Goal: Task Accomplishment & Management: Complete application form

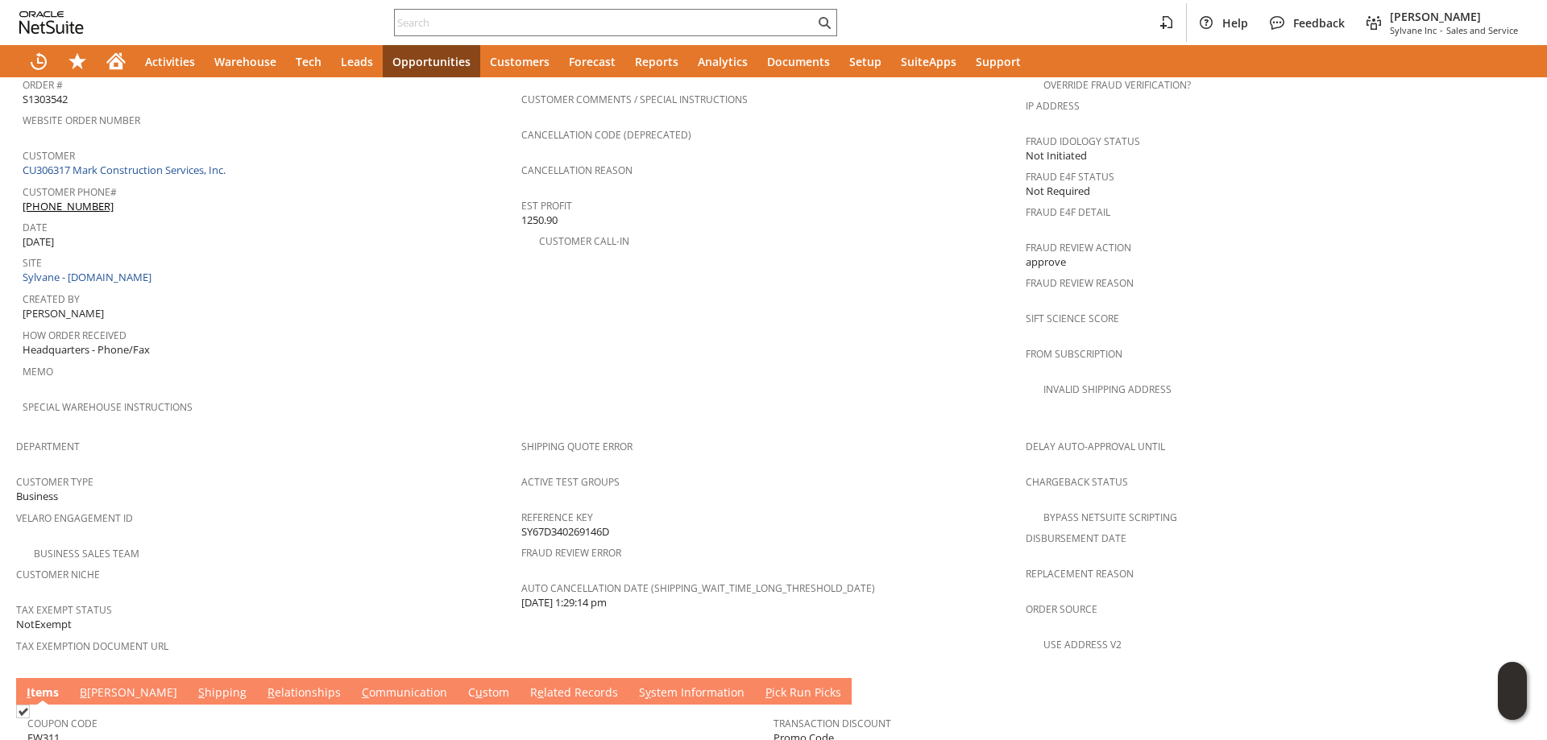
scroll to position [819, 0]
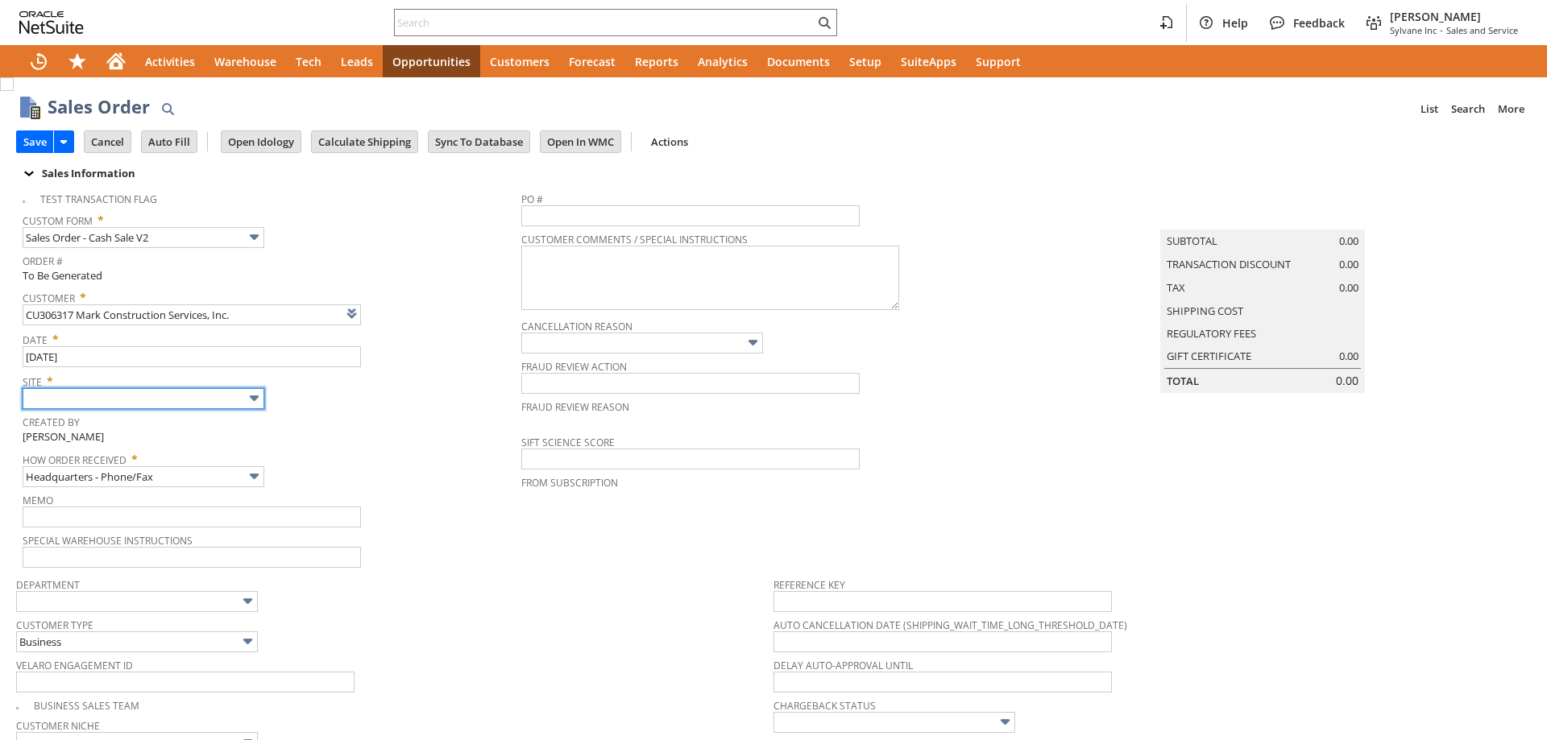
type input "Sylvane - [DOMAIN_NAME]"
type input "Intelligent Recommendations¹⁰"
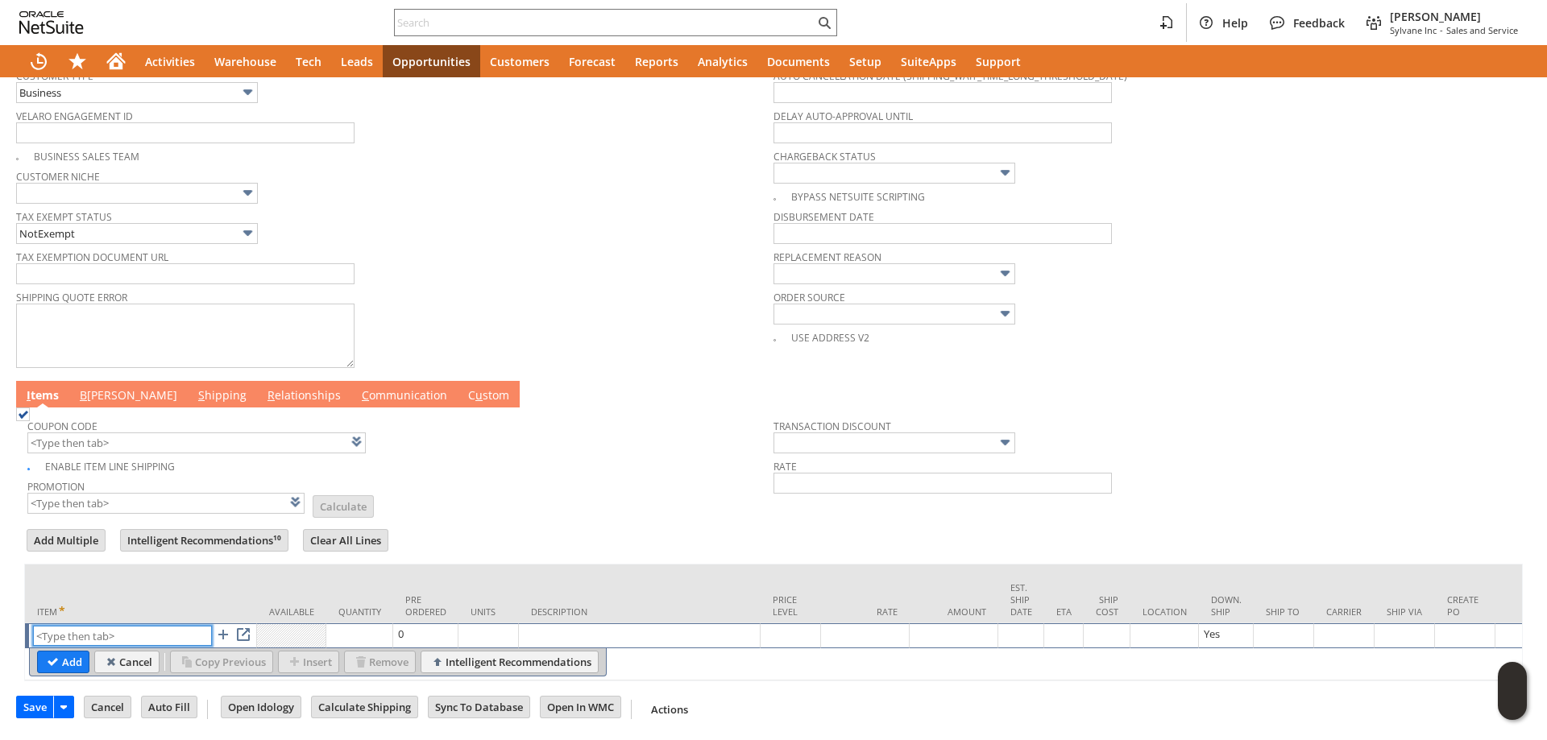
scroll to position [565, 0]
paste input "sa8104"
type input "sa8104"
click at [57, 652] on input "Add" at bounding box center [63, 662] width 51 height 21
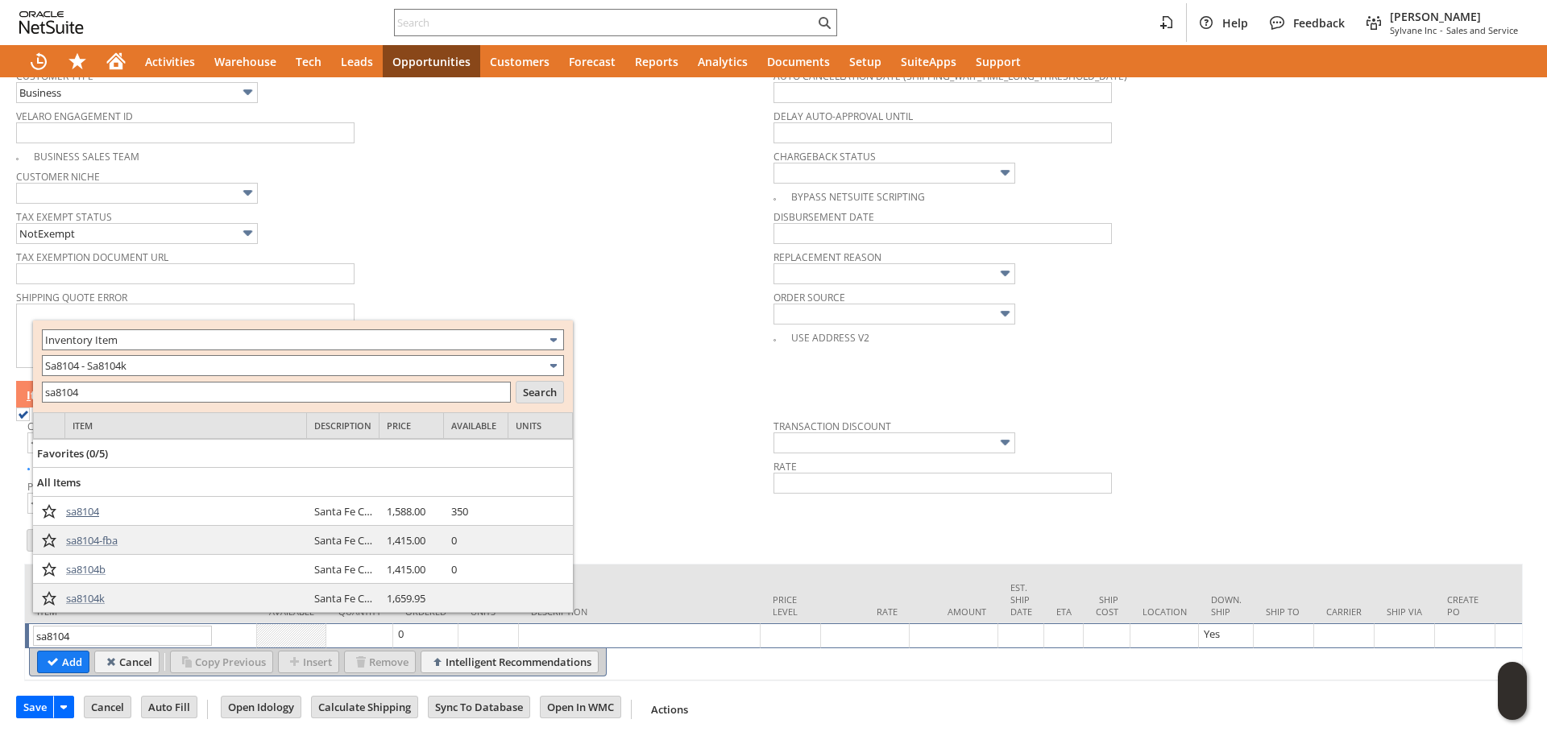
click at [90, 511] on span "sa8104" at bounding box center [82, 511] width 33 height 14
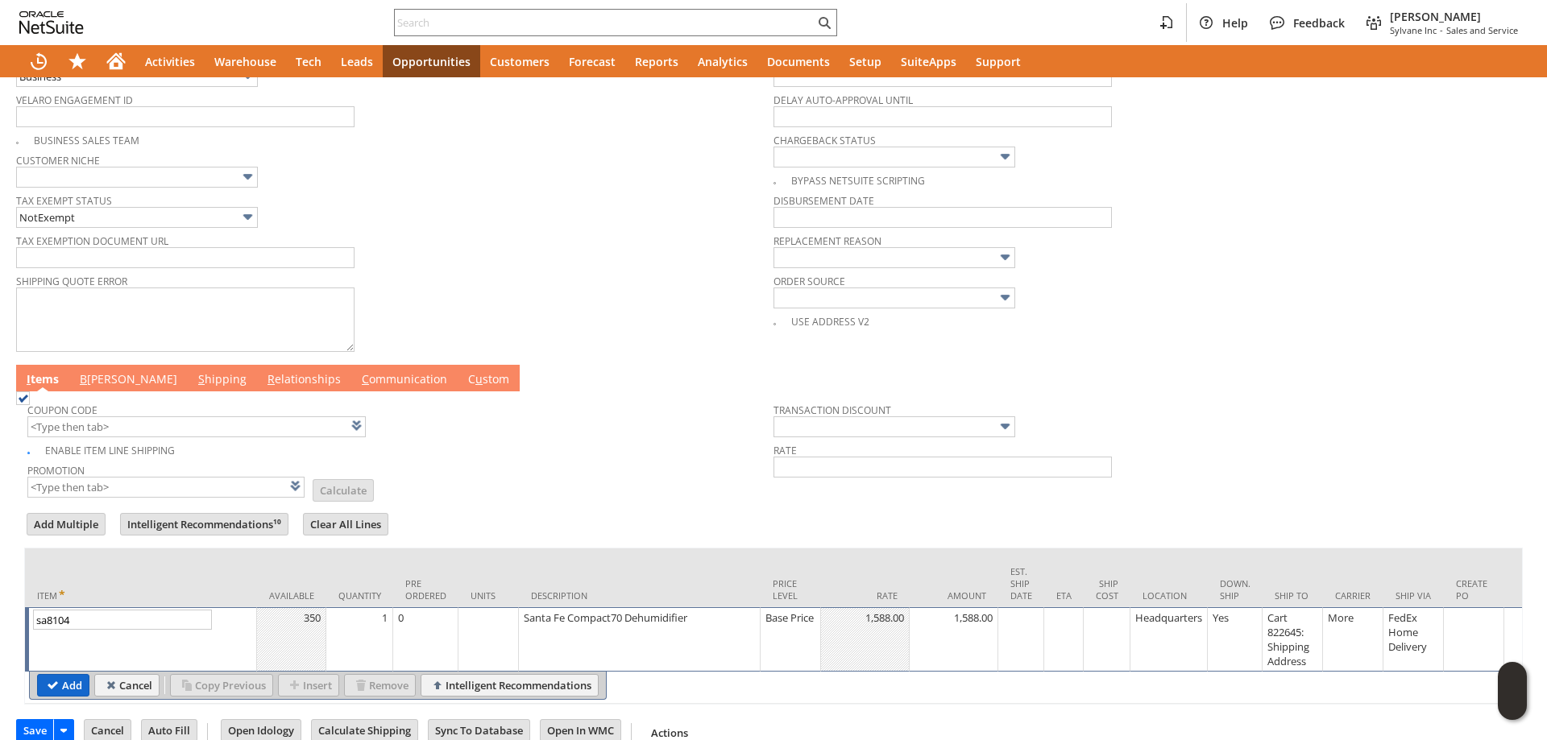
click at [64, 684] on input "Add" at bounding box center [63, 685] width 51 height 21
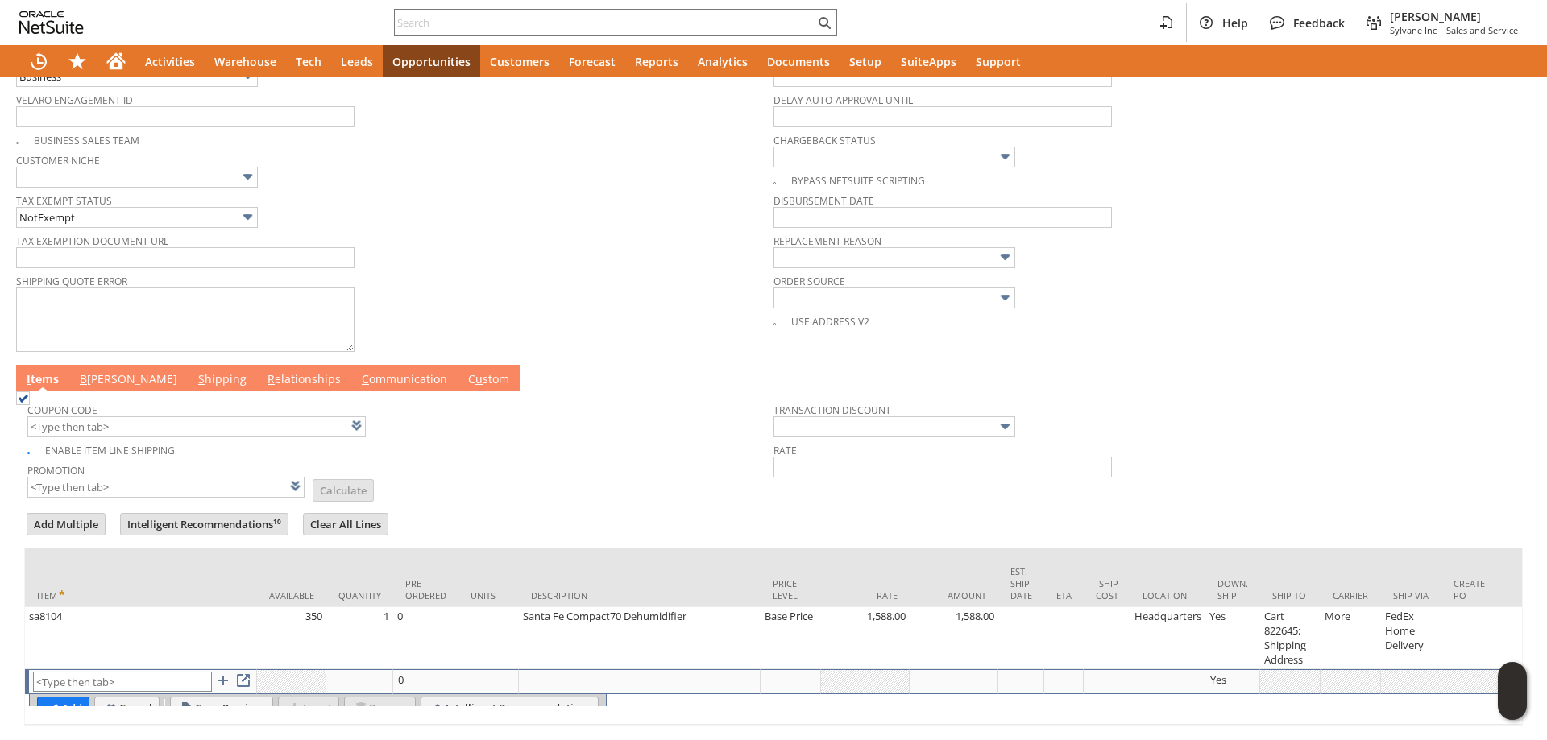
click at [64, 683] on input "text" at bounding box center [122, 682] width 179 height 20
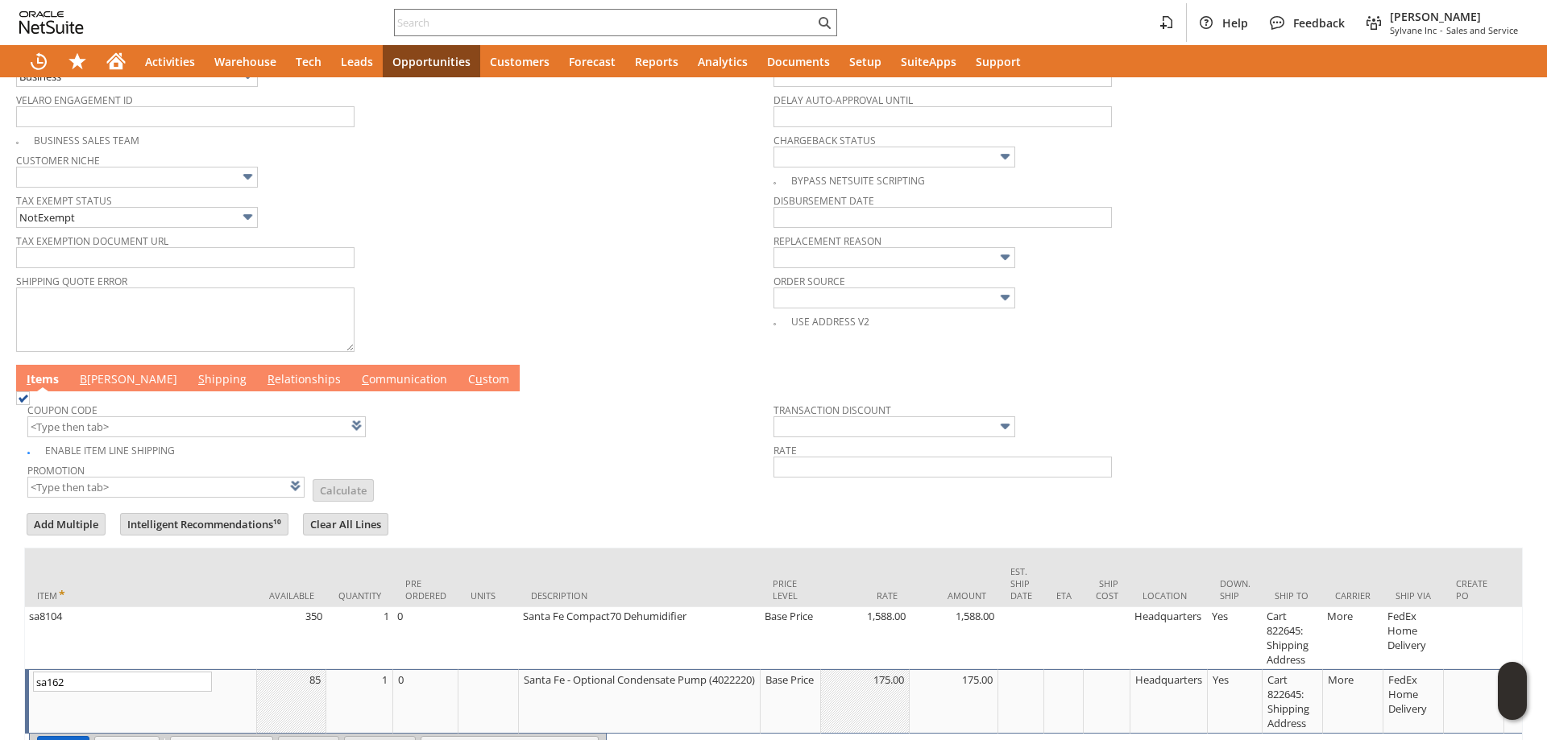
scroll to position [646, 0]
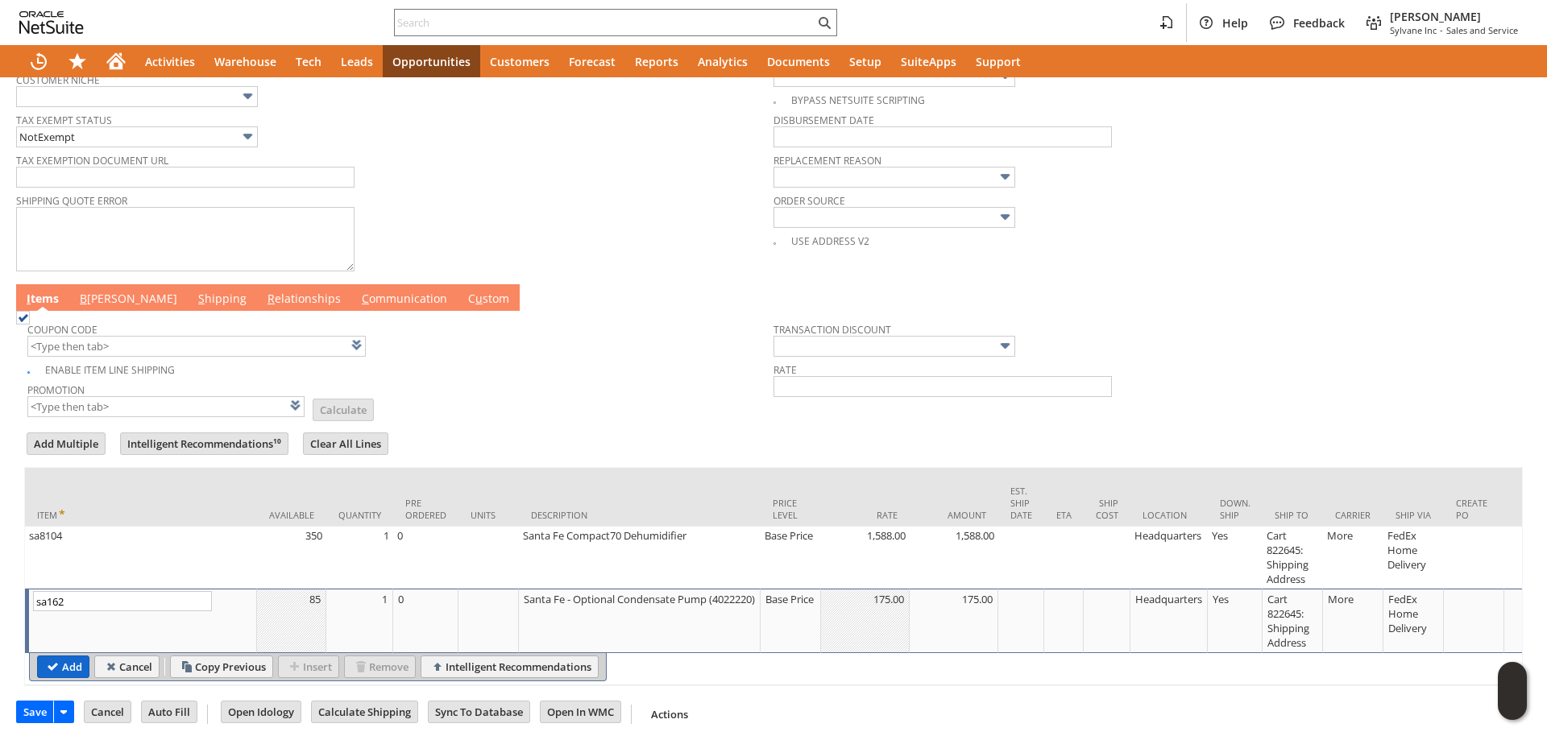
type input "sa162"
click at [63, 677] on input "Add" at bounding box center [63, 666] width 51 height 21
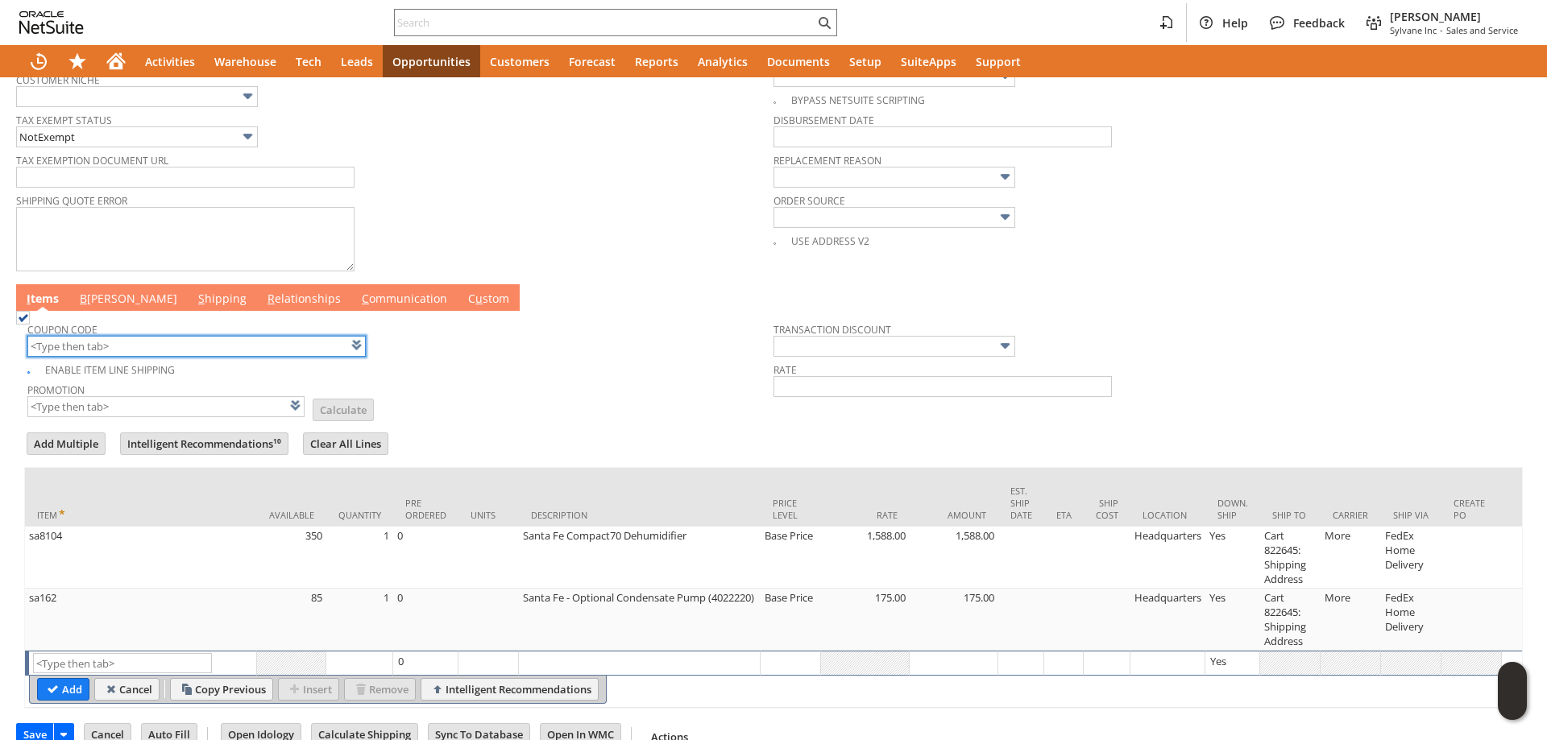
click at [164, 343] on input "text" at bounding box center [196, 346] width 338 height 21
click at [463, 422] on td "Coupon Code kl285 Enable Item Line Shipping Promotion List Calculate Transactio…" at bounding box center [773, 366] width 1498 height 111
type input "KL285"
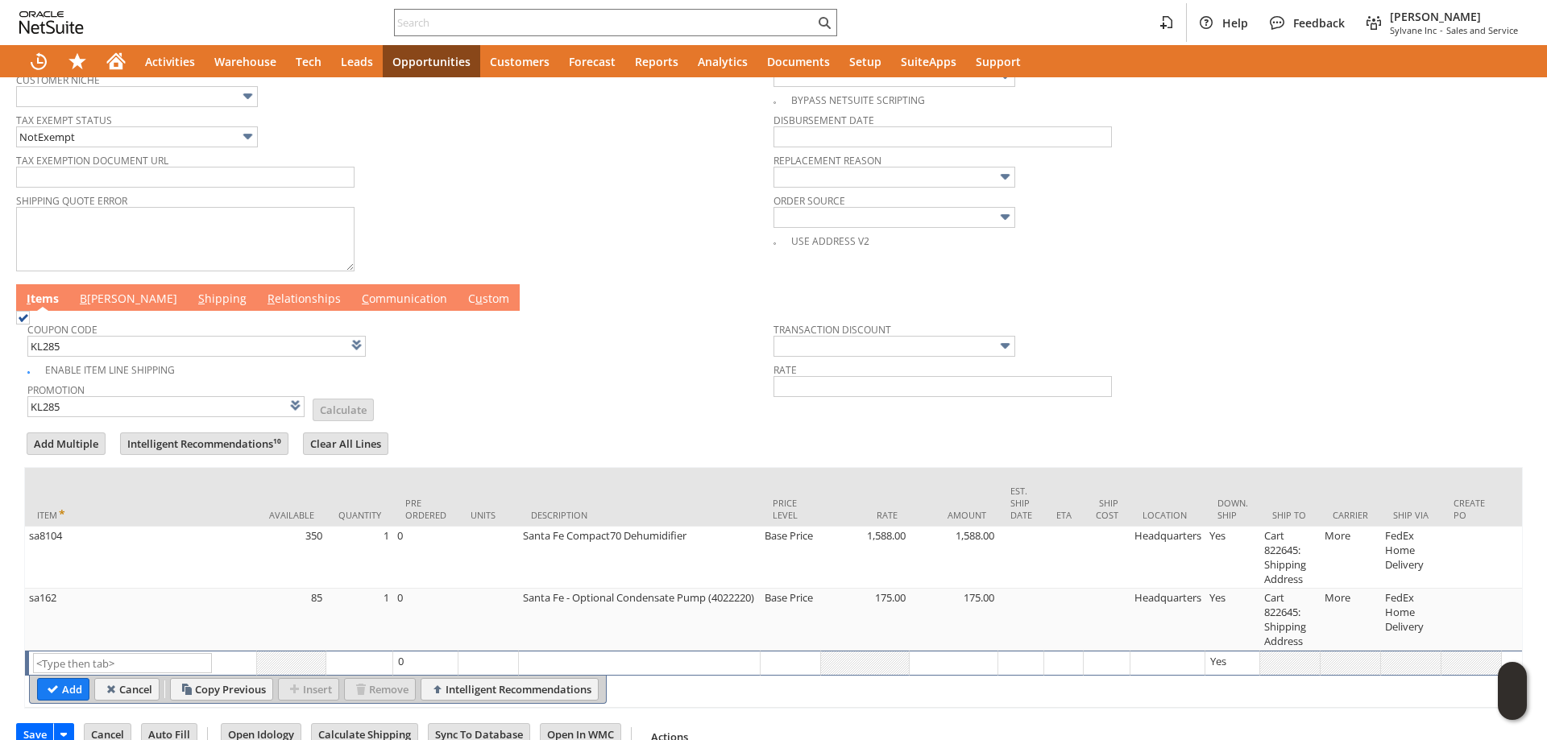
type input "Promo Code"
type input "-10.0%"
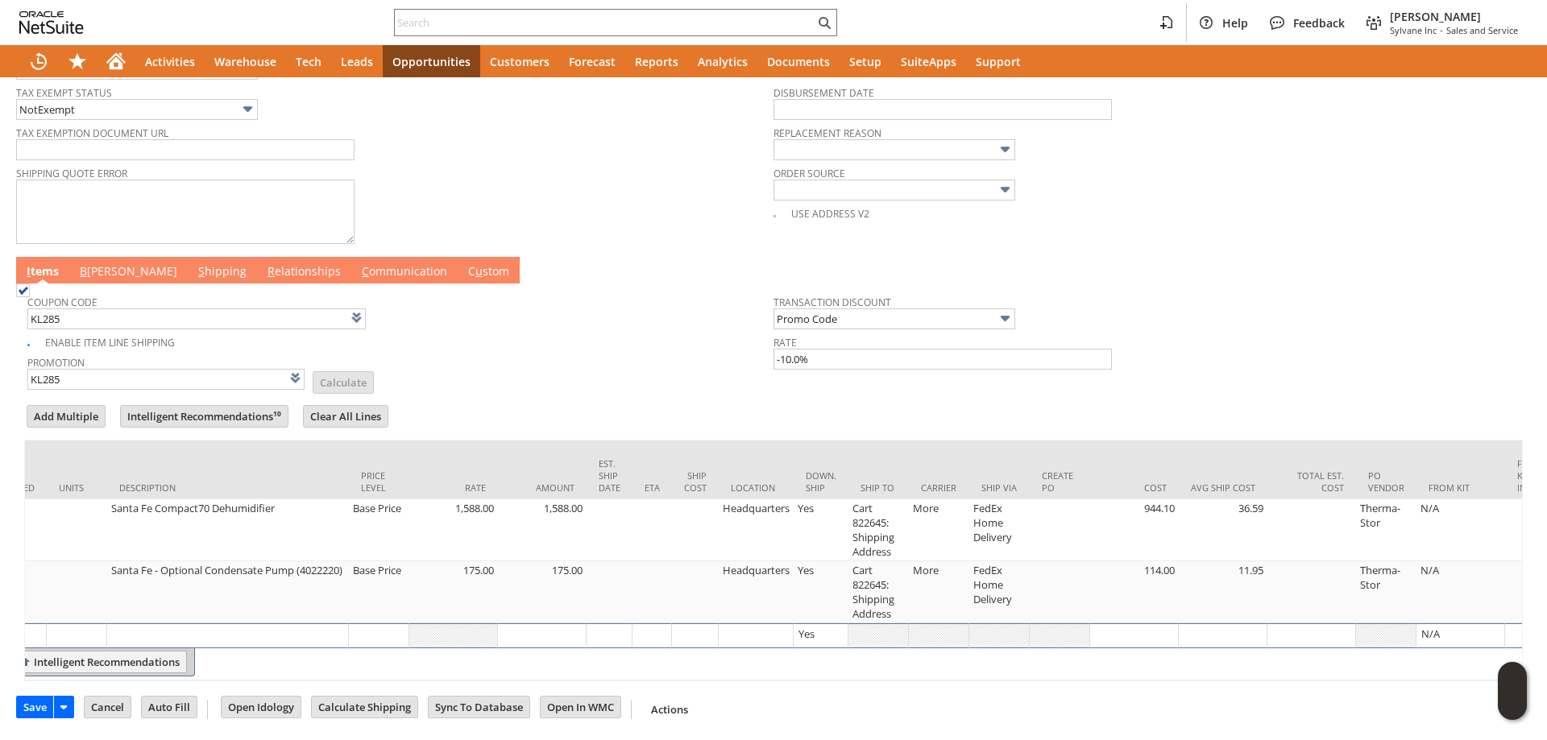
scroll to position [0, 414]
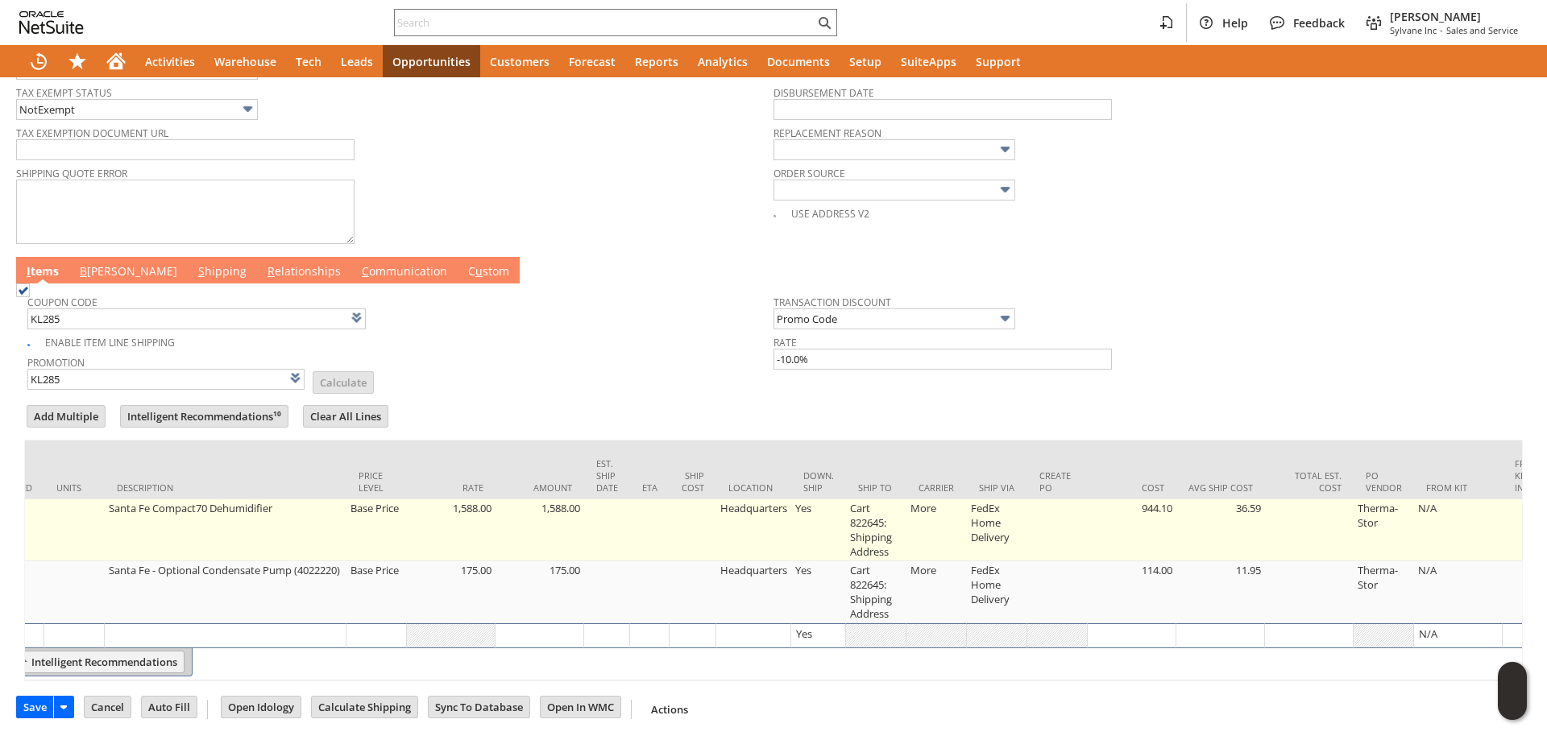
click at [869, 530] on td "Cart 822645: Shipping Address" at bounding box center [876, 530] width 60 height 62
type input "Cart 822645: Shipping Address"
type input "OK"
type input "Make Copy"
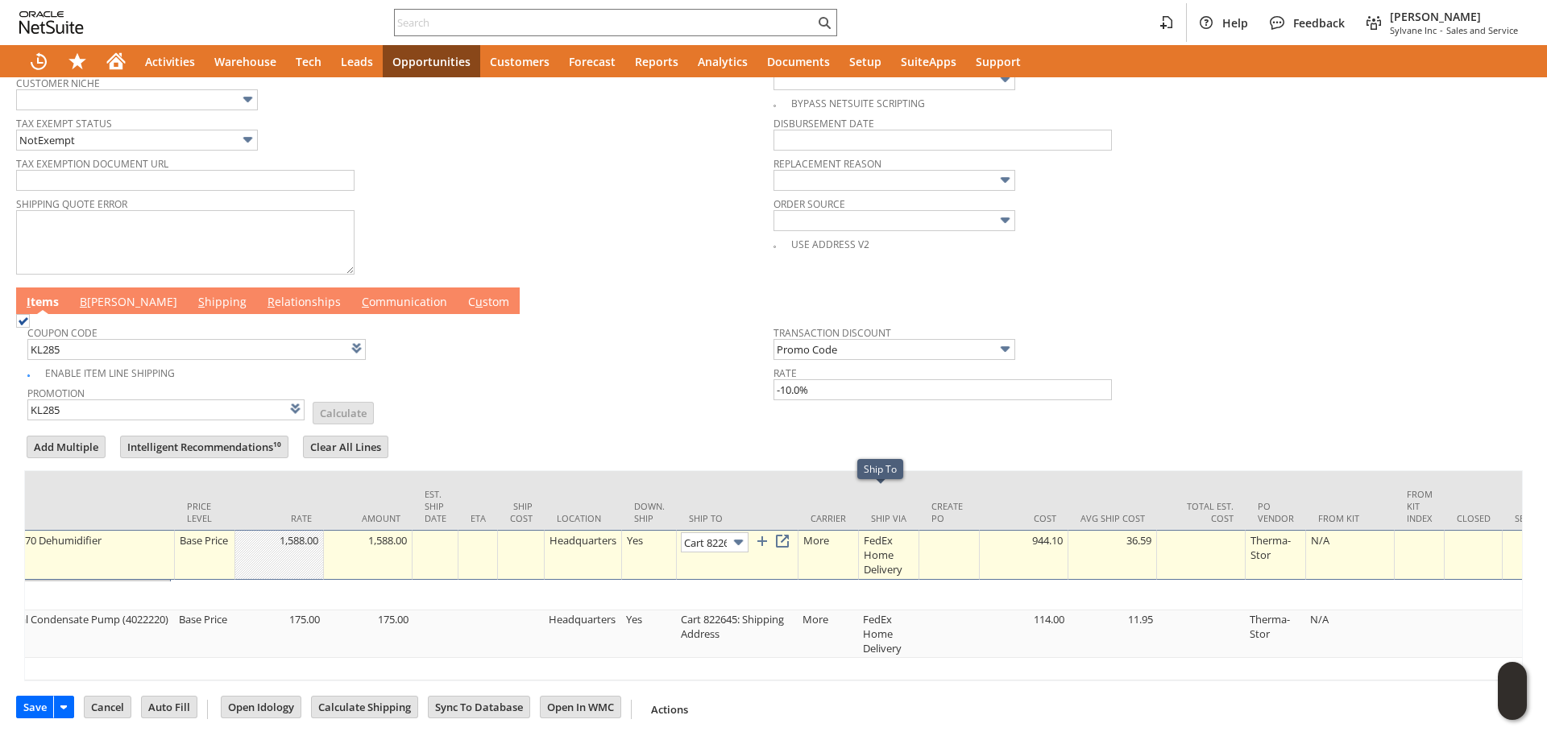
click at [737, 533] on img at bounding box center [738, 542] width 19 height 19
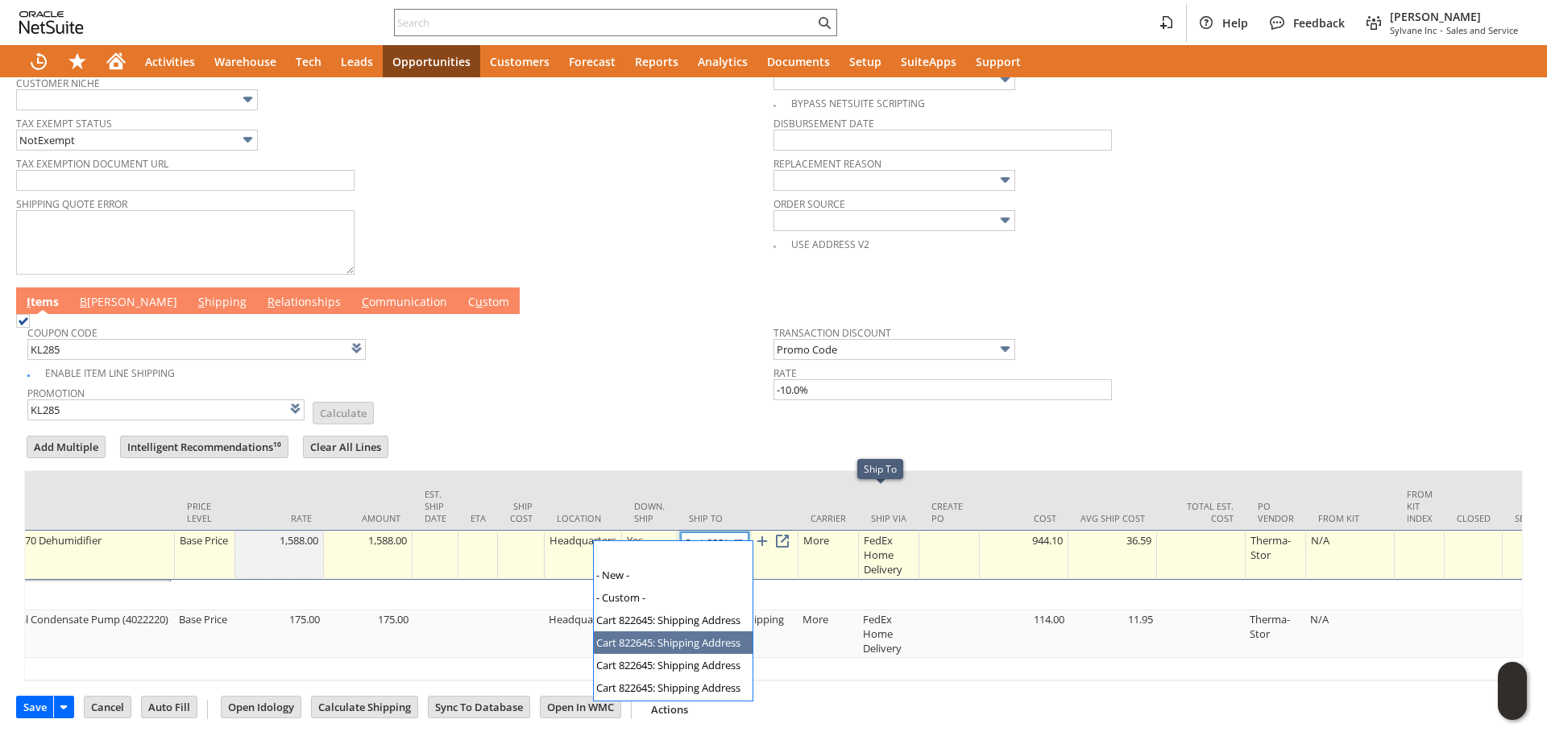
scroll to position [0, 0]
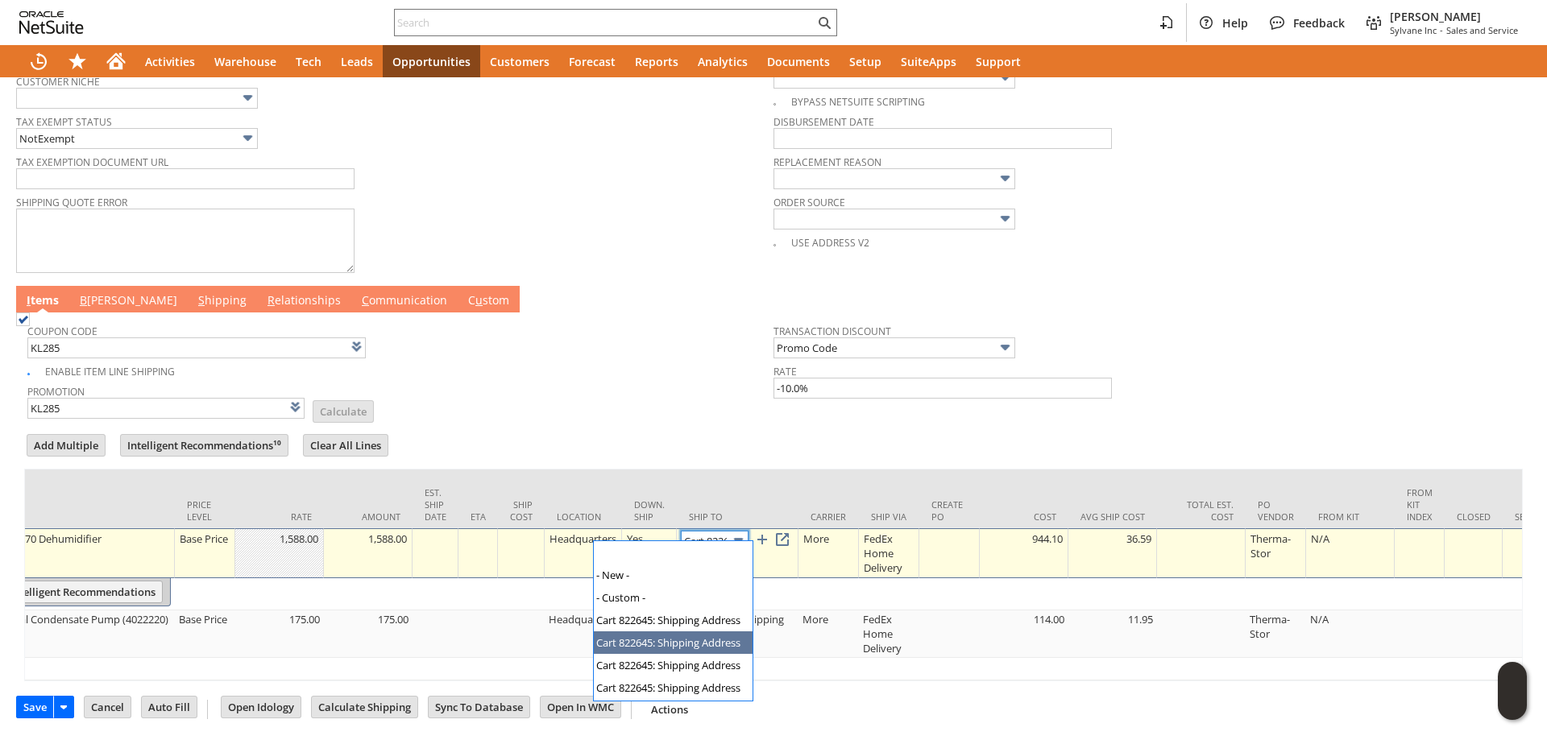
click at [737, 532] on img at bounding box center [738, 541] width 19 height 19
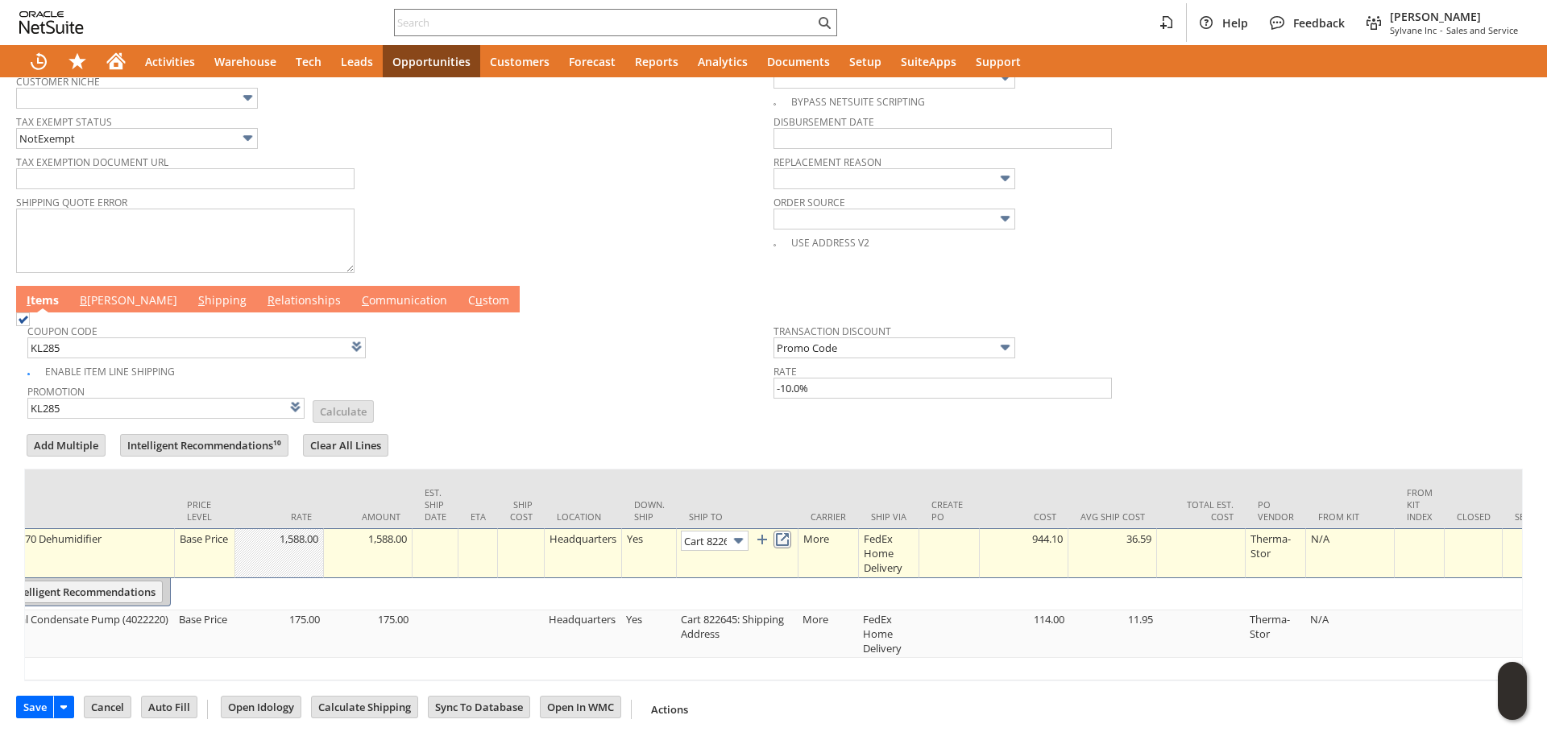
click at [784, 531] on link at bounding box center [782, 540] width 18 height 18
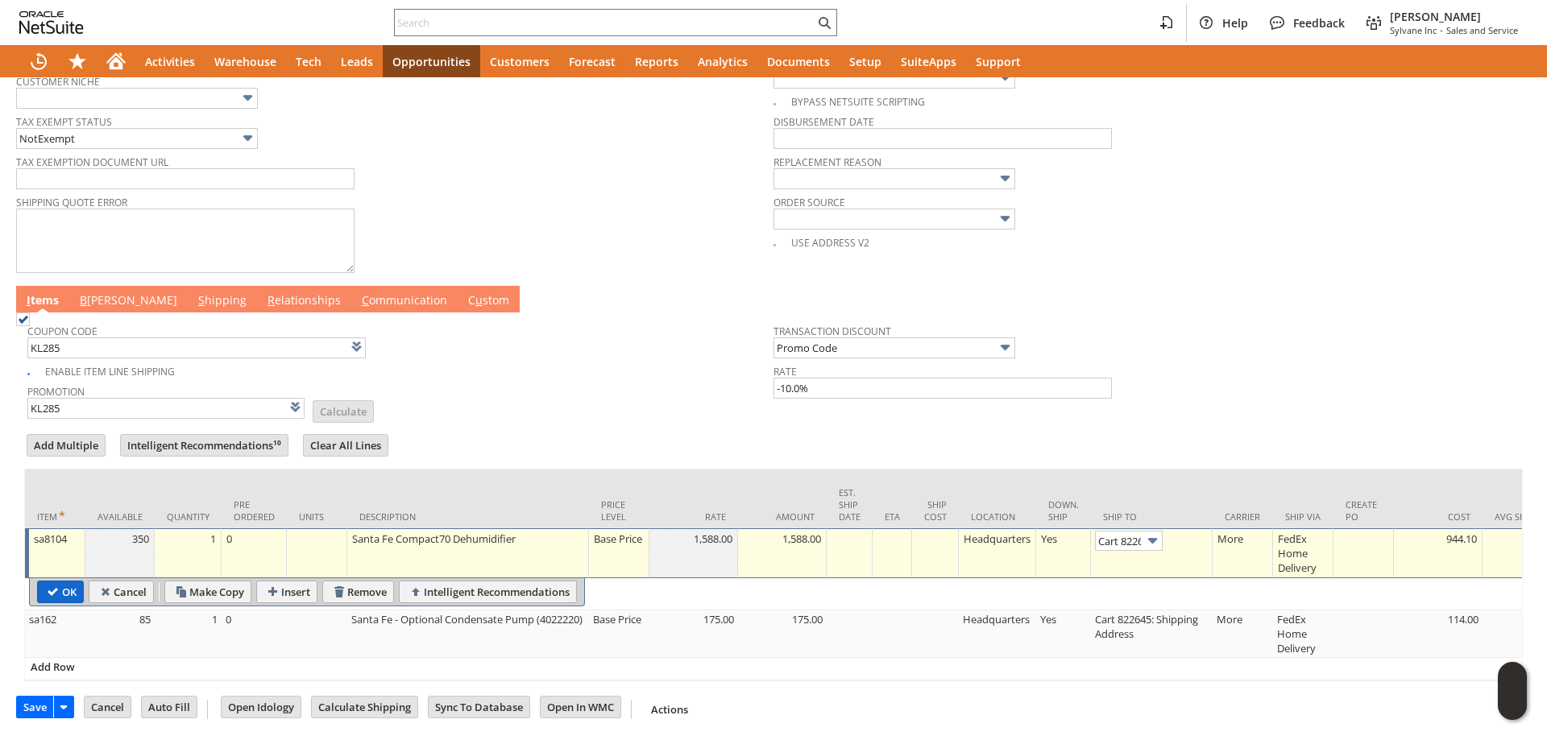
click at [59, 585] on input "OK" at bounding box center [60, 592] width 45 height 21
type input "Add"
type input "Copy Previous"
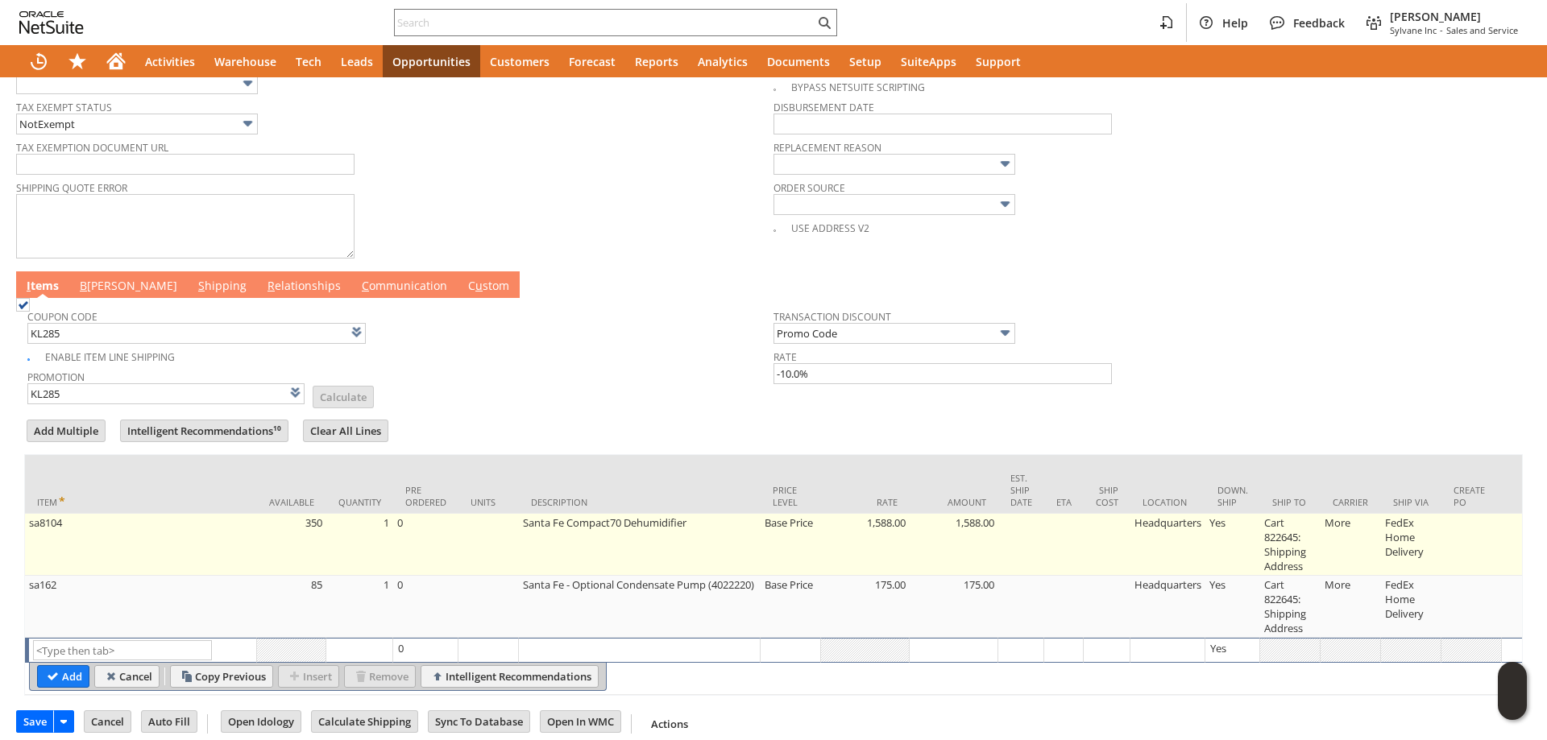
click at [183, 530] on td "sa8104" at bounding box center [141, 545] width 232 height 62
type input "sa8104"
type input "OK"
type input "Make Copy"
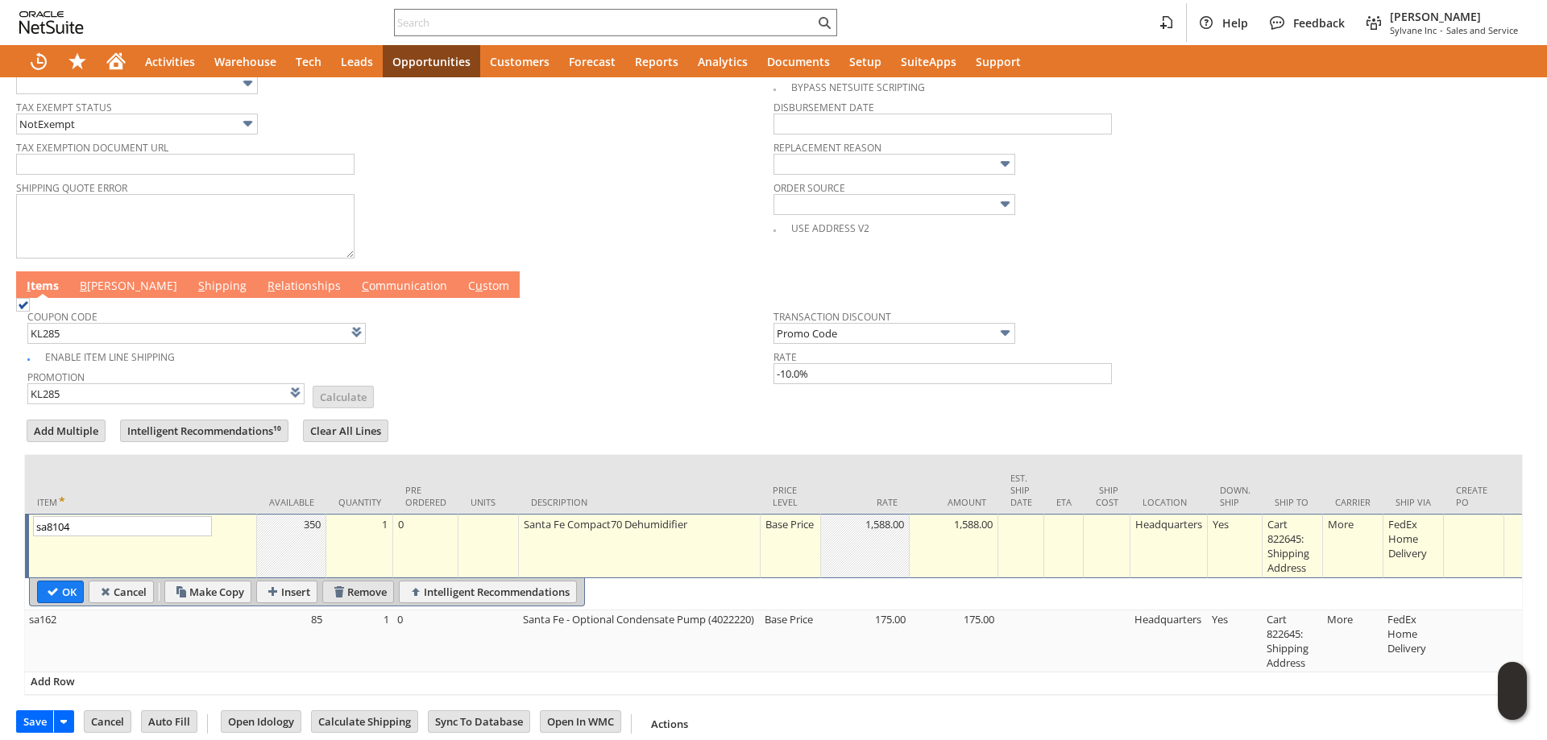
click at [362, 596] on input "Remove" at bounding box center [358, 592] width 70 height 21
type input "sa162"
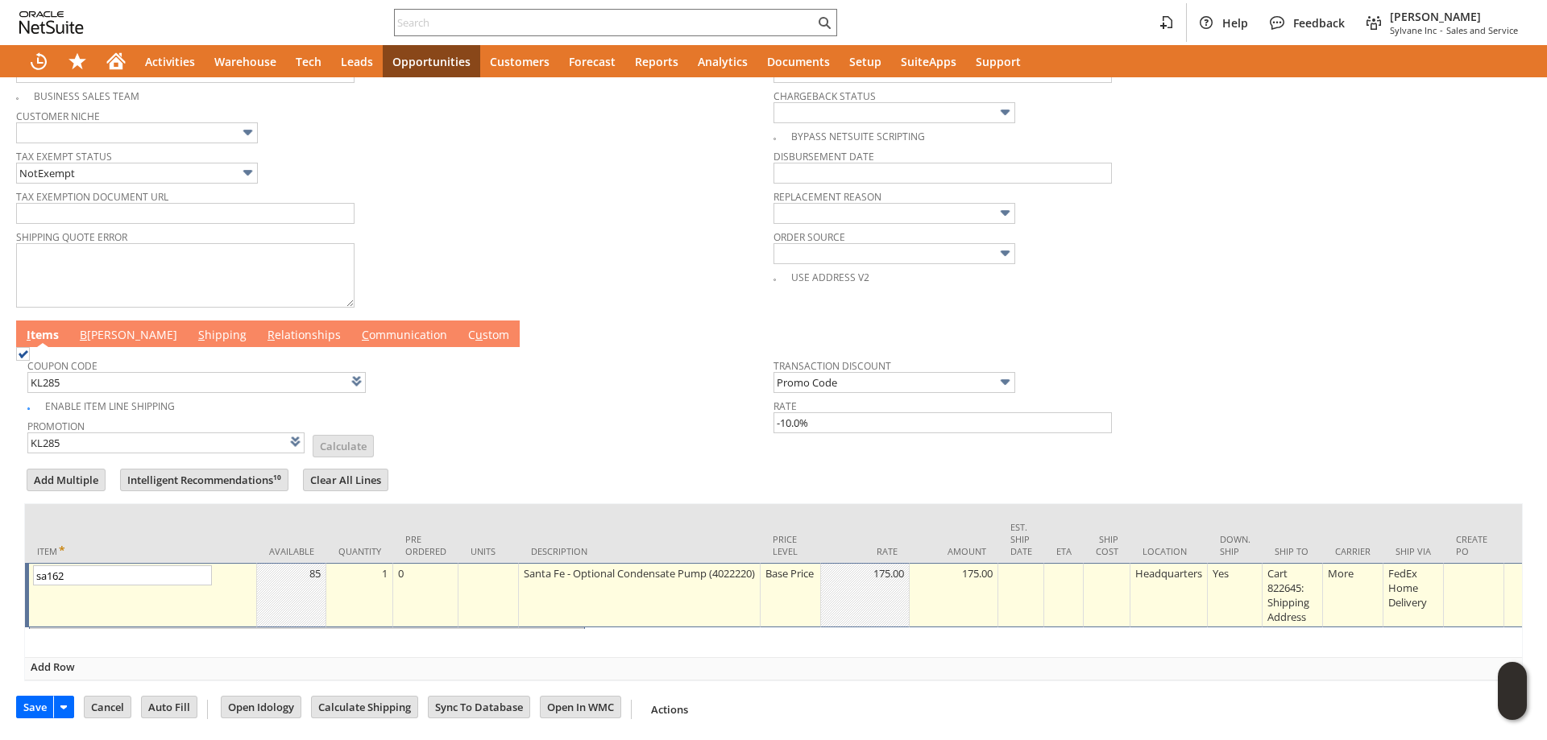
scroll to position [626, 0]
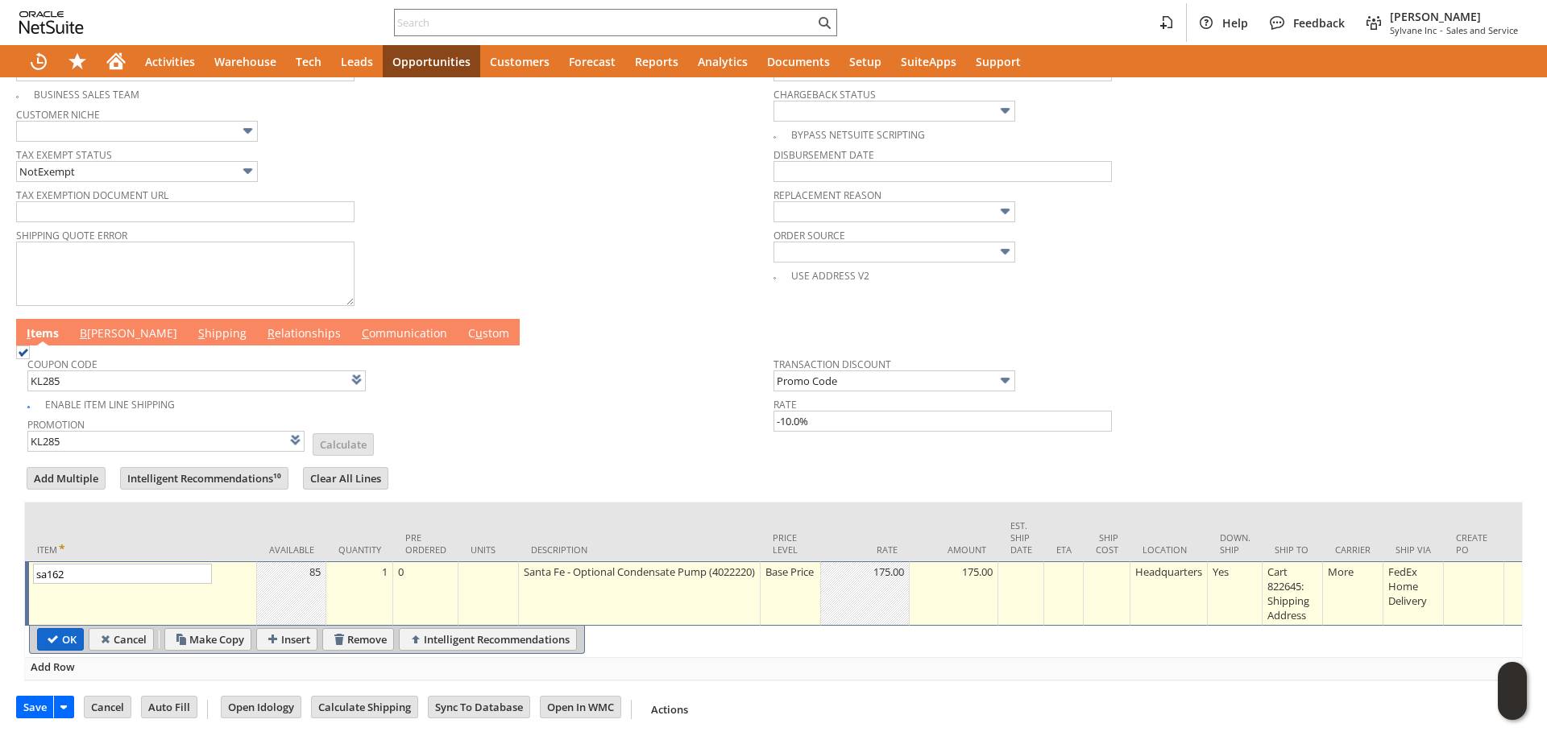
click at [51, 629] on input "OK" at bounding box center [60, 639] width 45 height 21
type input "Add"
type input "Copy Previous"
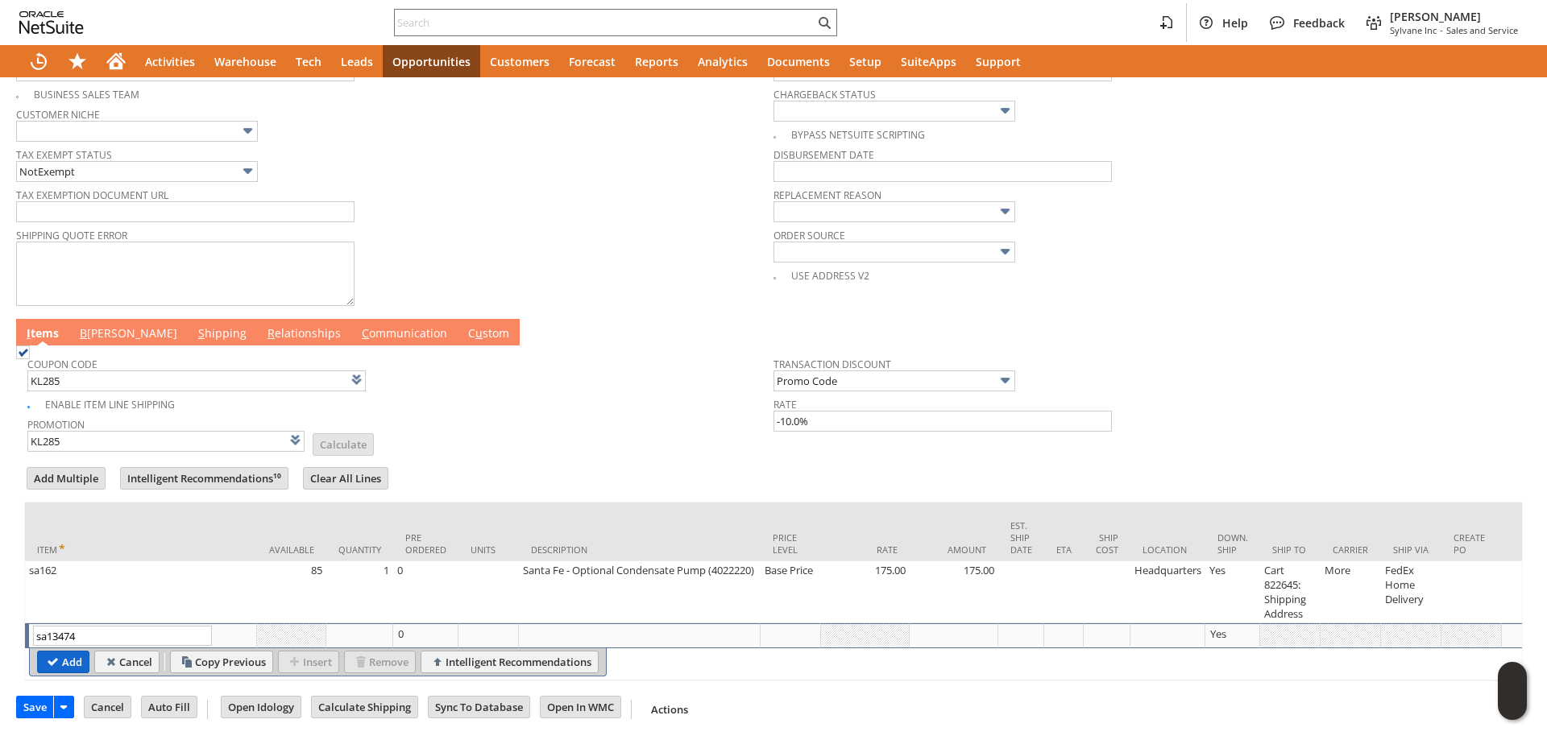
type input "sa13474"
click at [76, 652] on input "Add" at bounding box center [63, 662] width 51 height 21
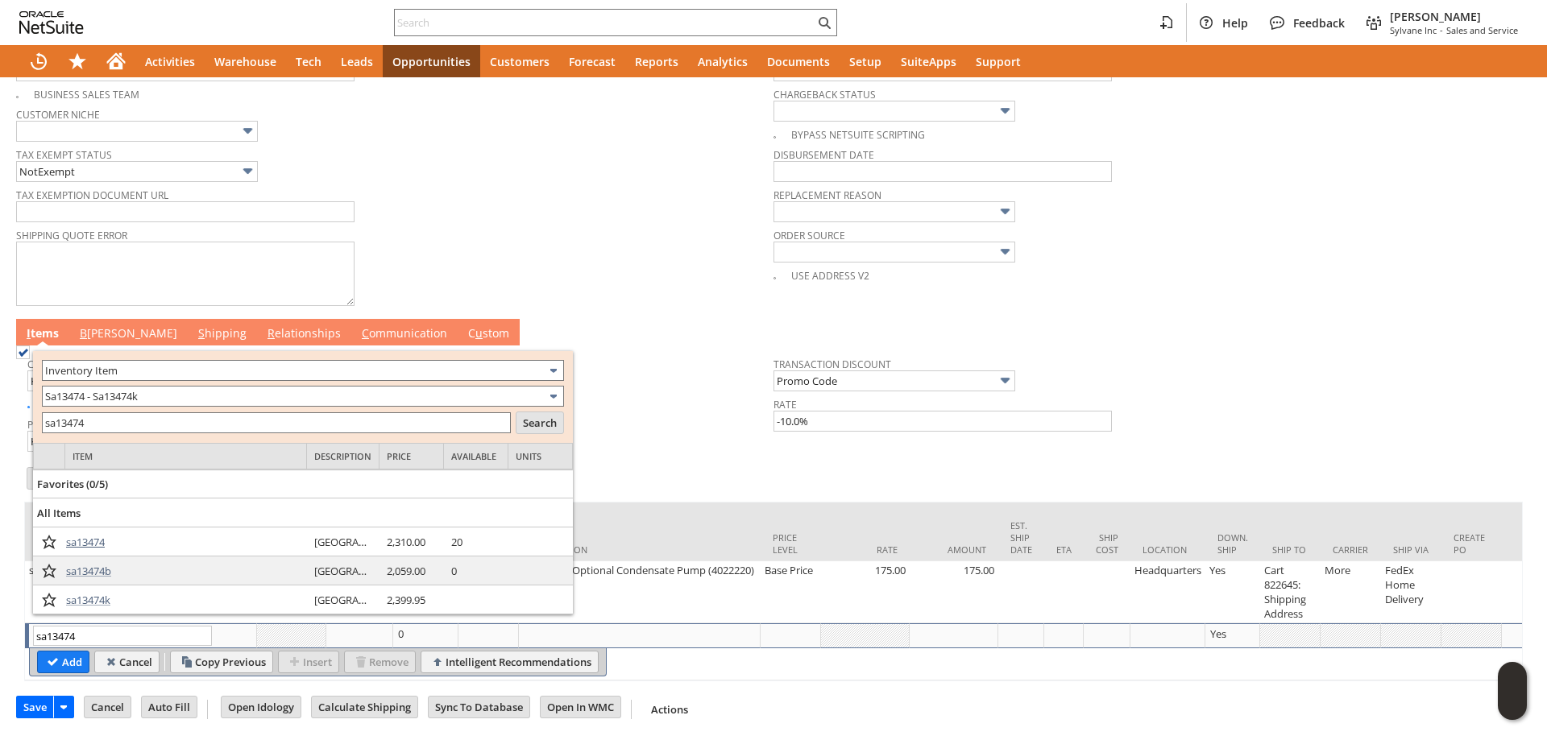
click at [93, 542] on span "sa13474" at bounding box center [85, 542] width 39 height 14
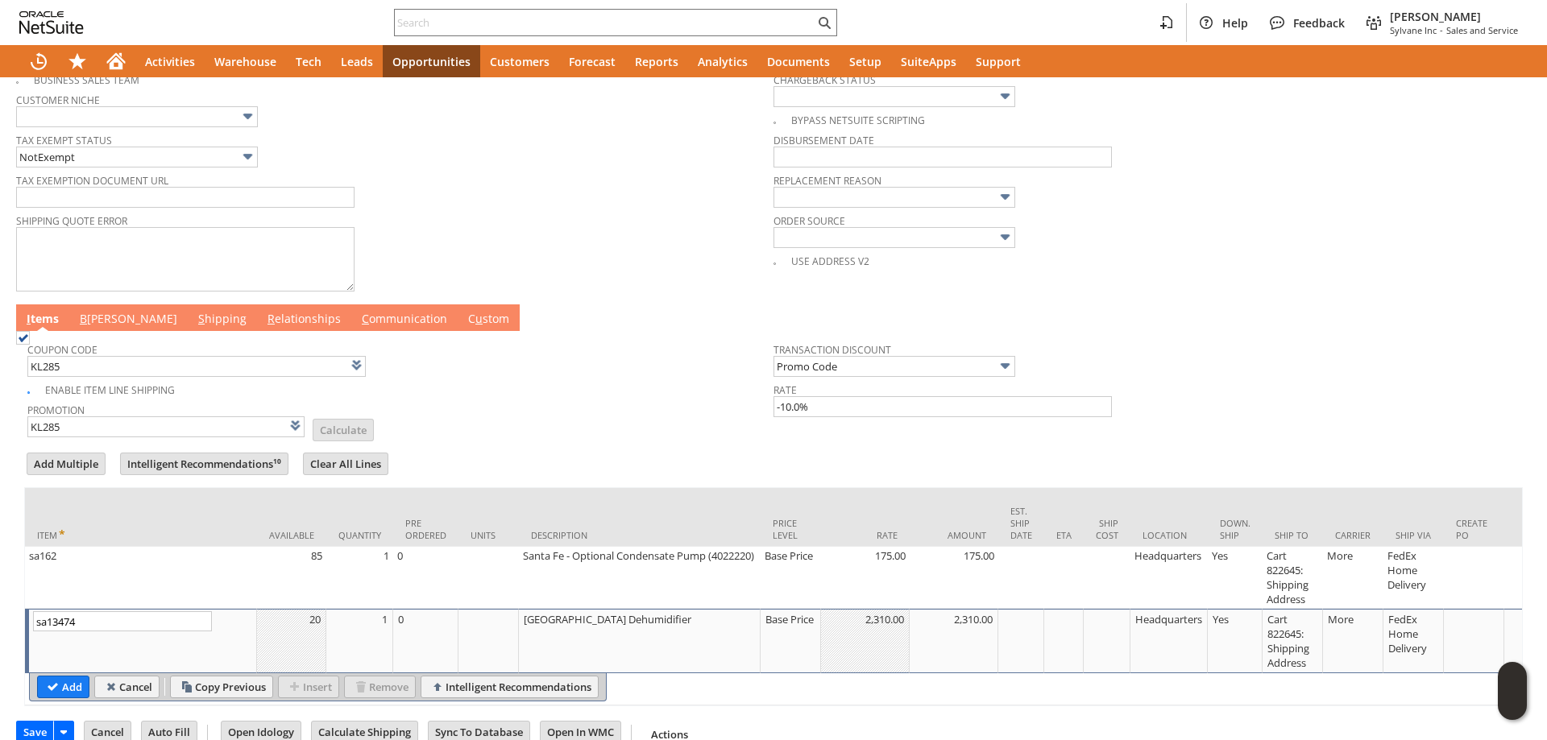
click at [482, 422] on td "Promotion KL285 List Calculate" at bounding box center [400, 419] width 746 height 40
click at [1289, 654] on div "Cart 822645: Shipping Address" at bounding box center [1292, 641] width 52 height 60
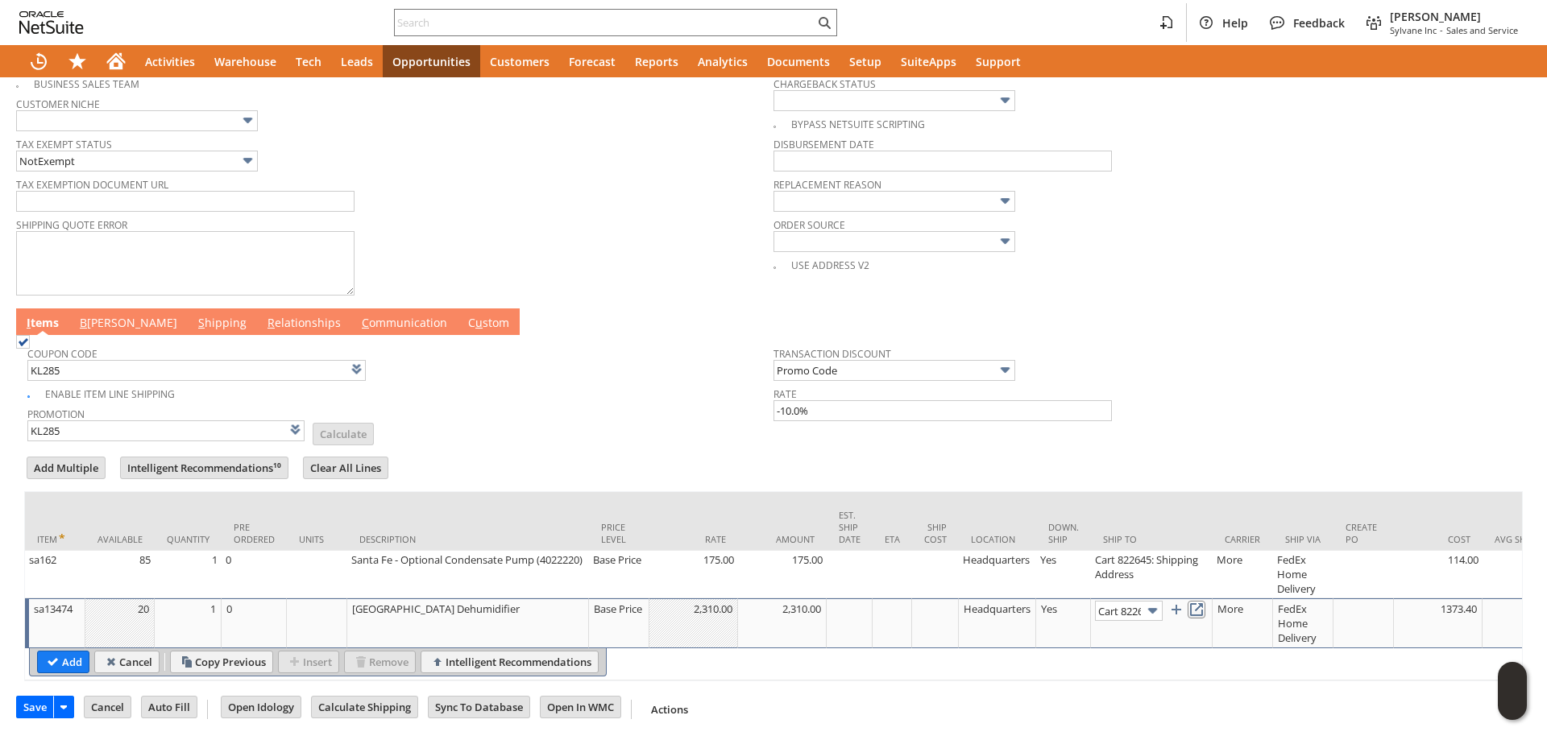
click at [1202, 615] on link at bounding box center [1196, 610] width 18 height 18
click at [73, 652] on input "Add" at bounding box center [63, 662] width 51 height 21
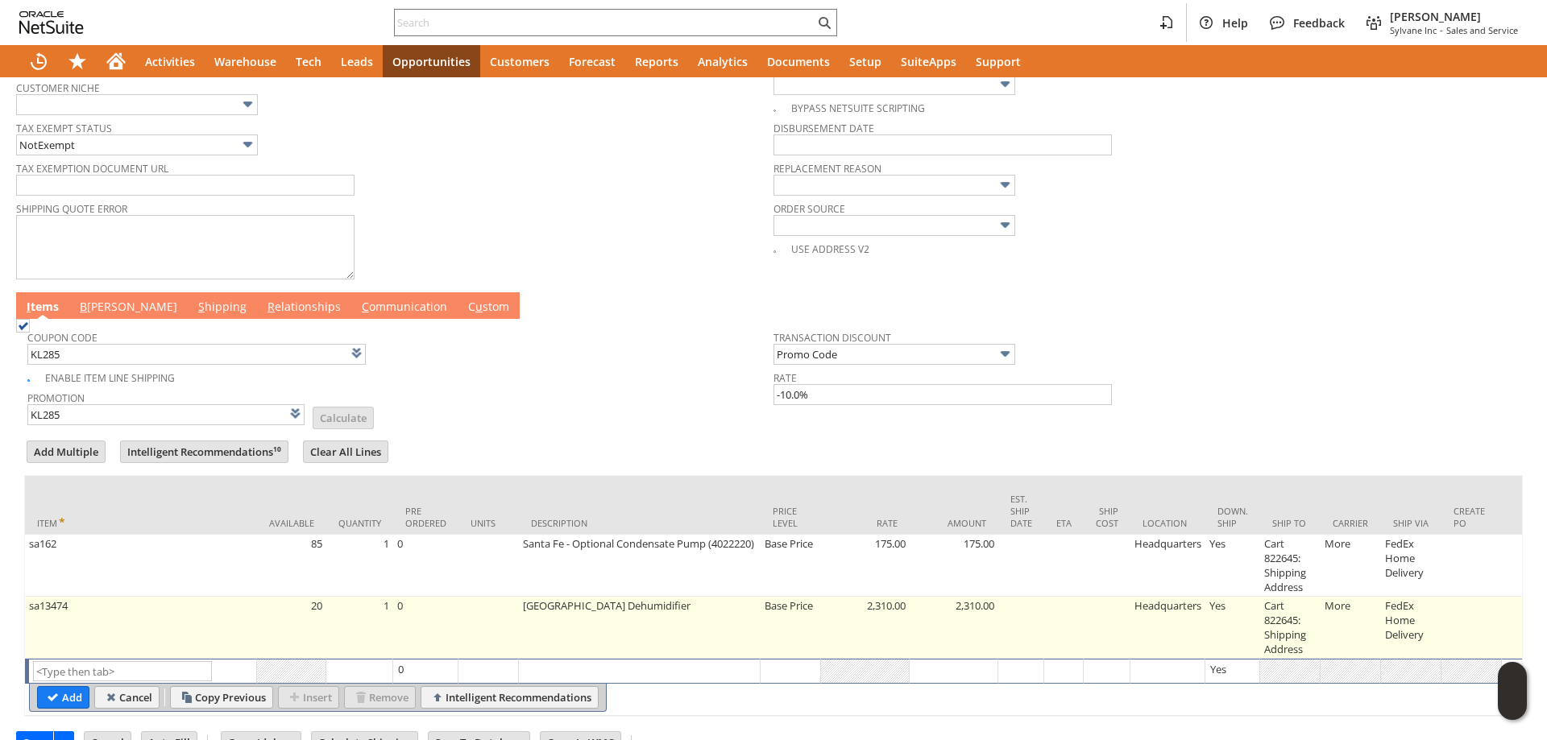
click at [361, 634] on td "1" at bounding box center [359, 628] width 67 height 62
type input "1"
type input "OK"
type input "Make Copy"
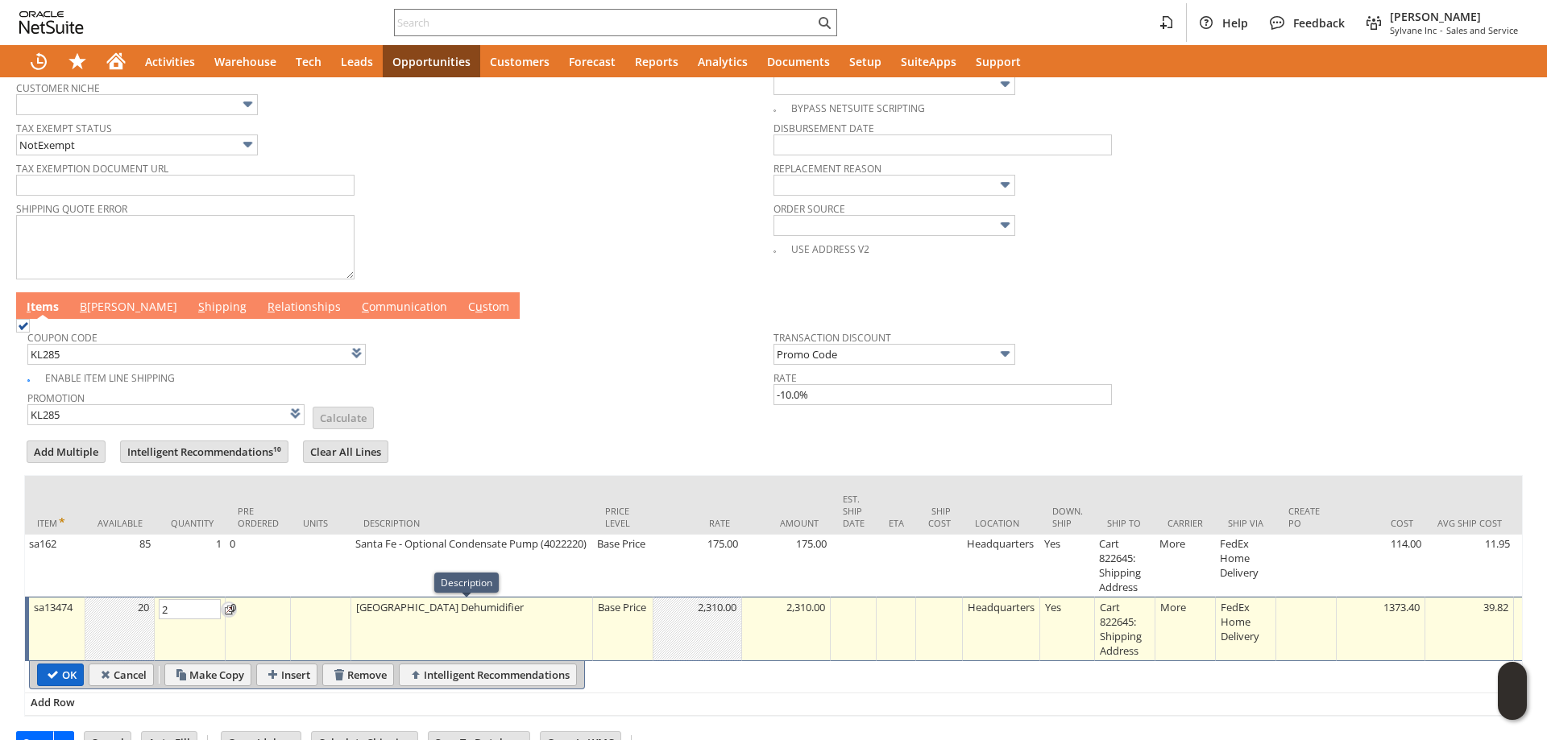
type input "2"
click at [74, 681] on input "OK" at bounding box center [60, 675] width 45 height 21
type input "Add"
type input "Copy Previous"
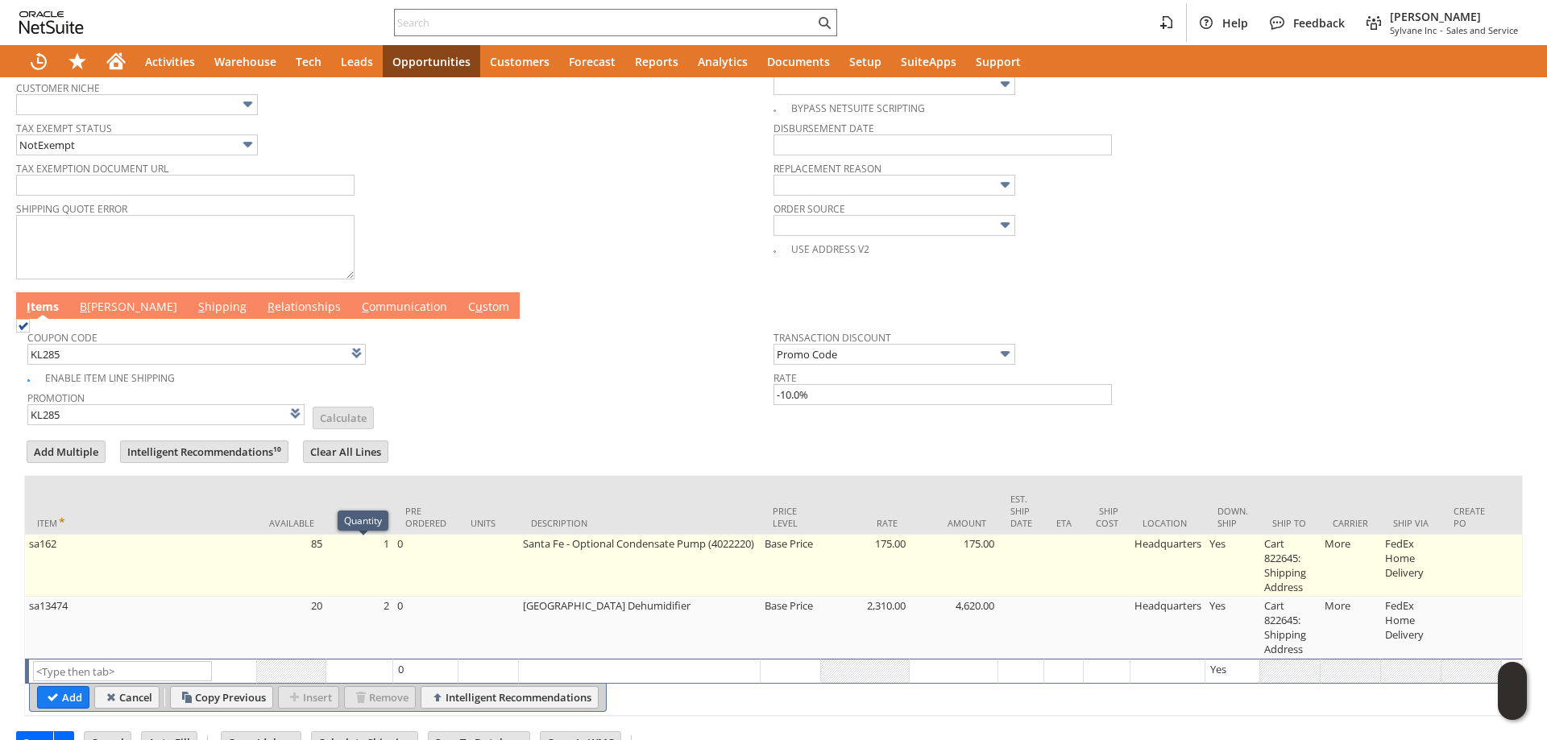
click at [356, 570] on td "1" at bounding box center [359, 566] width 67 height 62
type input "1"
type input "sa162"
type input "OK"
type input "Make Copy"
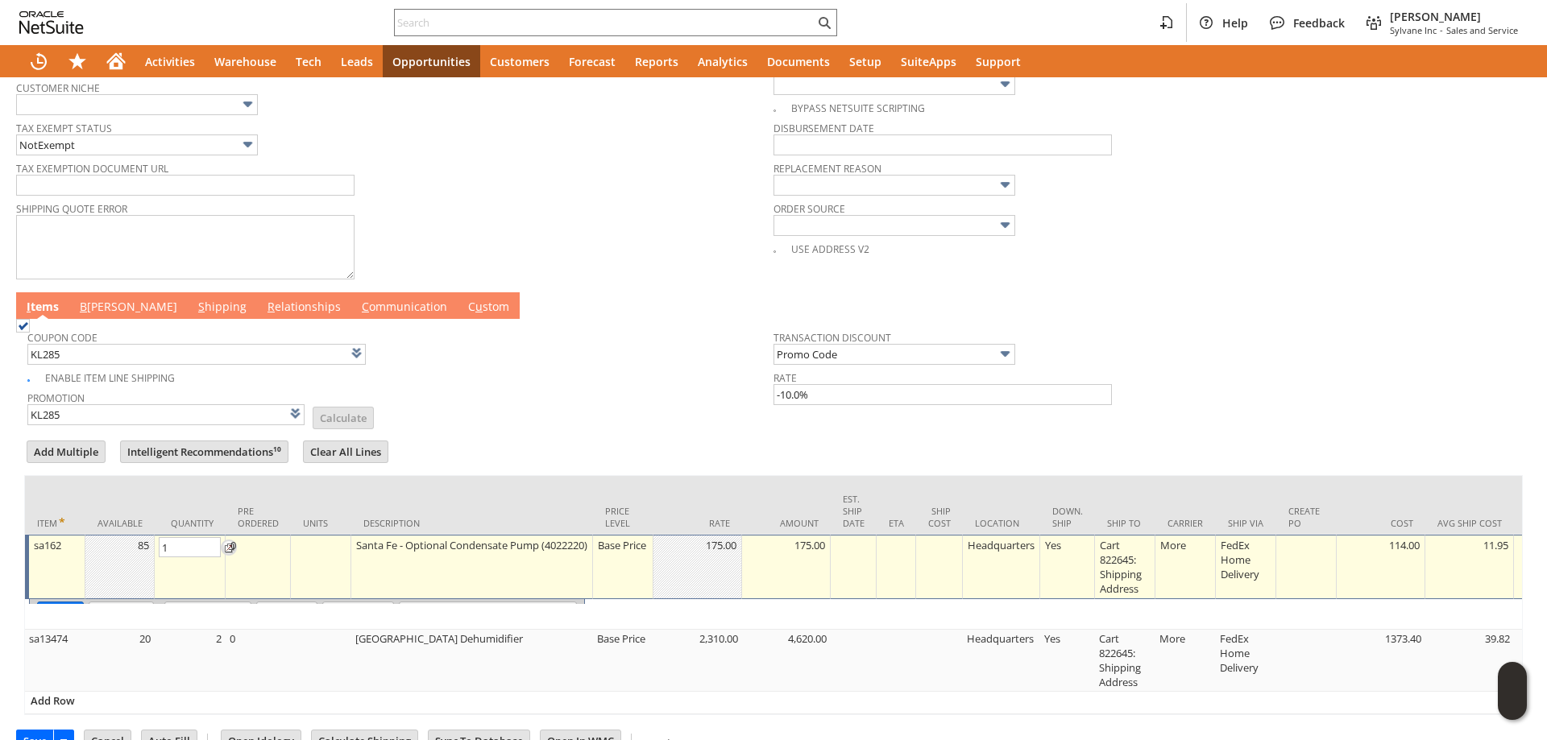
type input "2"
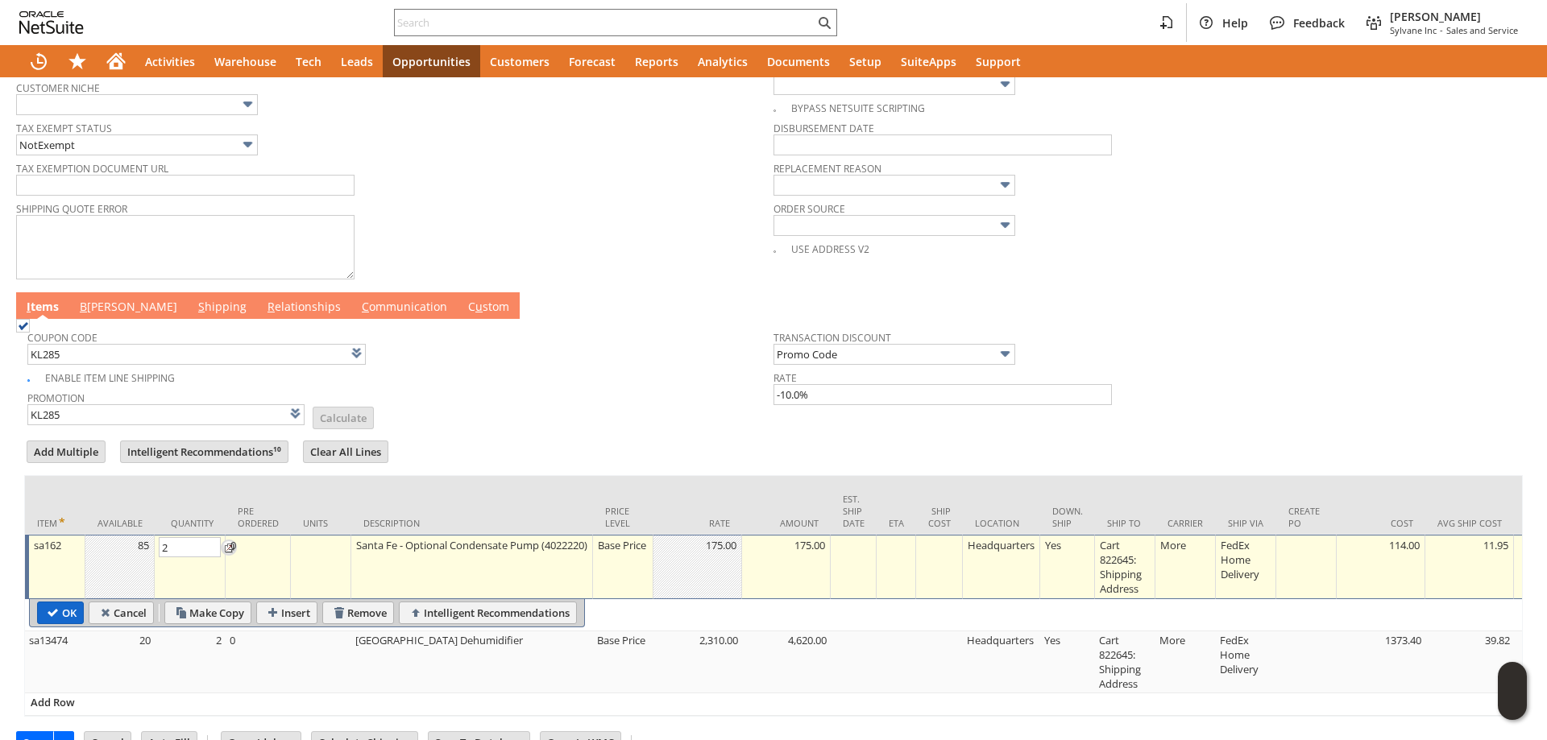
click at [43, 615] on input "OK" at bounding box center [60, 613] width 45 height 21
type input "Add"
type input "Copy Previous"
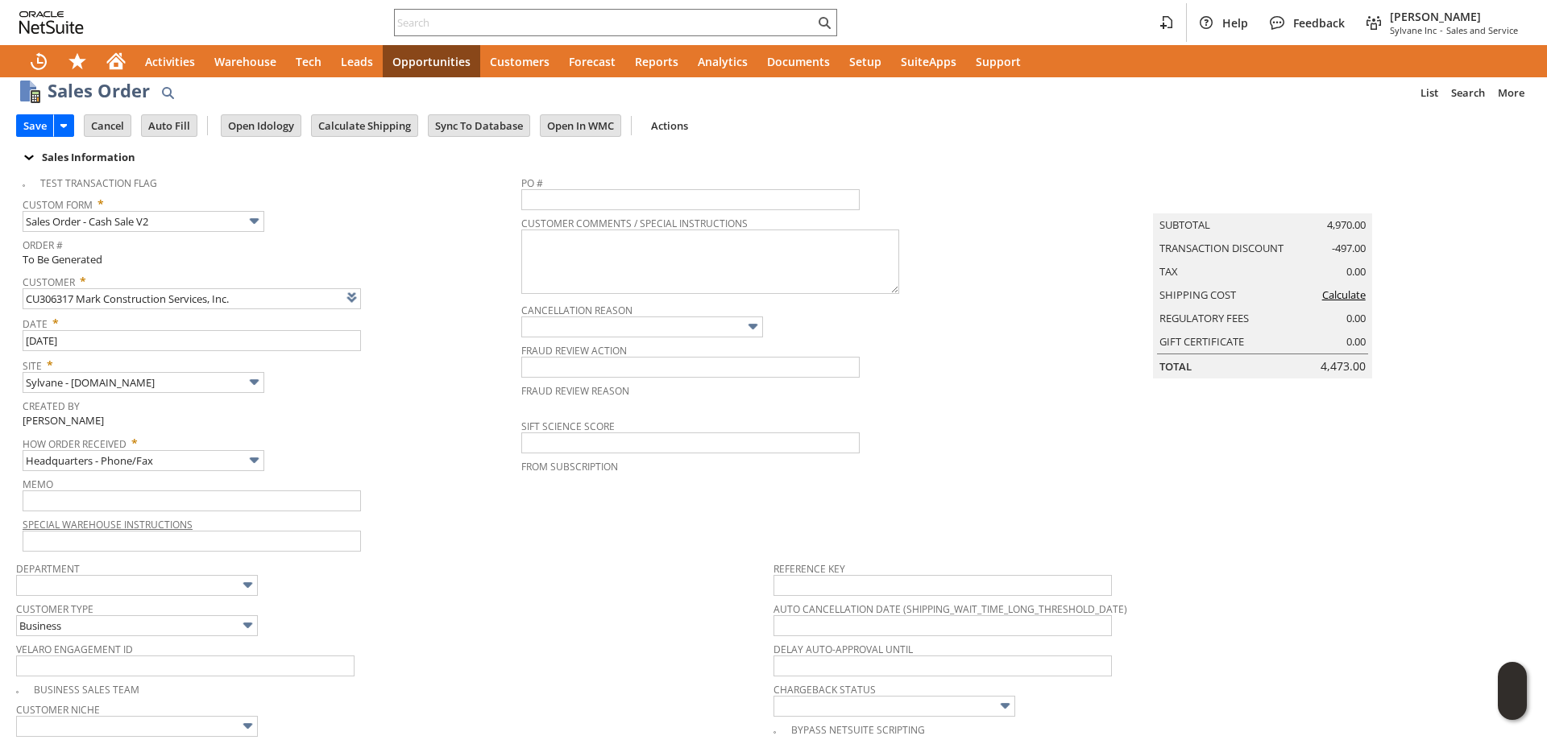
scroll to position [0, 0]
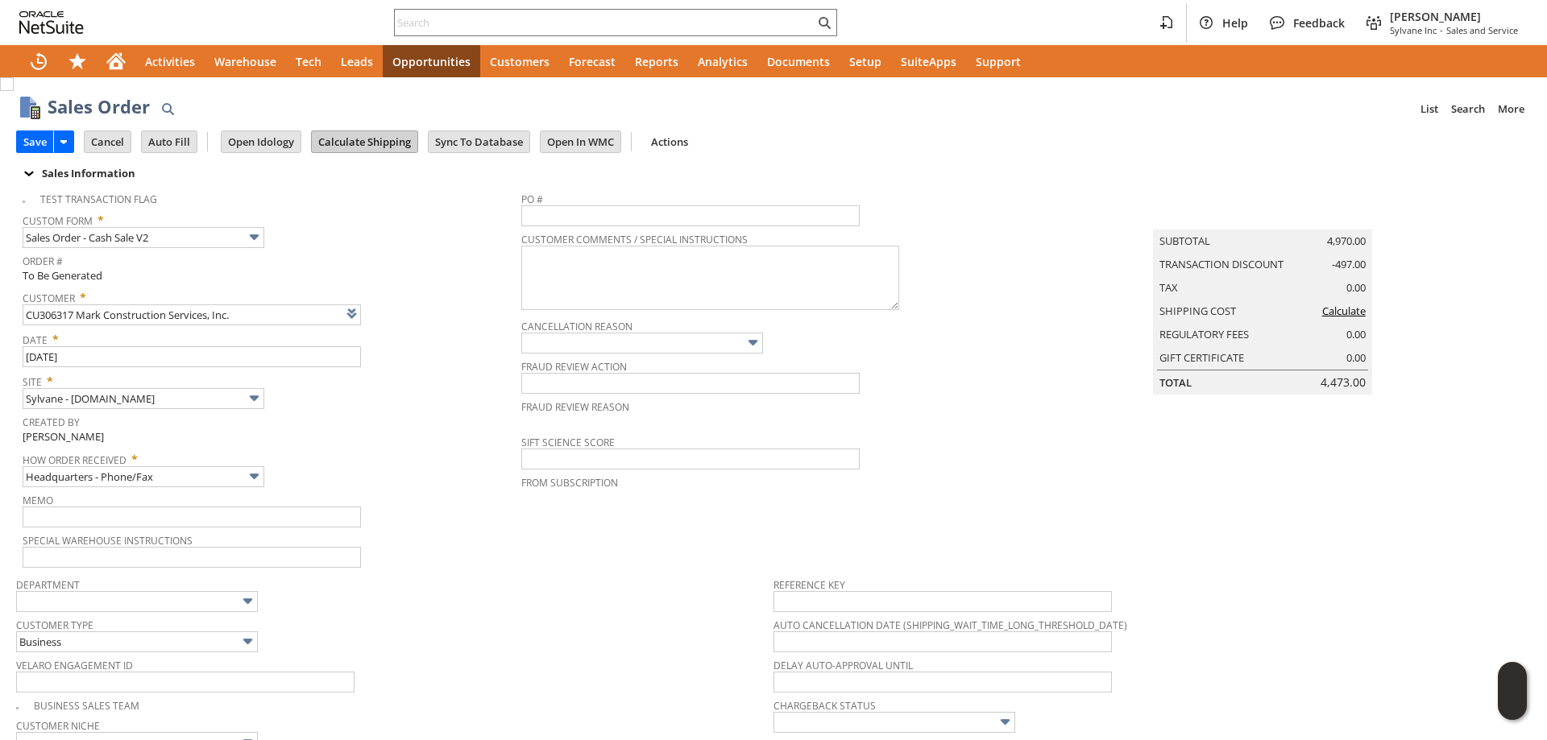
click at [383, 138] on input "Calculate Shipping" at bounding box center [365, 141] width 106 height 21
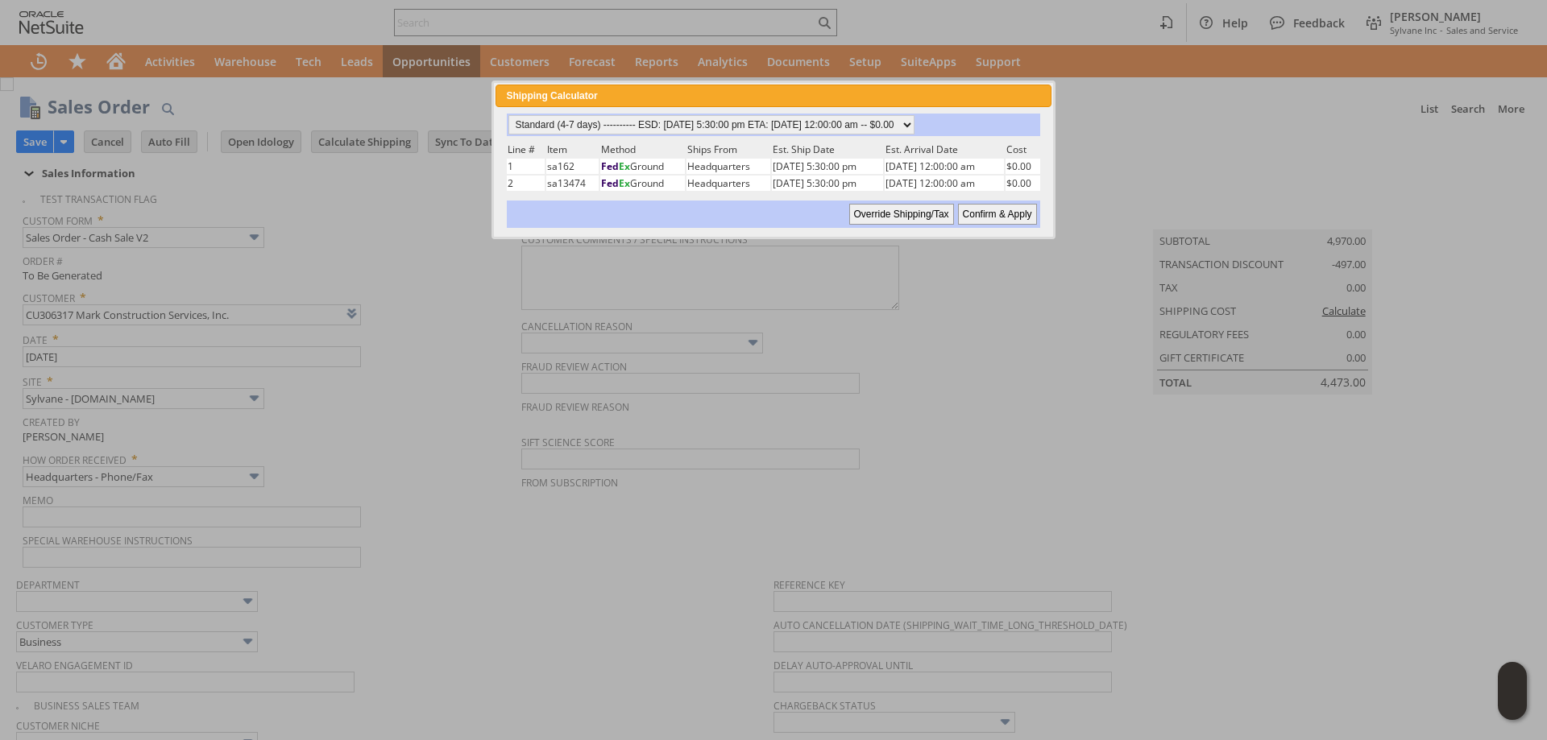
click at [1008, 215] on input "Confirm & Apply" at bounding box center [997, 214] width 79 height 21
type input "Add"
type input "Copy Previous"
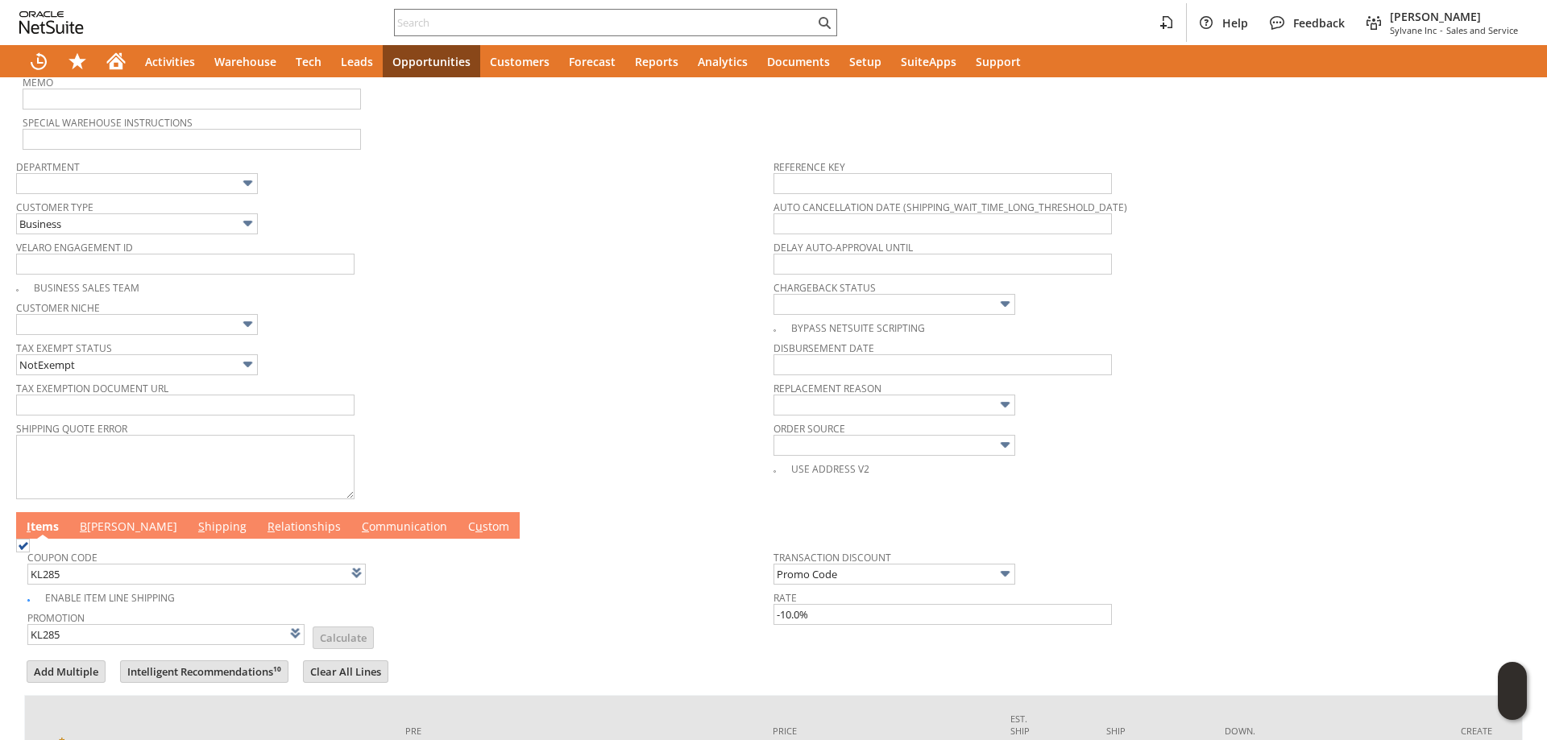
scroll to position [527, 0]
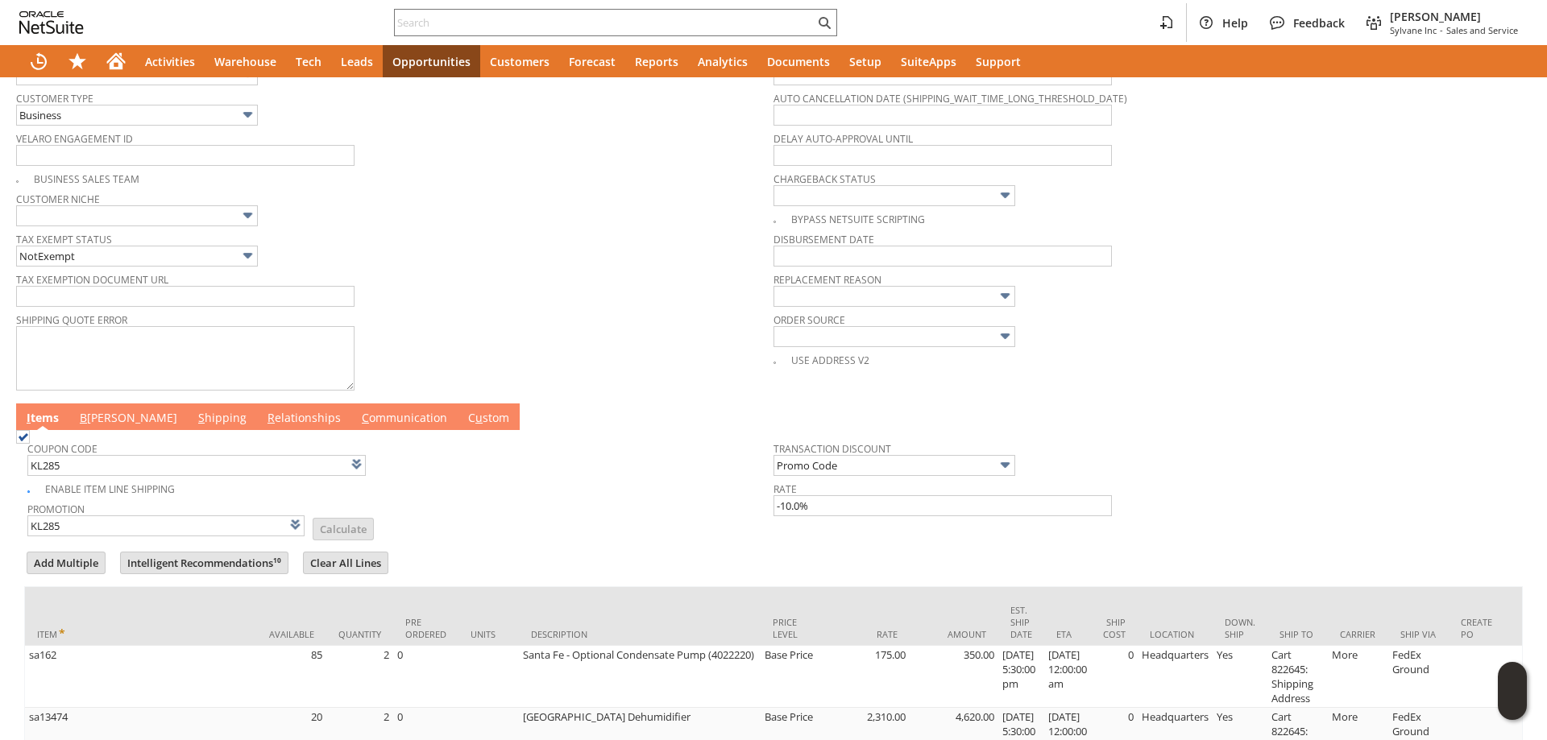
click at [93, 428] on link "B [PERSON_NAME]" at bounding box center [129, 419] width 106 height 18
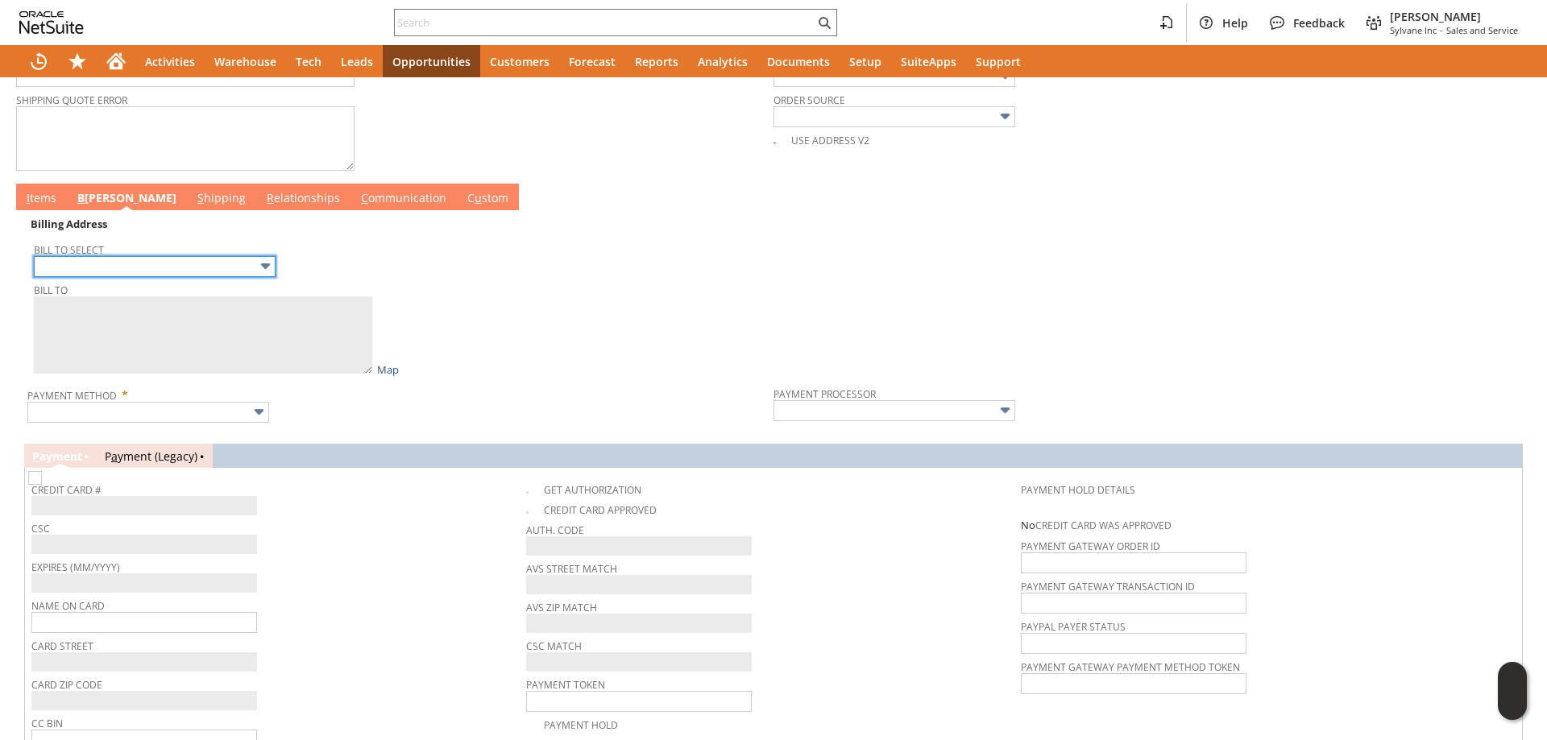
scroll to position [768, 0]
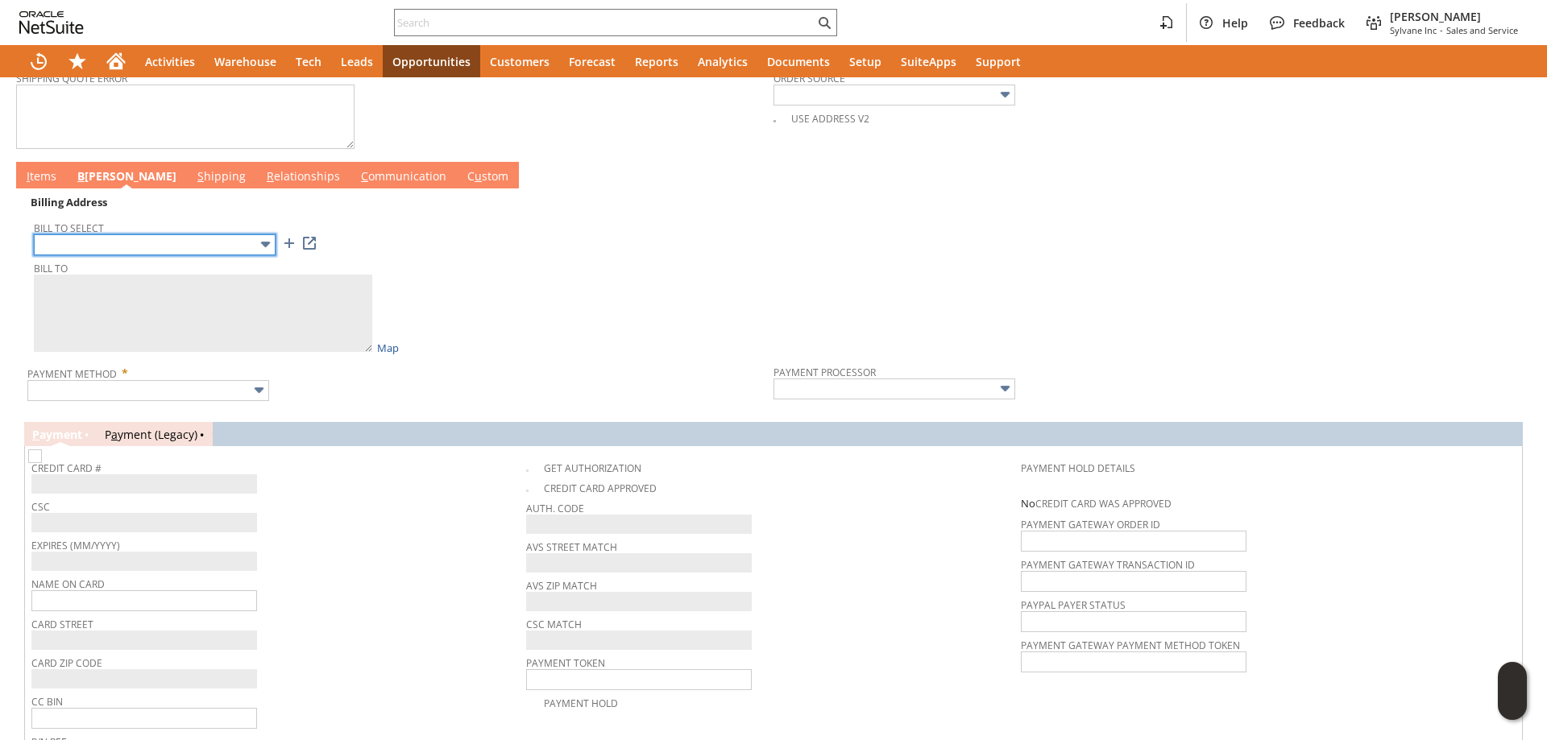
click at [173, 255] on input "text" at bounding box center [155, 244] width 242 height 21
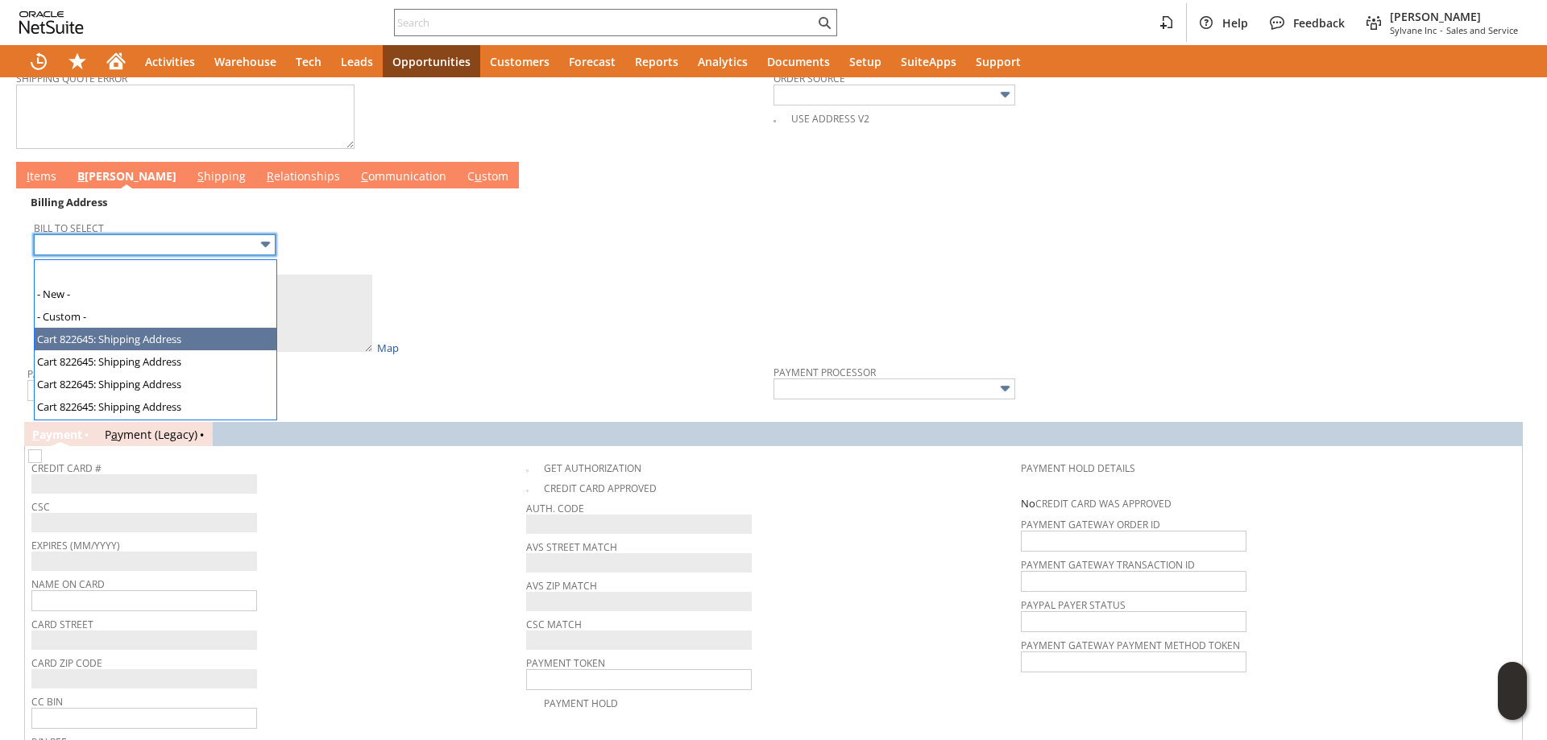
type input "Cart 822645: Shipping Address"
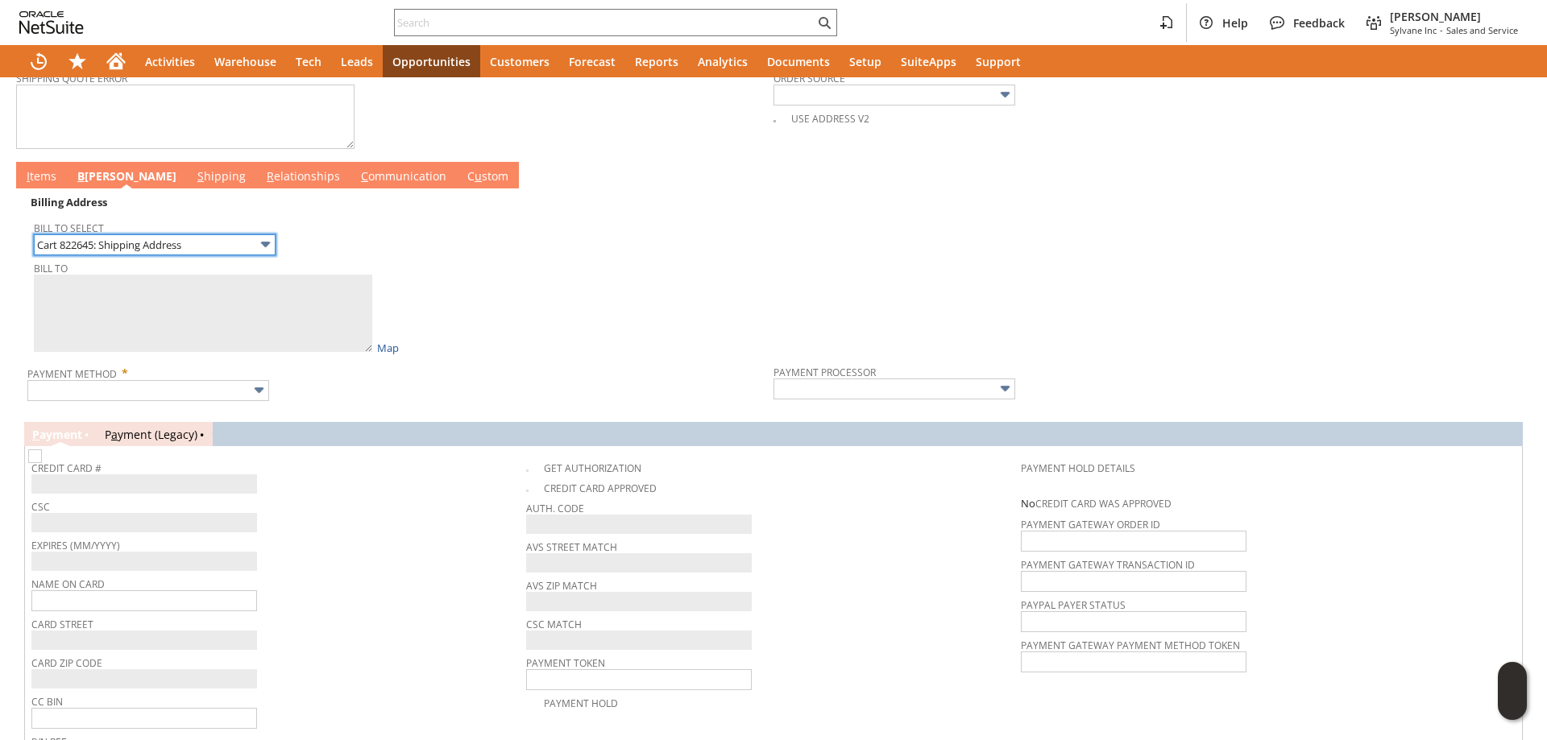
type textarea "william rinaldi 4th St Moosic PA 18507 United States"
type input "4th St"
type input "18507"
click at [161, 248] on input "Cart 822645: Shipping Address" at bounding box center [155, 244] width 242 height 21
type textarea "Mark Construction William F Rinaldi 4000 4th St Moosic PA 18507-1442 United Sta…"
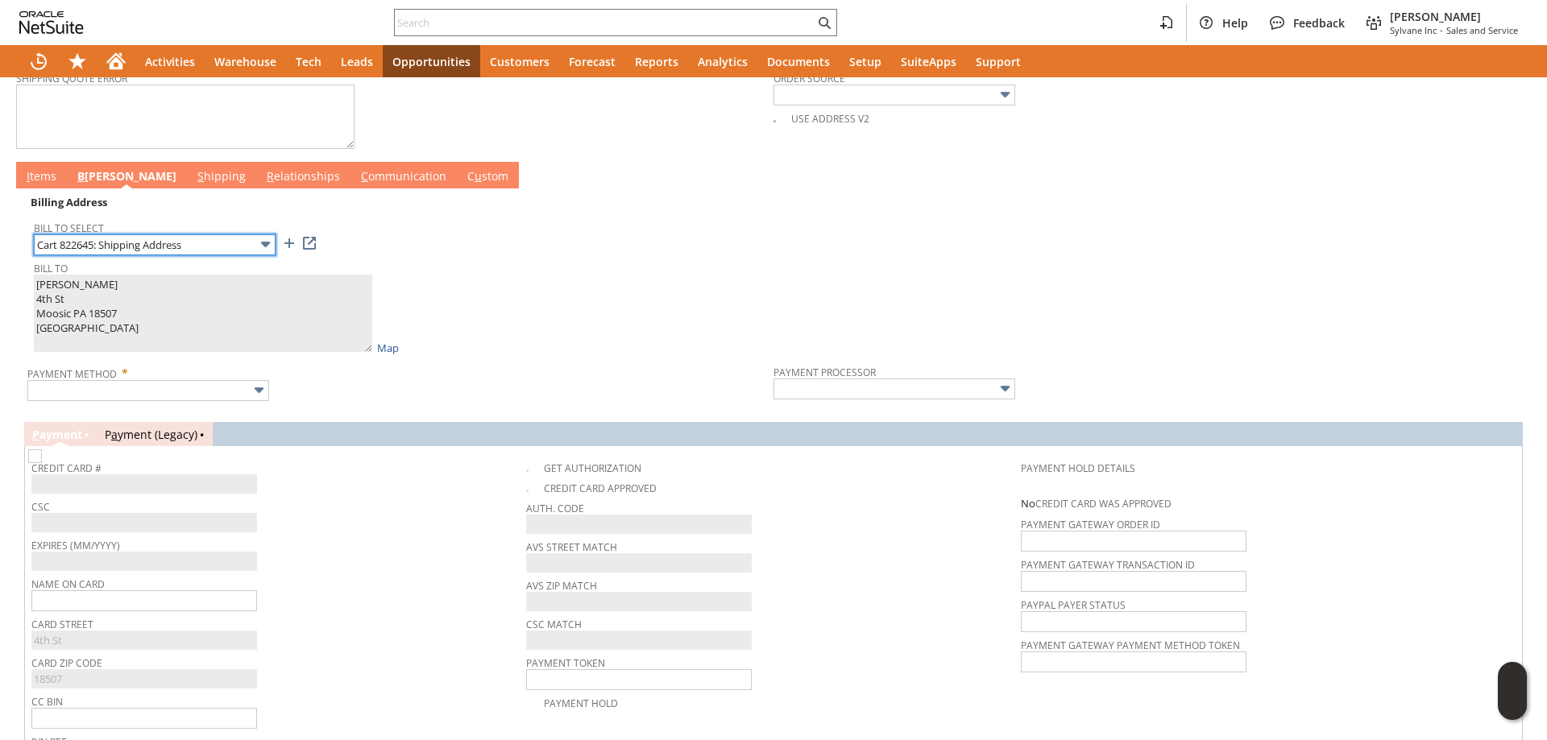
type input "[STREET_ADDRESS]"
type input "18507-1442"
click at [162, 255] on input "Cart 822645: Shipping Address" at bounding box center [155, 244] width 242 height 21
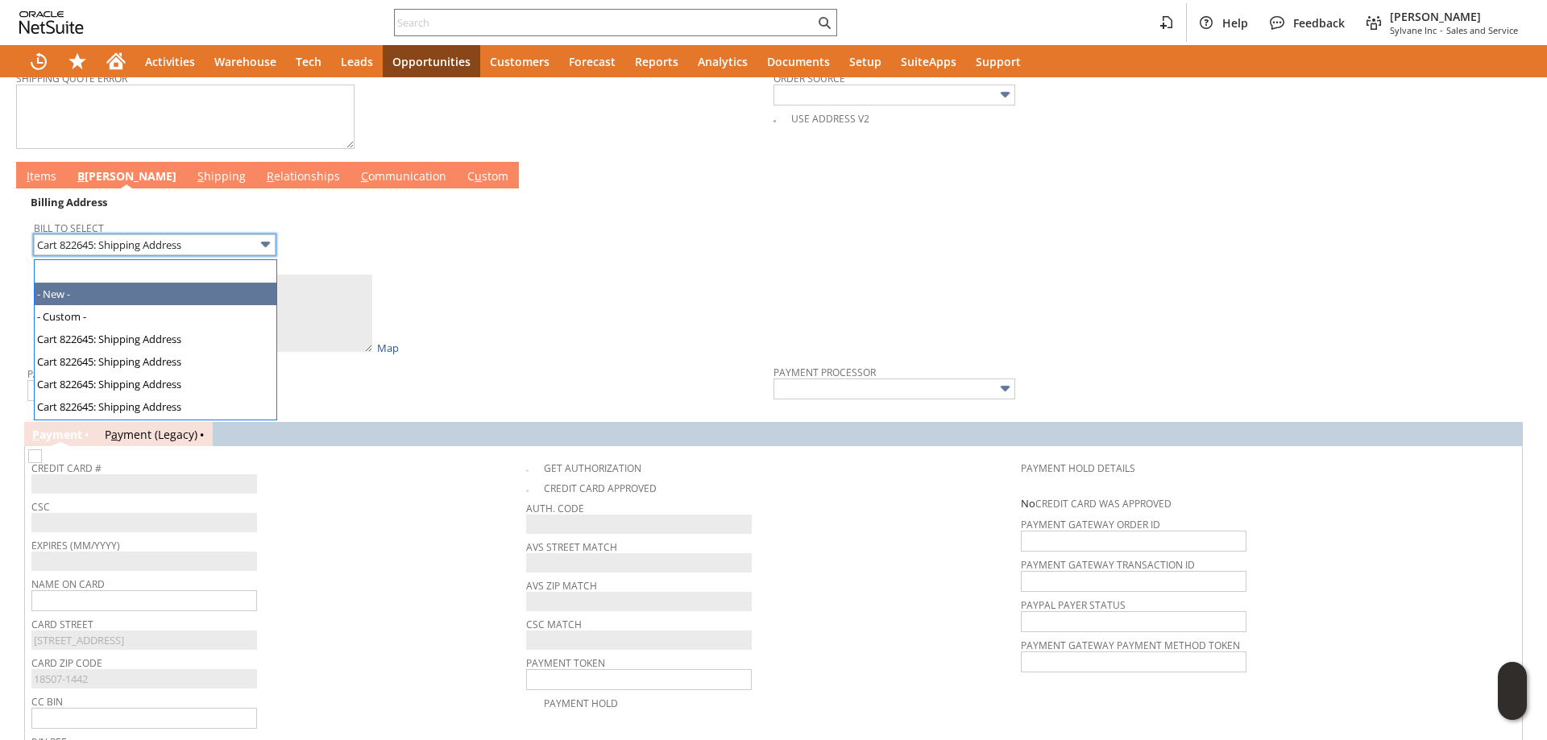
click at [536, 283] on div "Bill To Mark Construction William F Rinaldi 4000 4th St Moosic PA 18507-1442 Un…" at bounding box center [399, 306] width 731 height 98
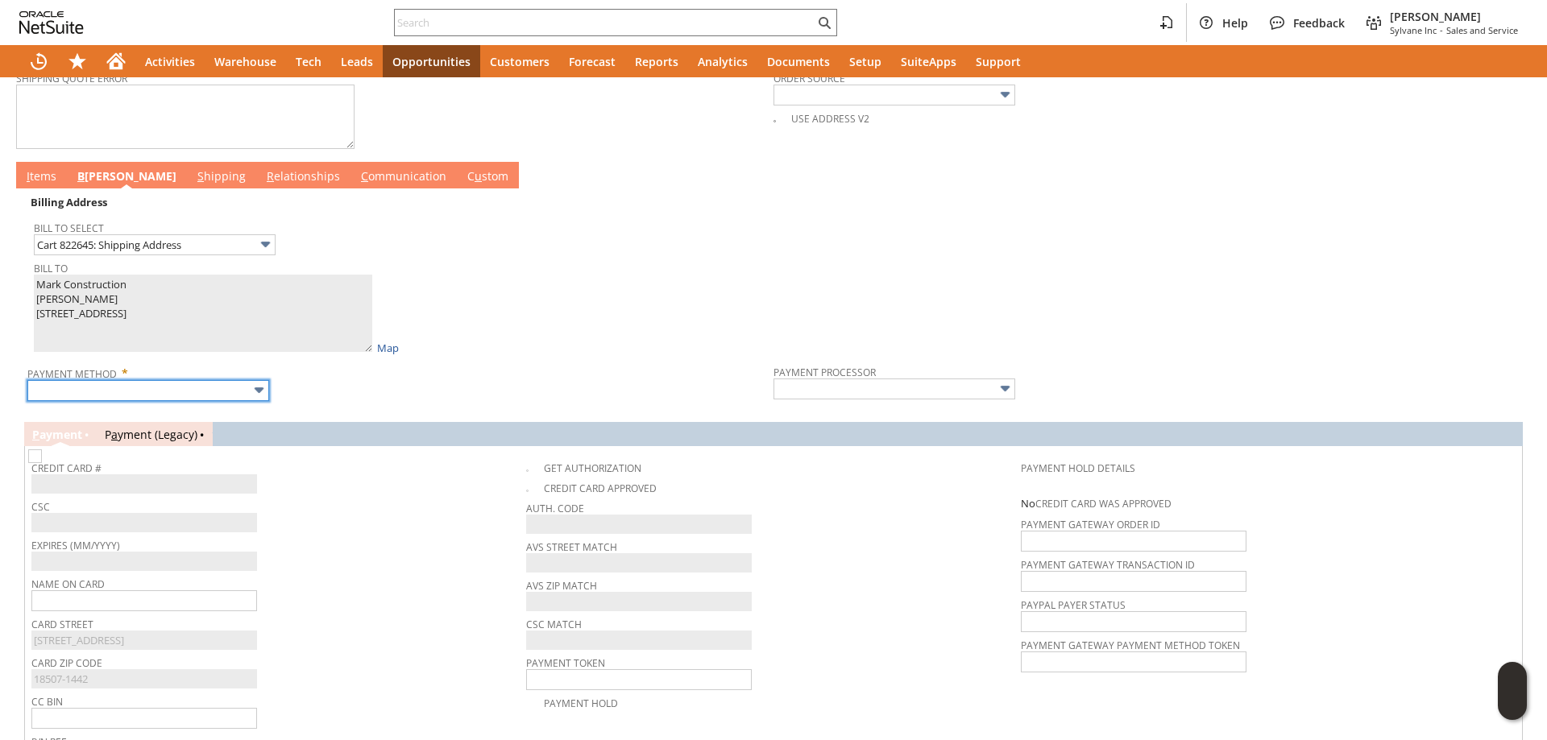
click at [110, 401] on input "text" at bounding box center [148, 390] width 242 height 21
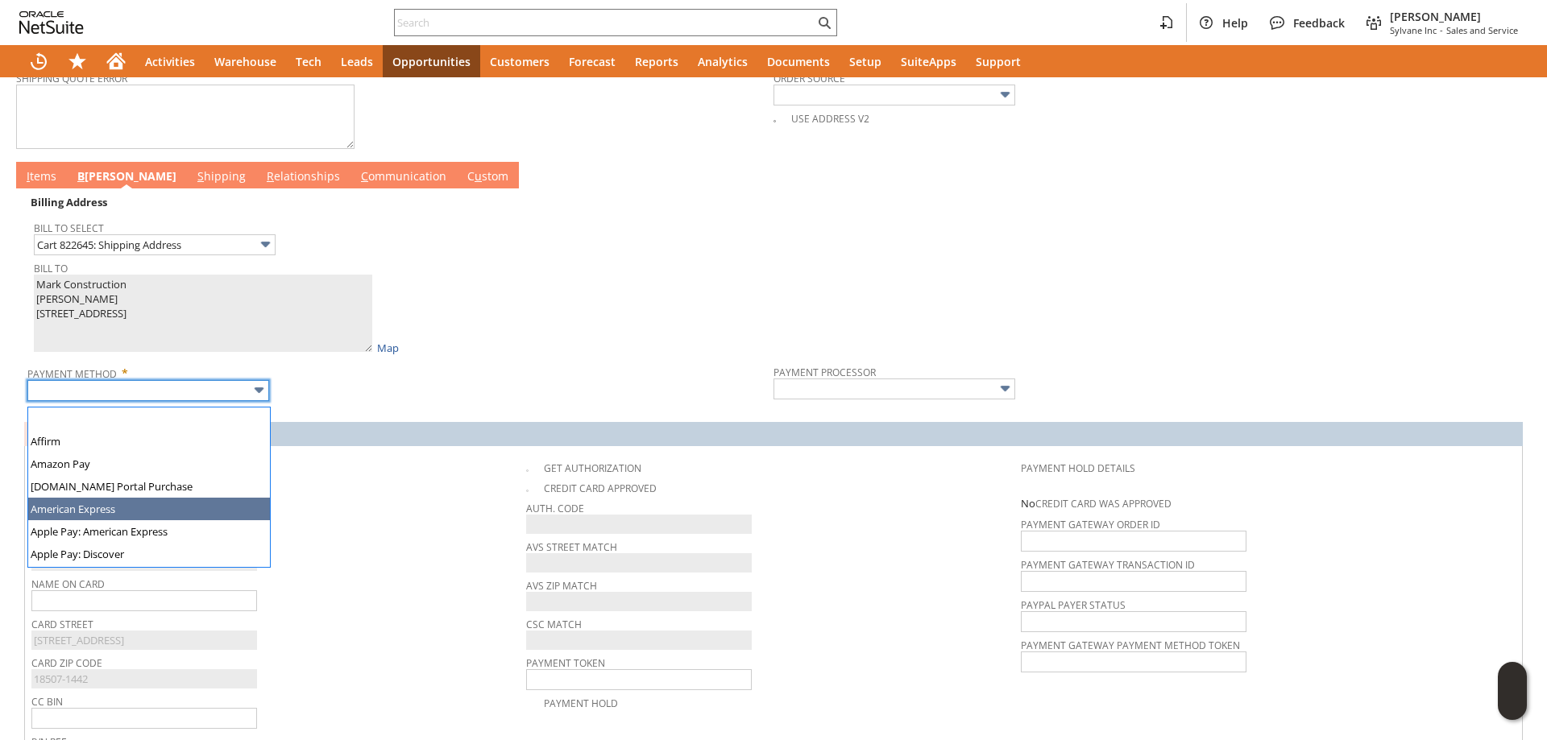
scroll to position [449, 0]
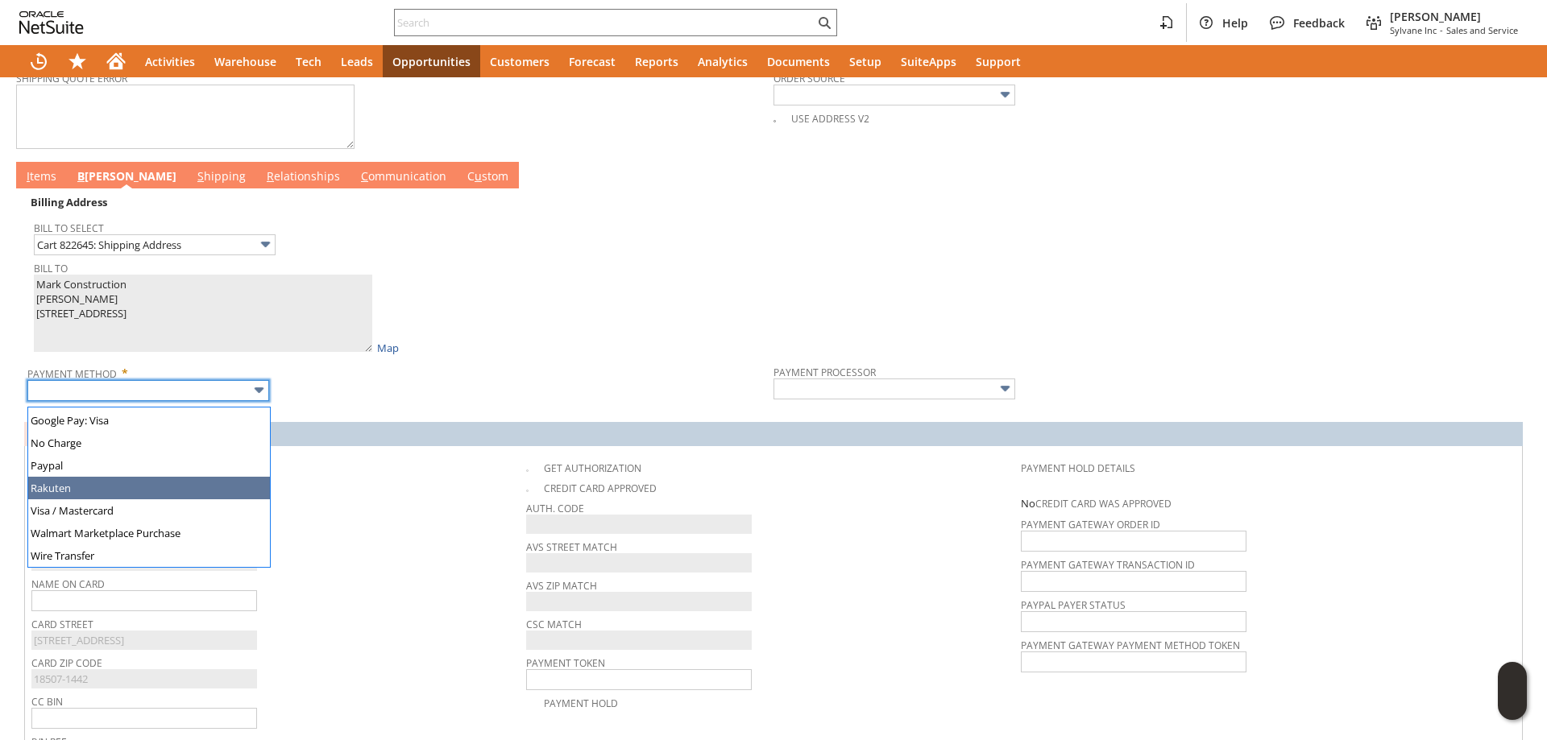
type input "Visa / Mastercard"
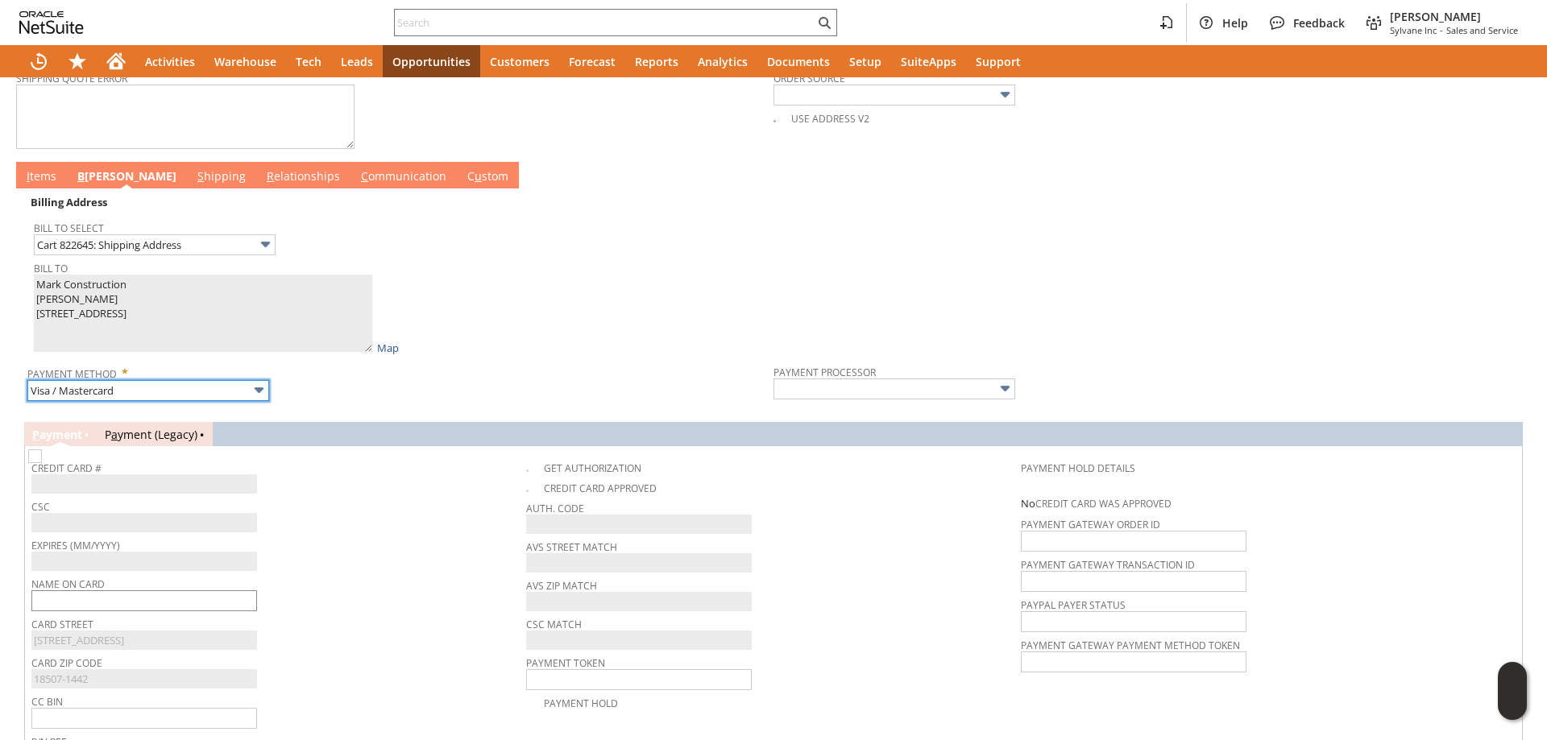
type input "Braintree"
checkbox input "true"
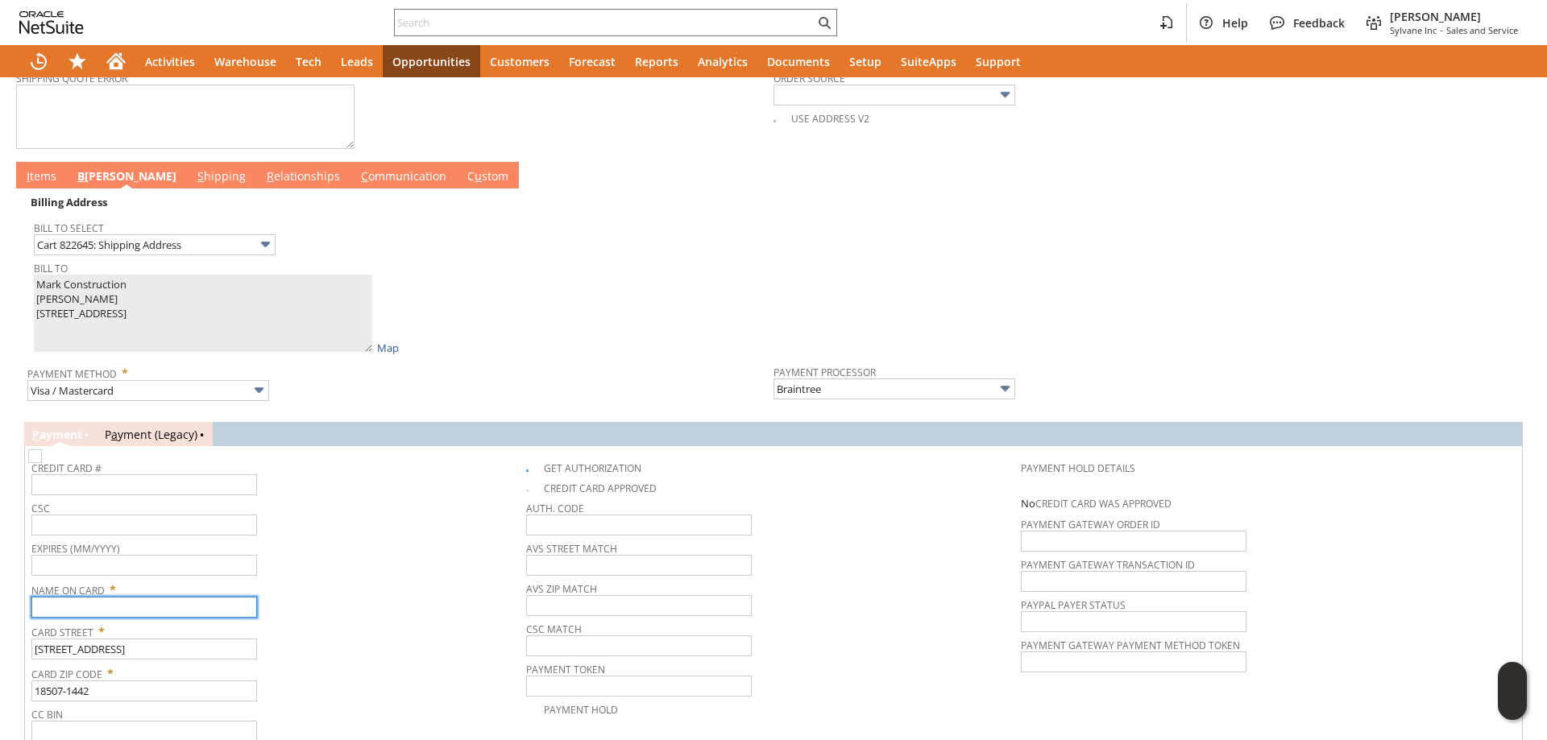
paste input "[PERSON_NAME]"
type input "[PERSON_NAME]"
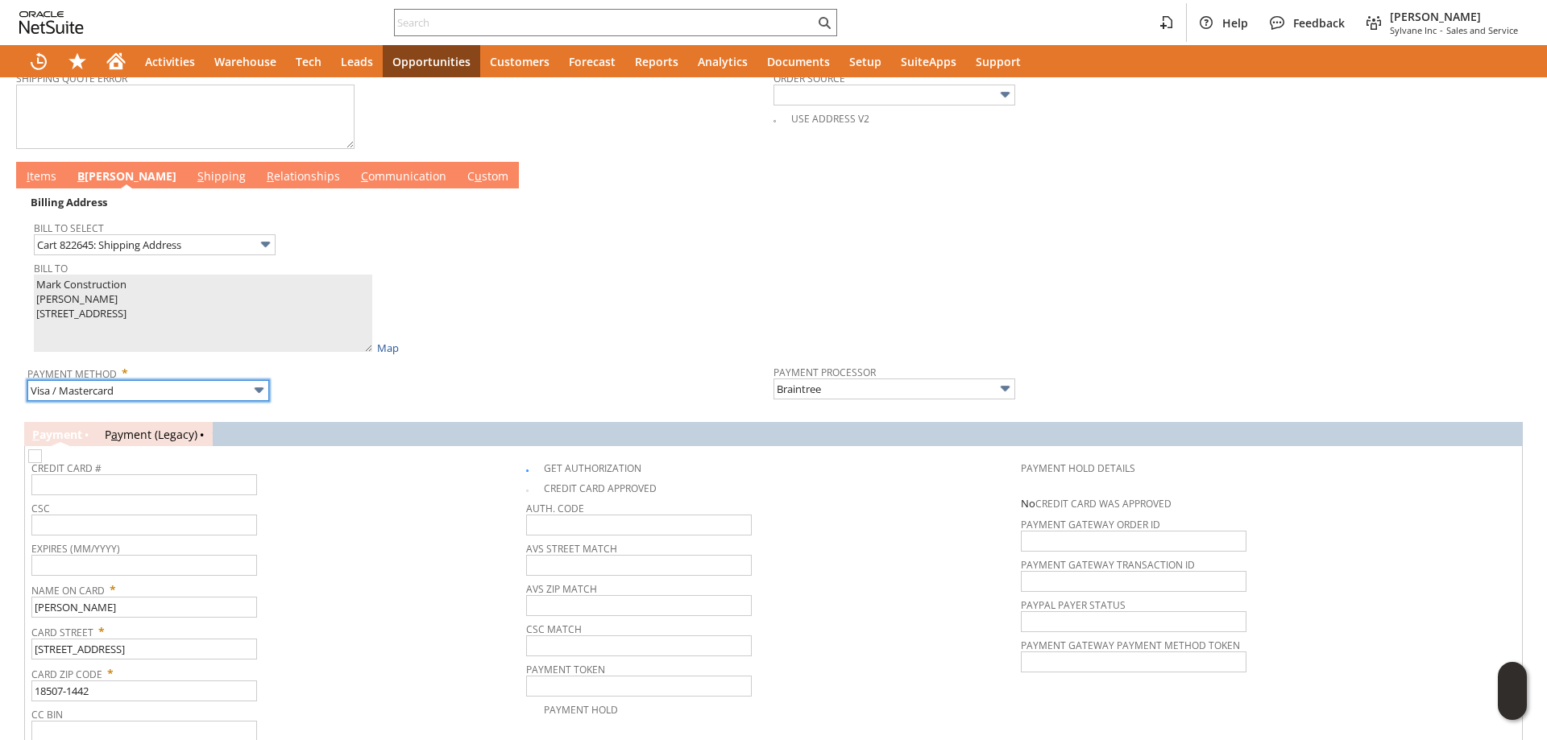
click at [139, 400] on input "Visa / Mastercard" at bounding box center [148, 390] width 242 height 21
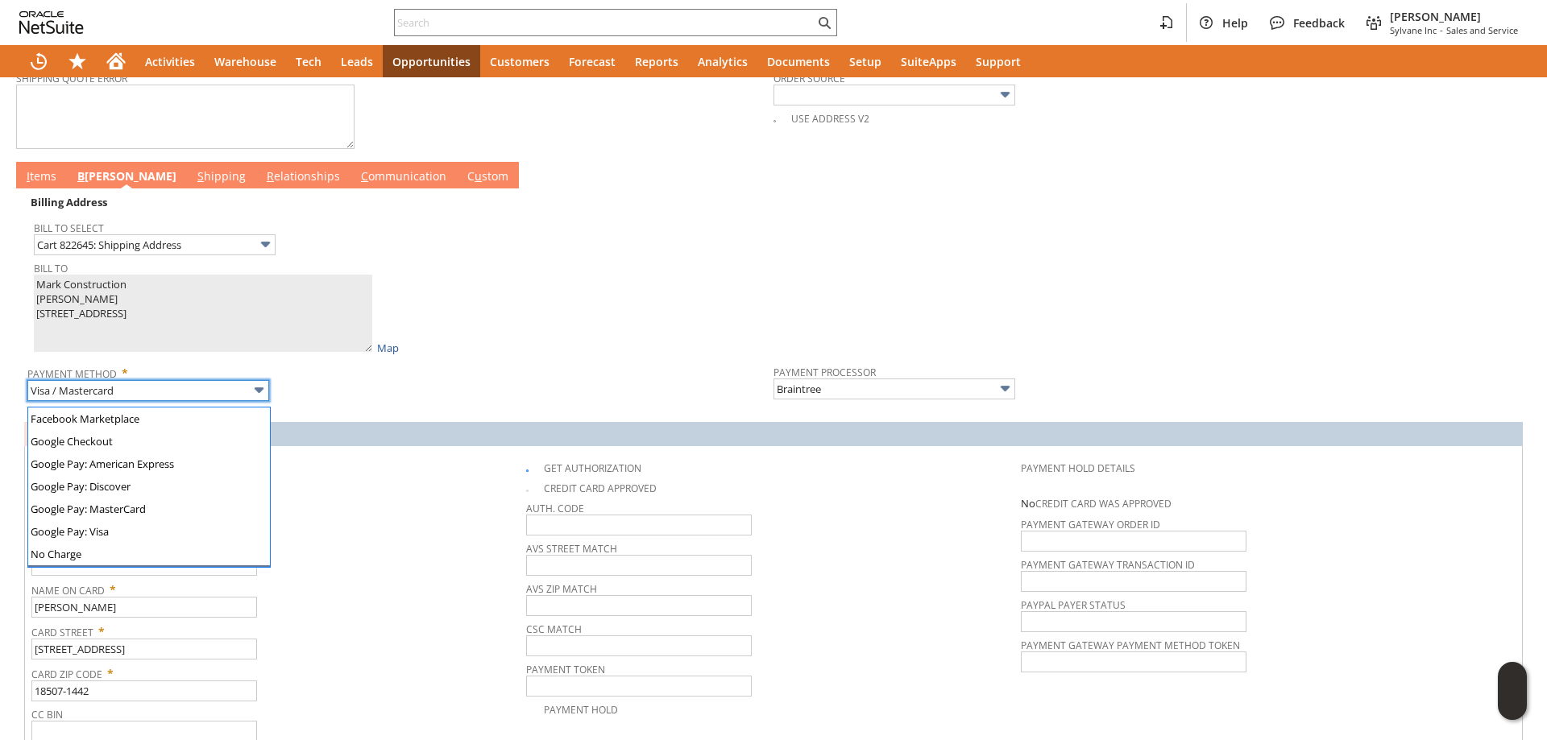
scroll to position [0, 0]
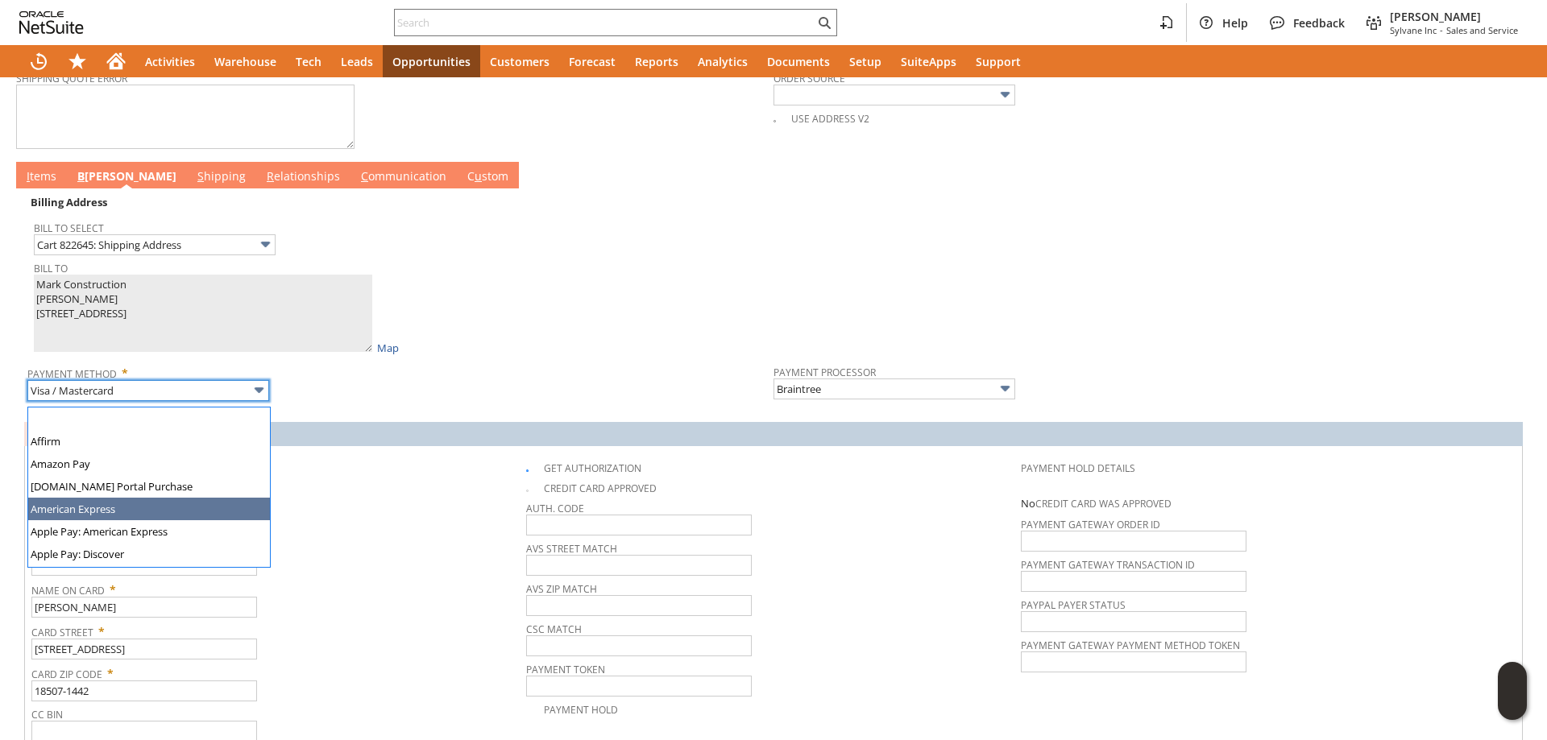
type input "American Express"
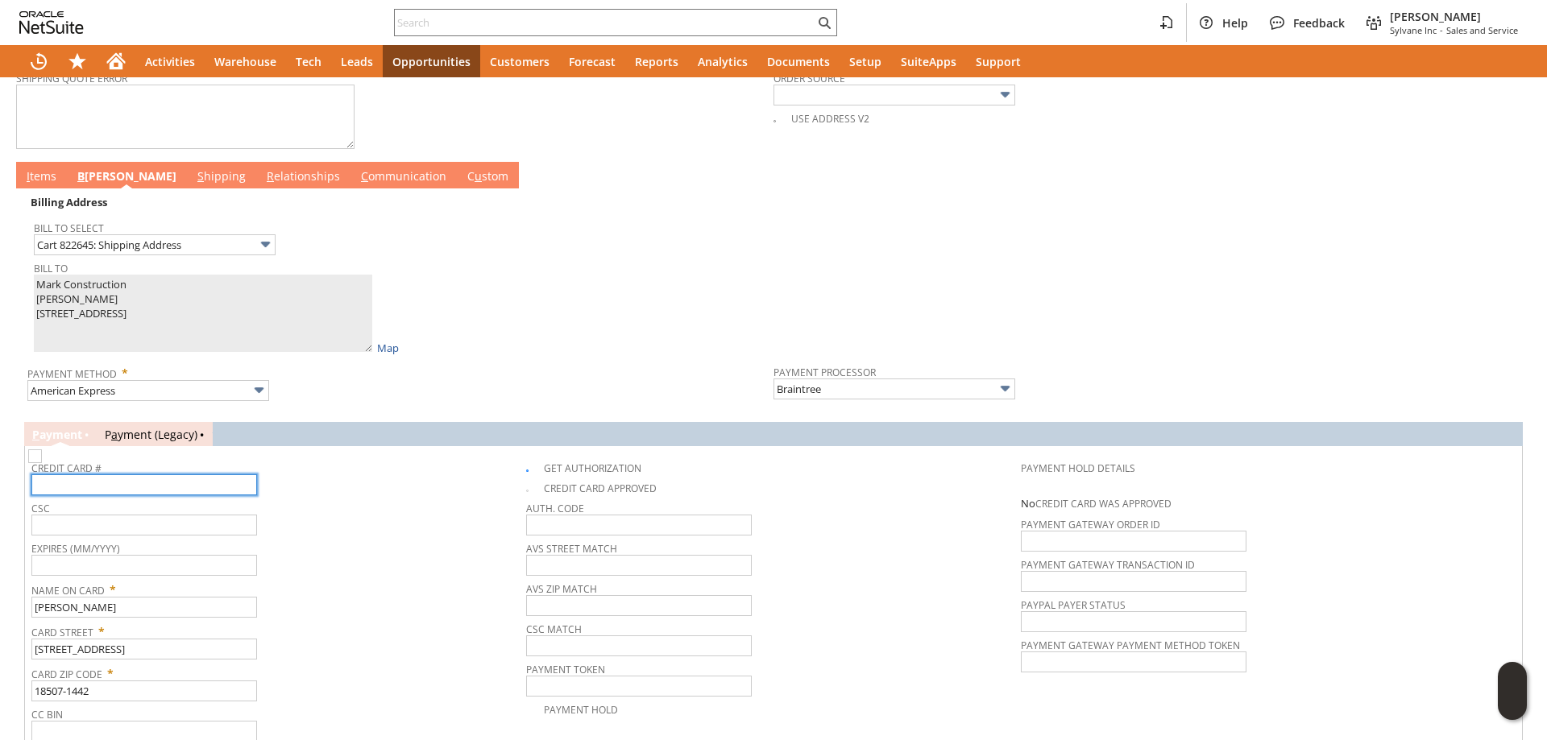
click at [114, 485] on input "text" at bounding box center [144, 484] width 226 height 21
type input "371295514057006"
click at [114, 572] on input "text" at bounding box center [144, 565] width 226 height 21
type input "07/2030"
click at [123, 536] on input "text" at bounding box center [144, 525] width 226 height 21
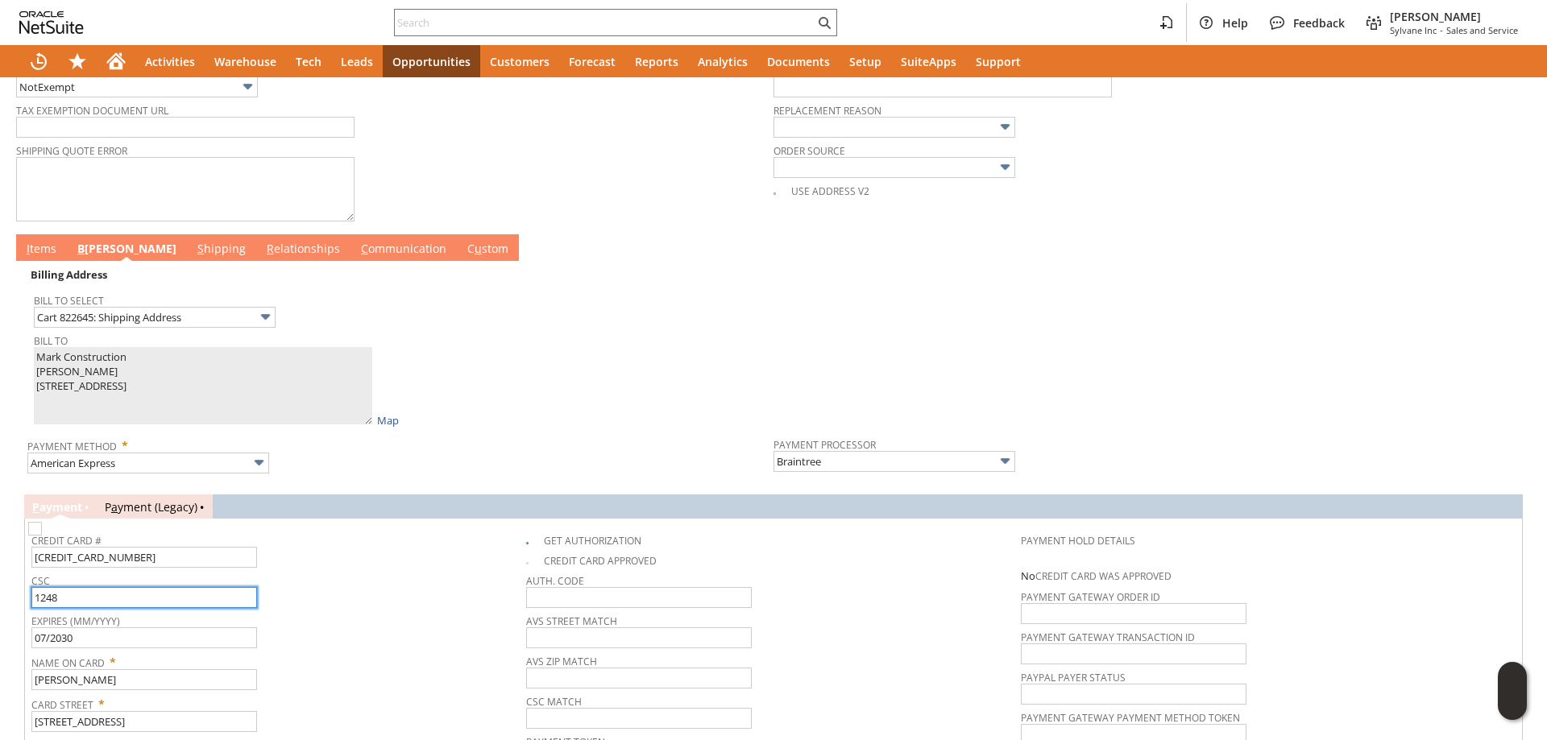
scroll to position [607, 0]
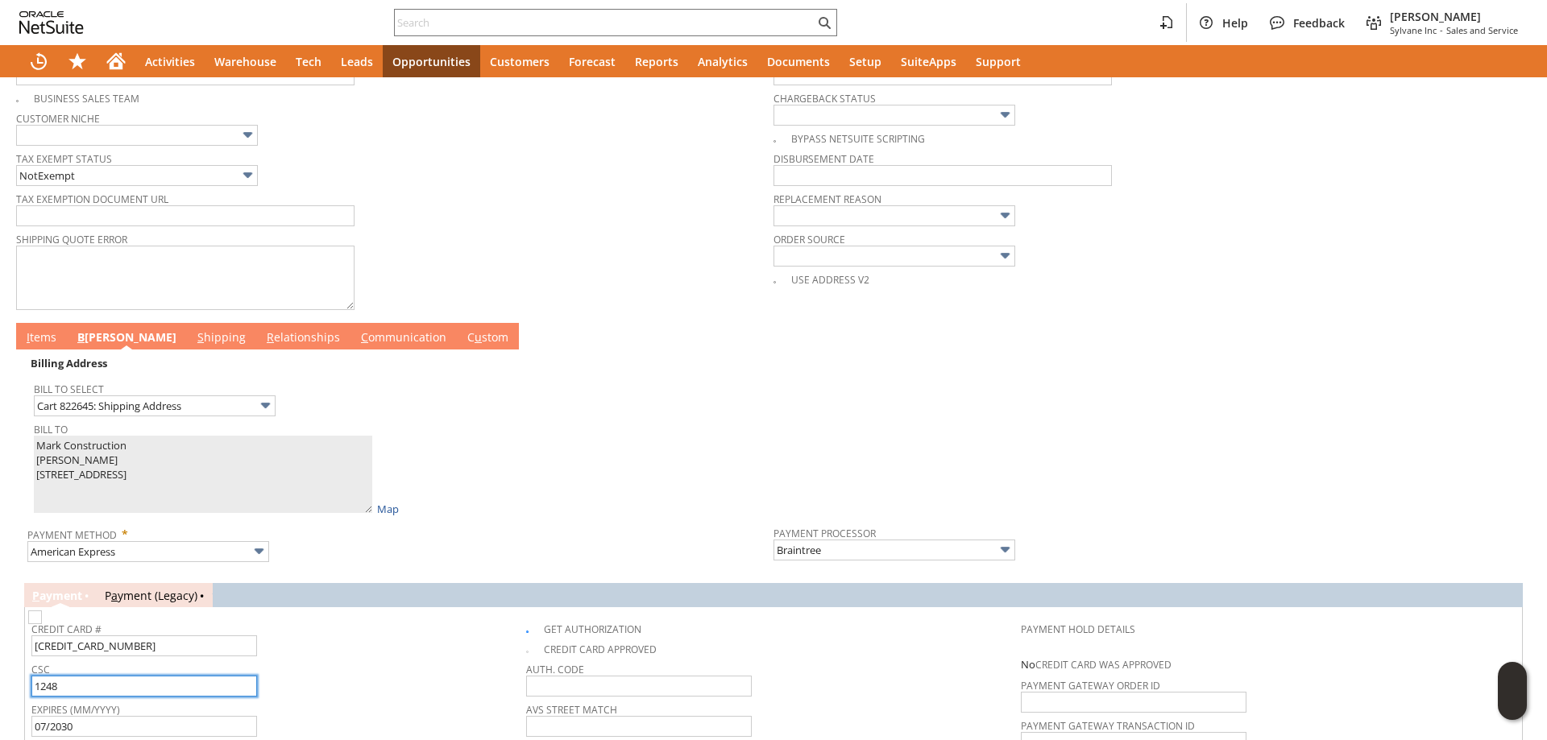
type input "1248"
click at [49, 335] on link "I tems" at bounding box center [42, 338] width 38 height 18
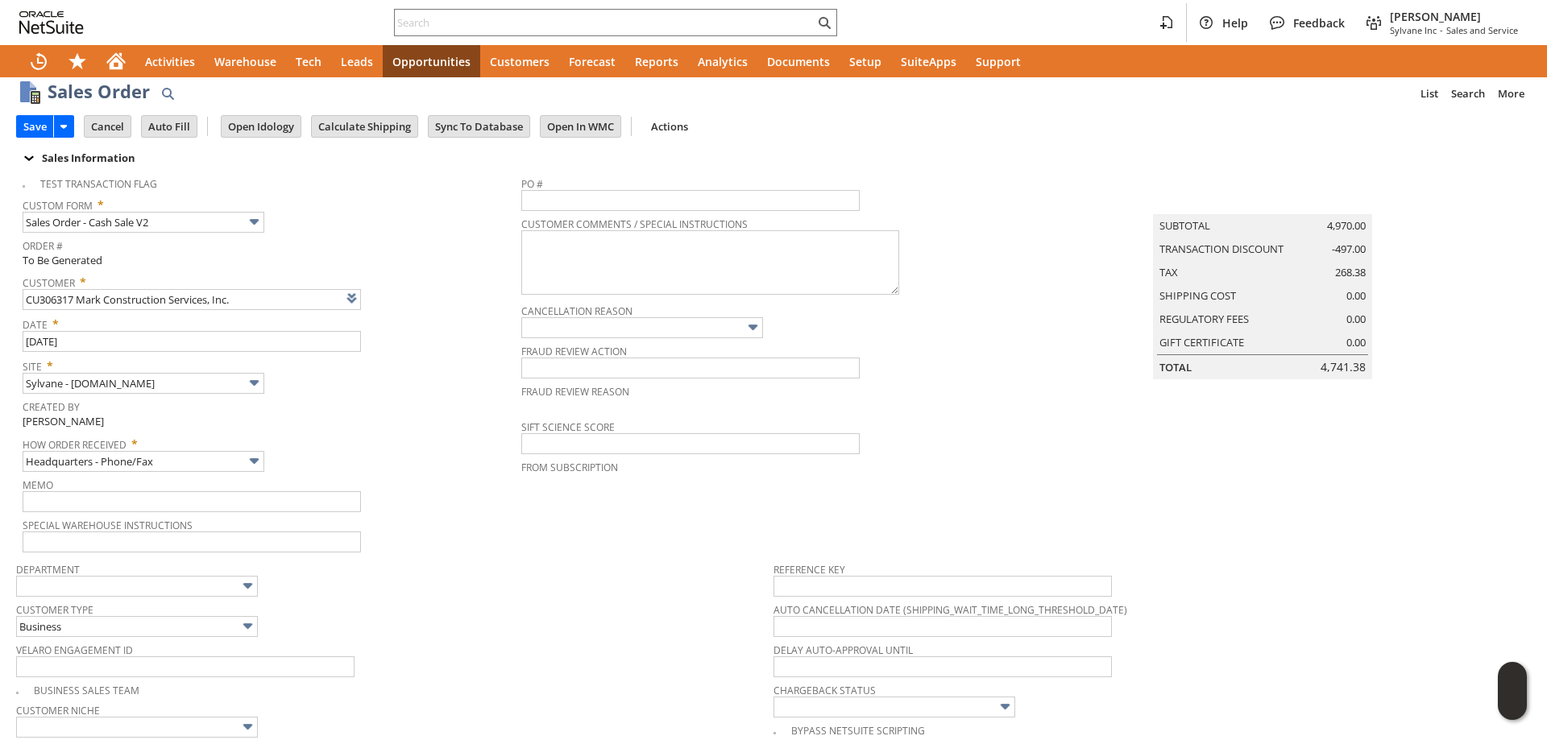
scroll to position [0, 0]
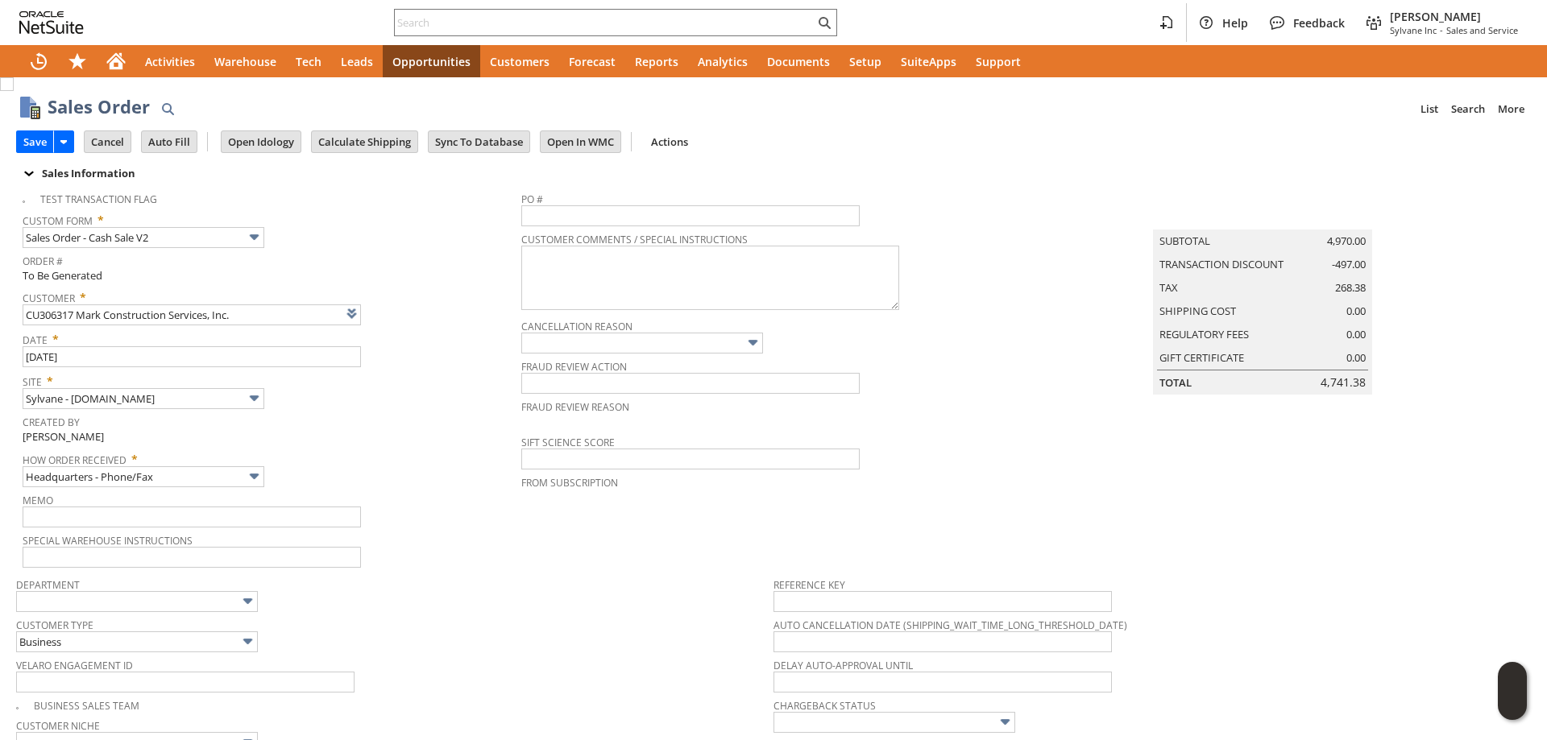
drag, startPoint x: 35, startPoint y: 142, endPoint x: 777, endPoint y: 331, distance: 765.6
click at [35, 142] on input "Save" at bounding box center [35, 141] width 36 height 21
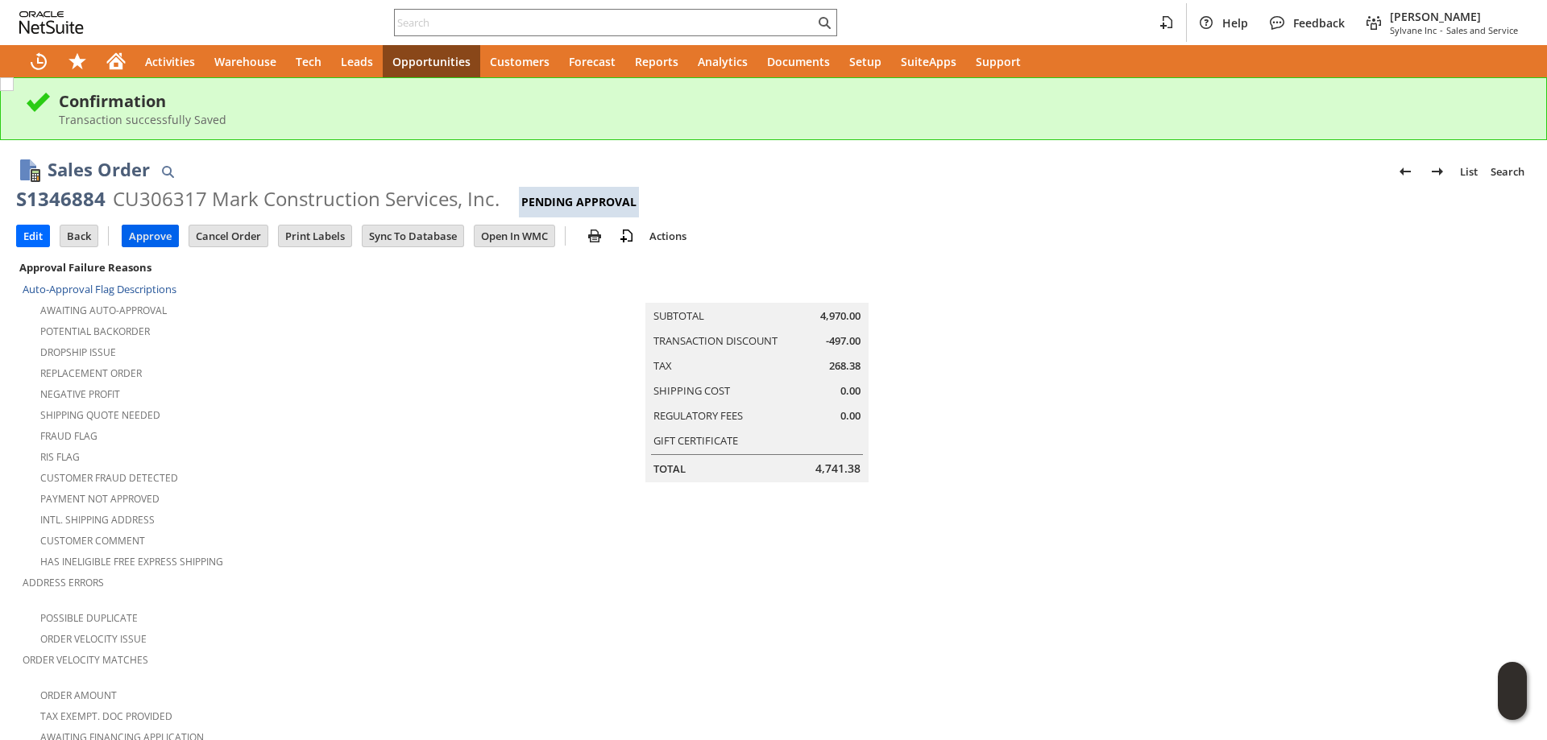
click at [153, 235] on input "Approve" at bounding box center [150, 236] width 56 height 21
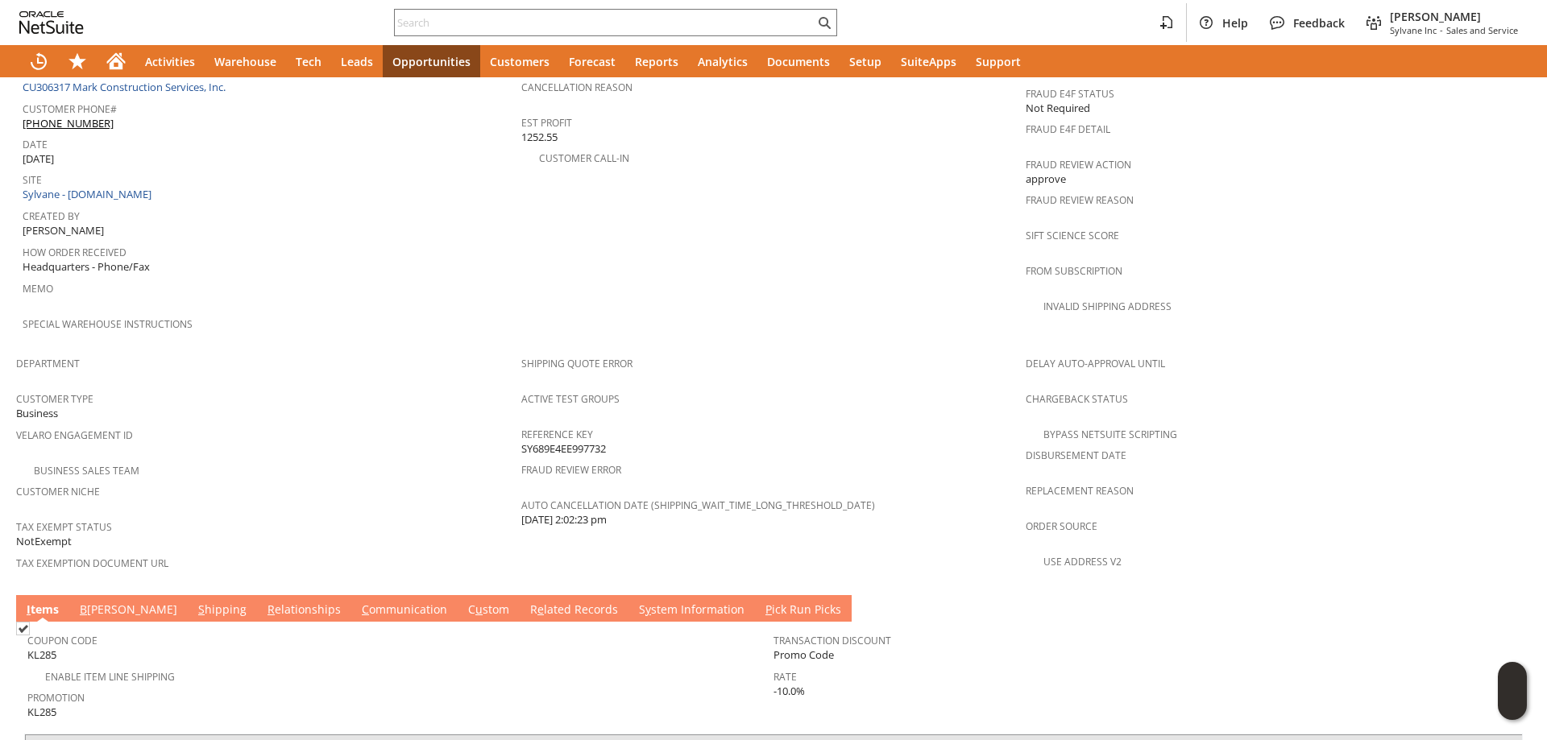
scroll to position [623, 0]
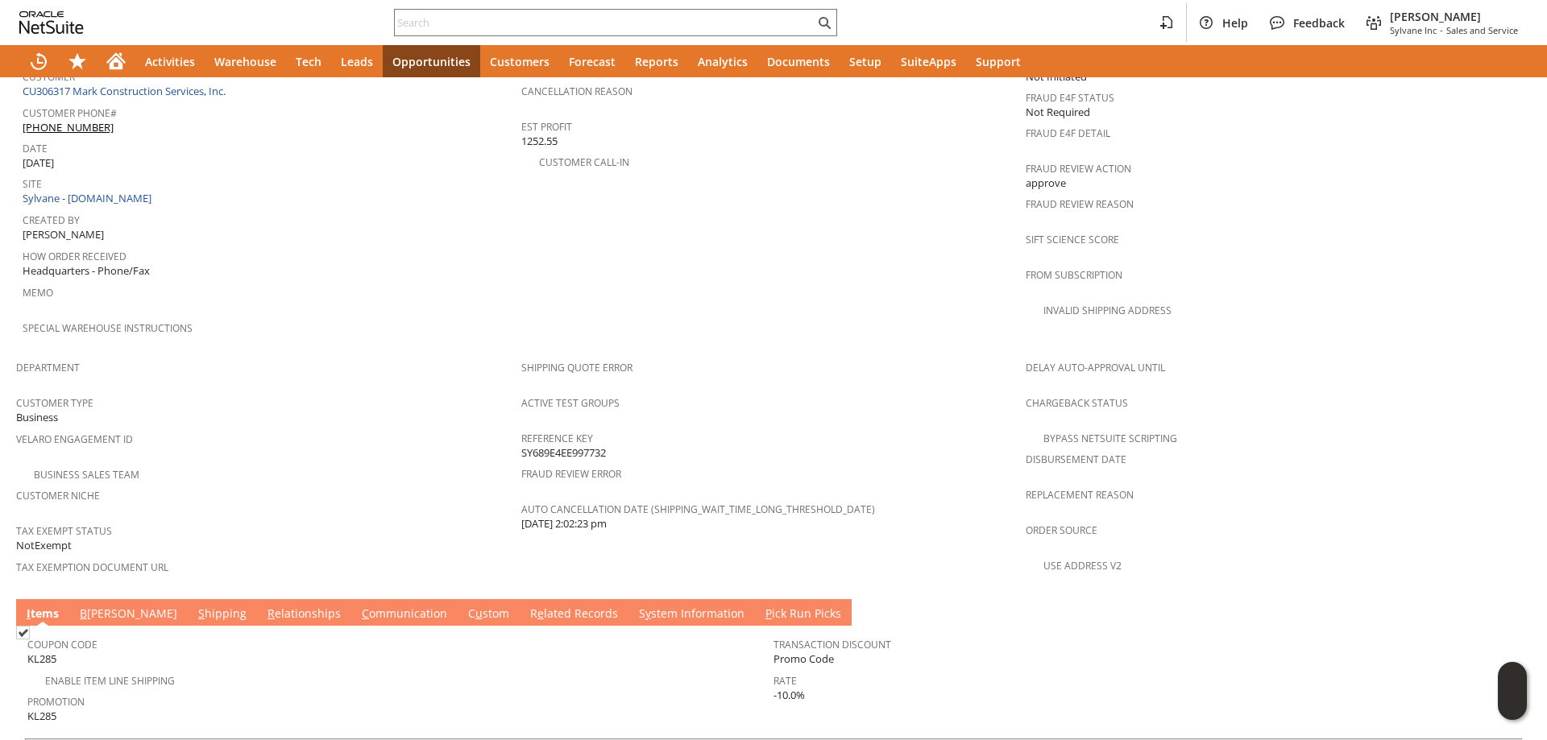
scroll to position [1025, 0]
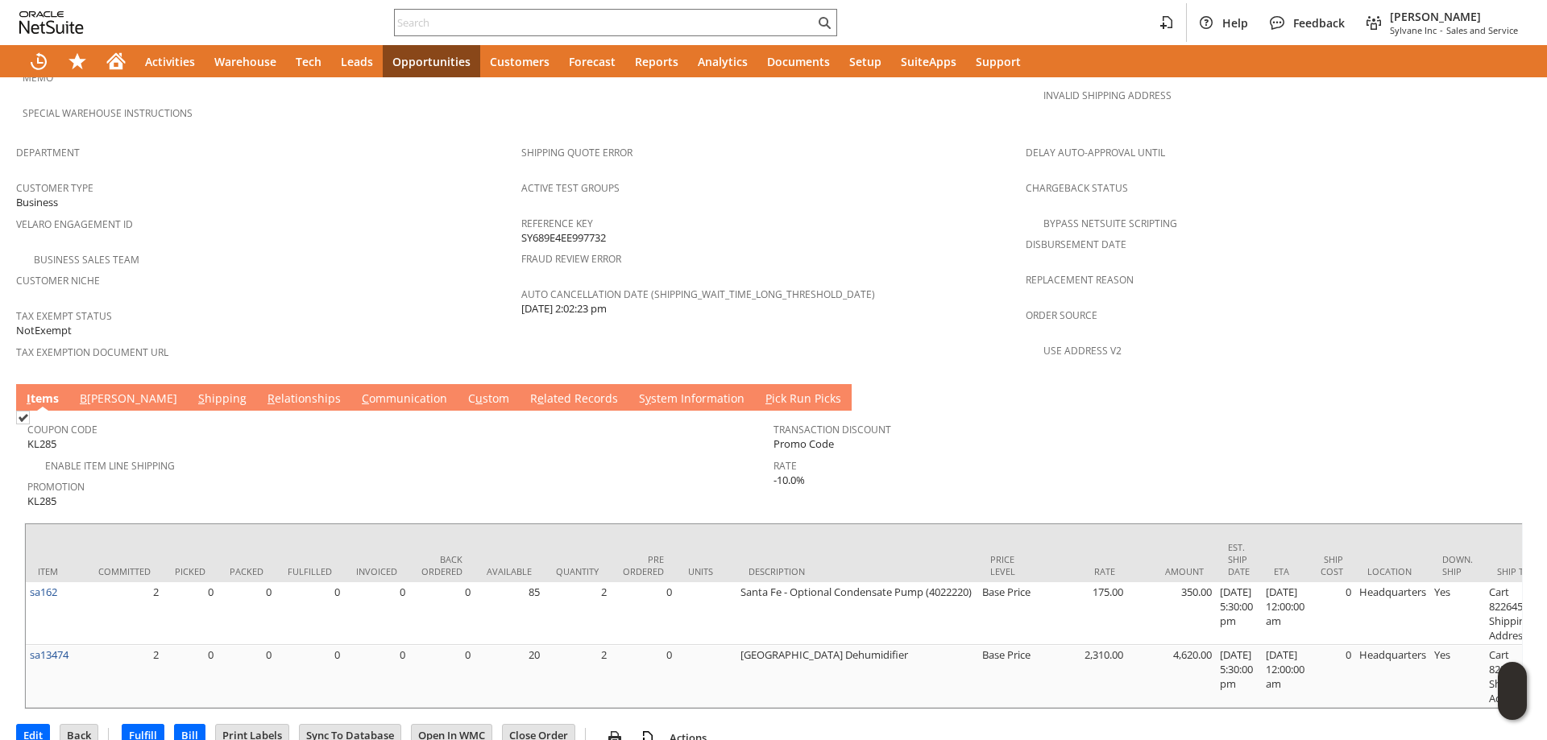
click at [114, 391] on link "B [PERSON_NAME]" at bounding box center [129, 400] width 106 height 18
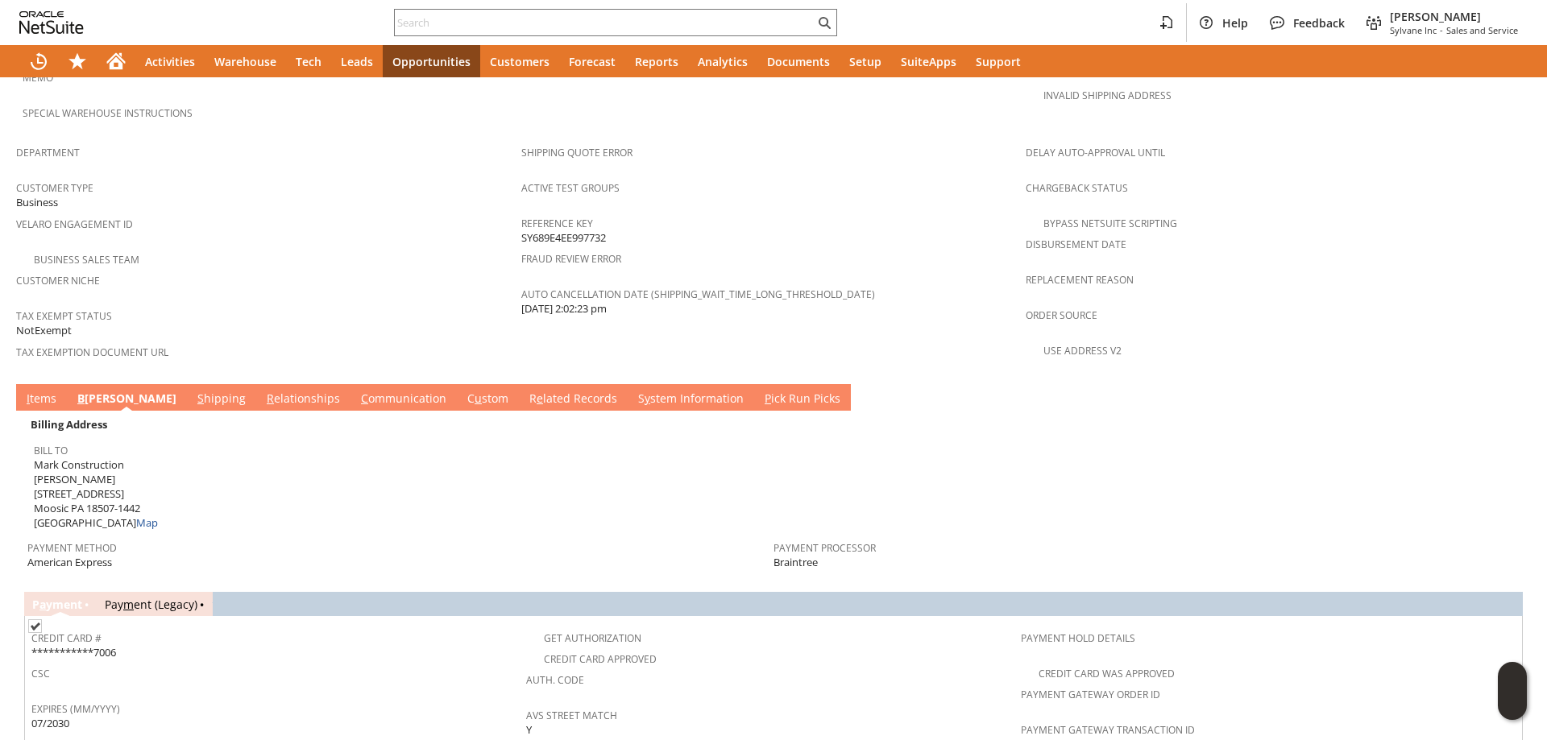
scroll to position [1267, 0]
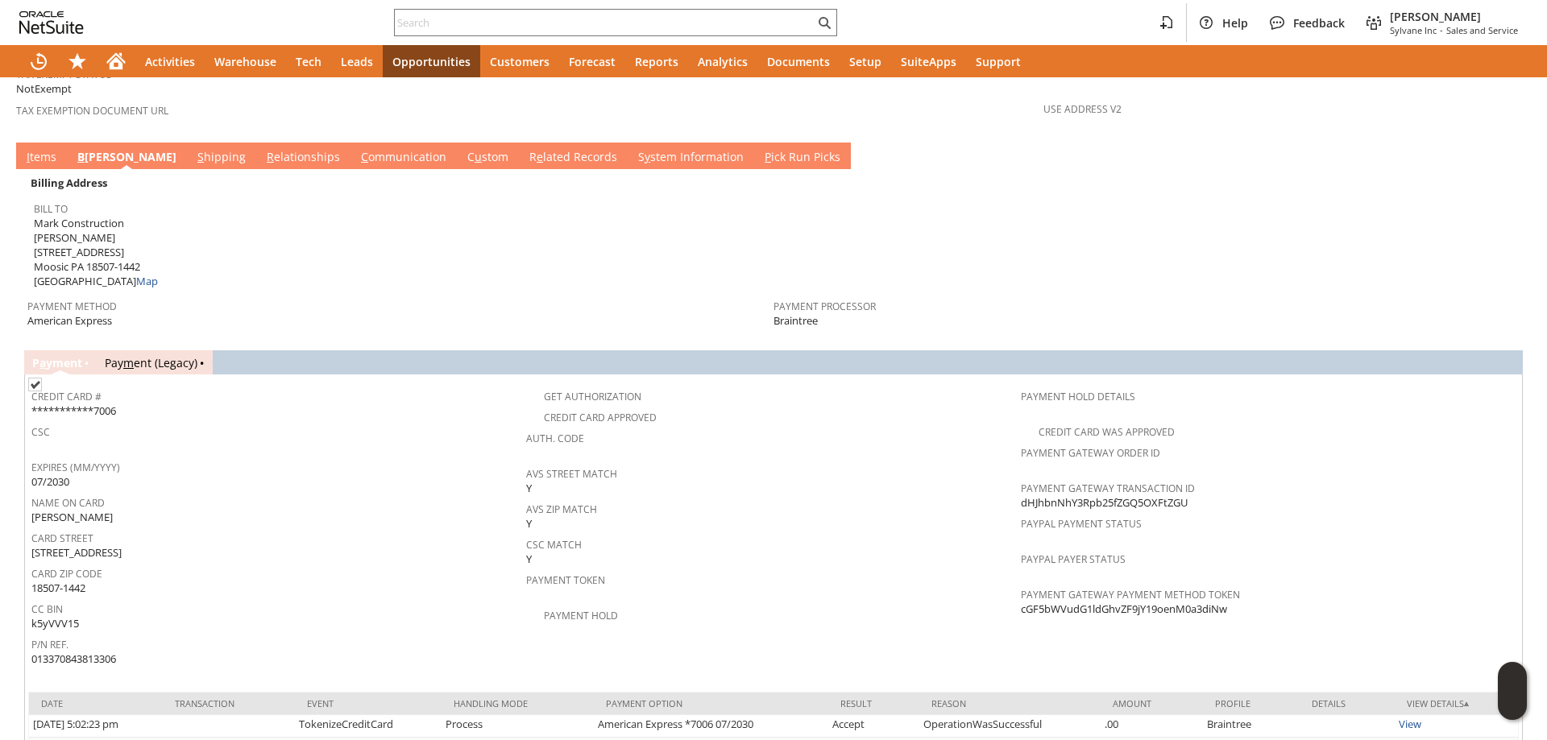
click at [193, 149] on link "S hipping" at bounding box center [221, 158] width 56 height 18
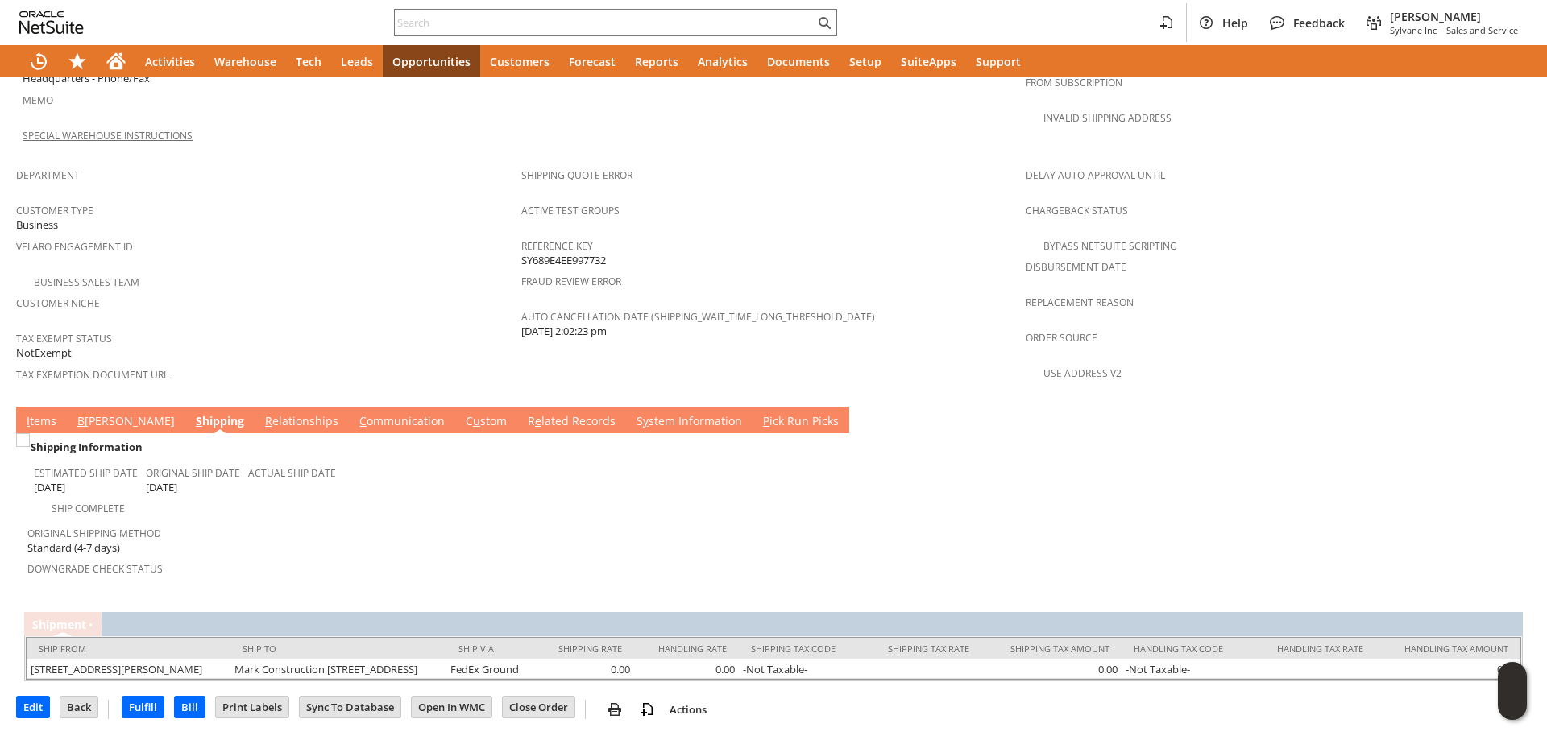
scroll to position [990, 0]
